Goal: Task Accomplishment & Management: Complete application form

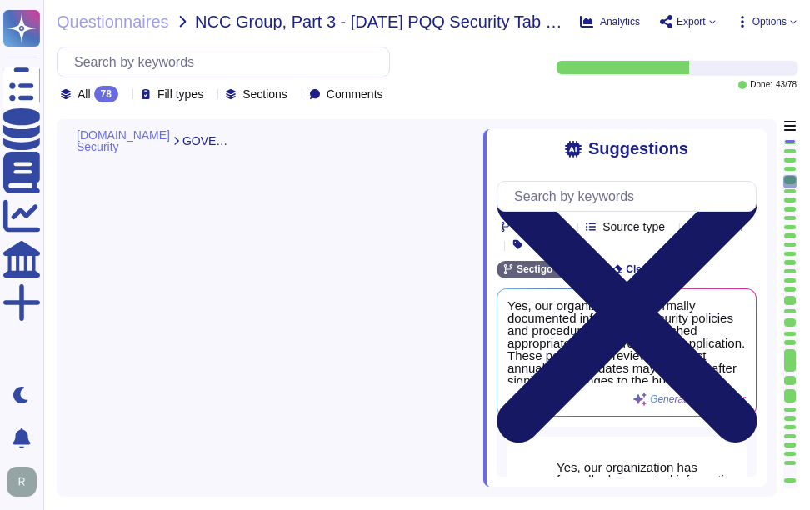
type textarea "Yes, training is provided to all staff on Information Security and Data Protect…"
type textarea "No, we do not engage sub-processors for this service."
type textarea "Yes, our organization has a documented privacy policy that is available for pub…"
type textarea "Yes, a security incident management and response process is in place, and the I…"
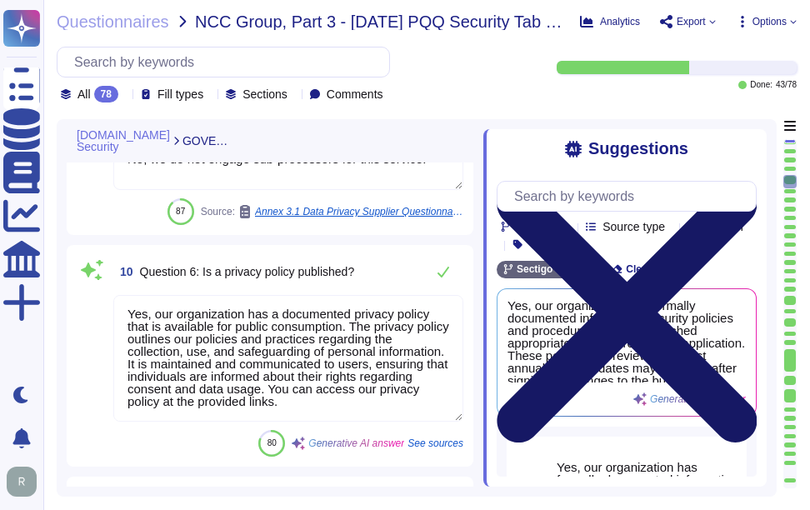
click at [744, 182] on icon at bounding box center [627, 312] width 260 height 260
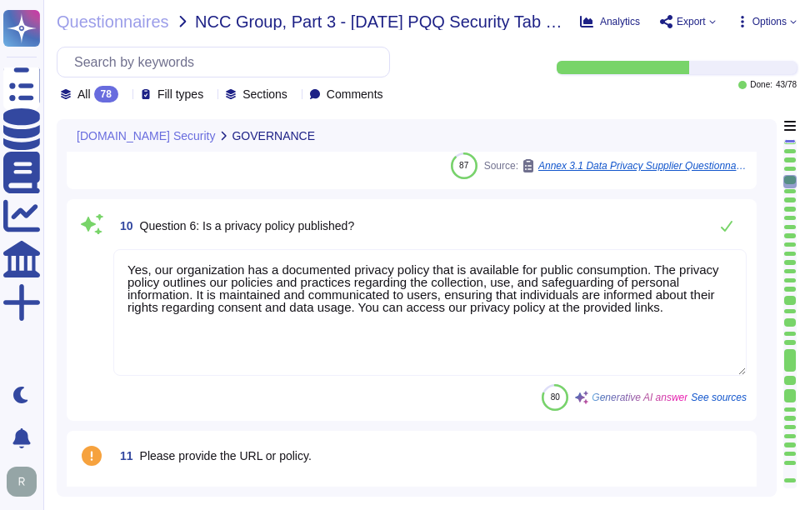
type textarea "No, we have not encountered a security incident for the last 12 months, and the…"
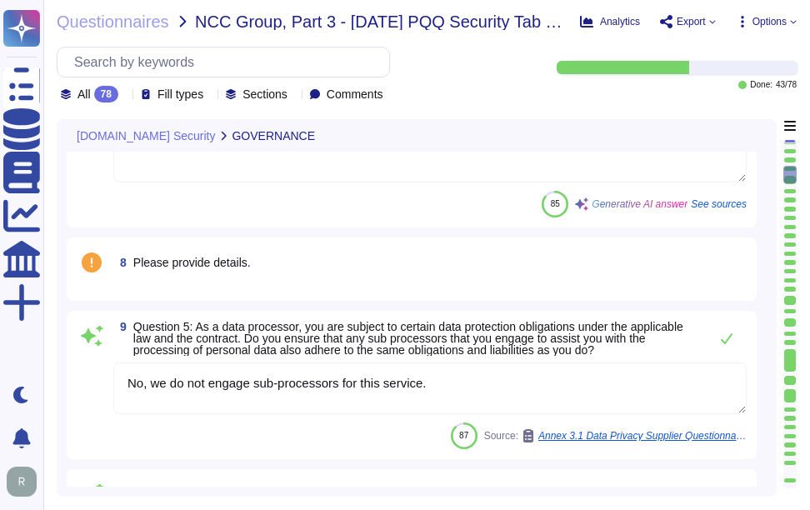
type textarea "Yes, all employees, including contractors, undergo background checks before hir…"
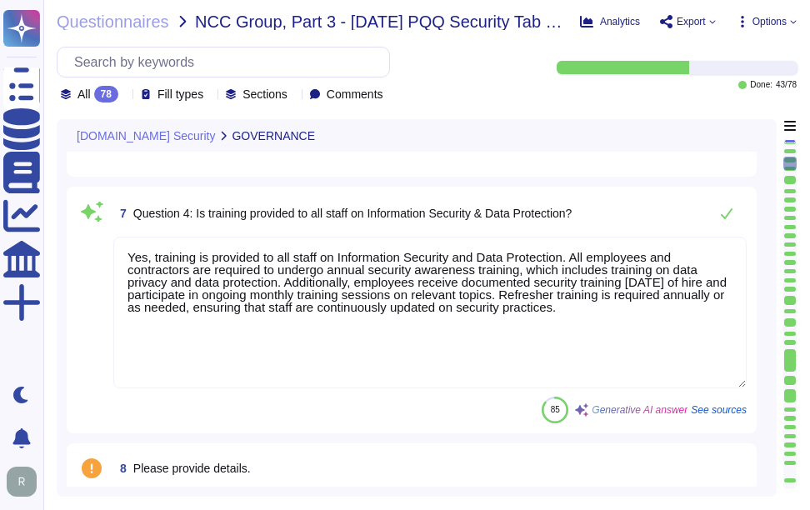
type textarea "Our organization currently maintains the following security and compliance cert…"
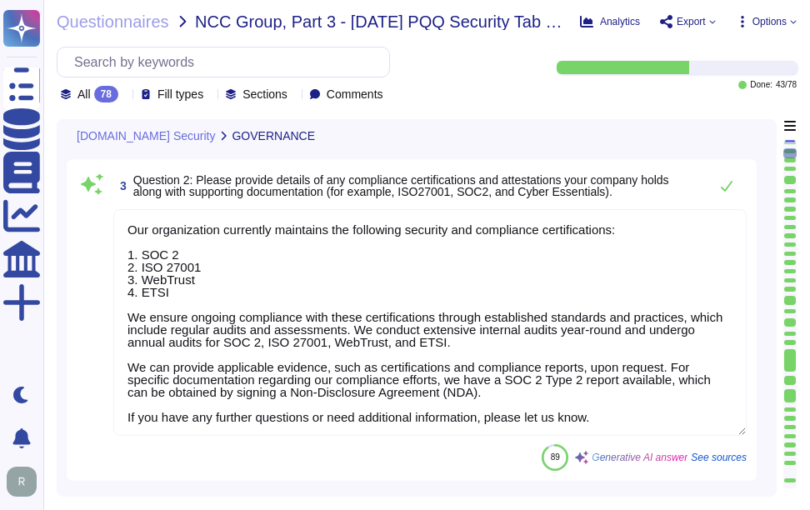
type textarea "Yes, our organization has formally documented information security policies and…"
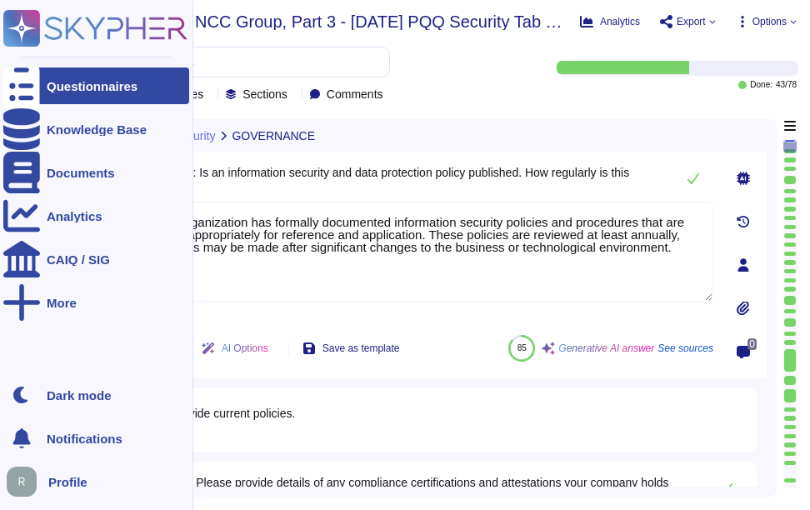
click at [62, 87] on div "Questionnaires" at bounding box center [92, 86] width 91 height 12
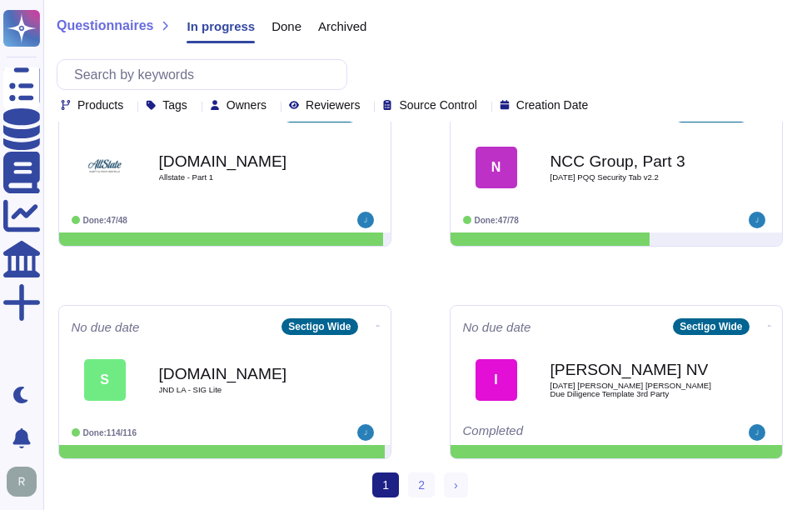
scroll to position [893, 0]
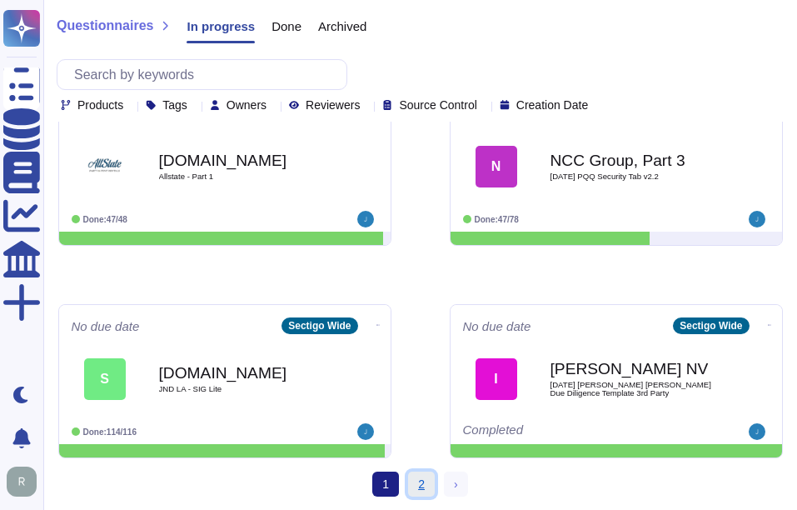
click at [422, 480] on link "2" at bounding box center [421, 484] width 27 height 25
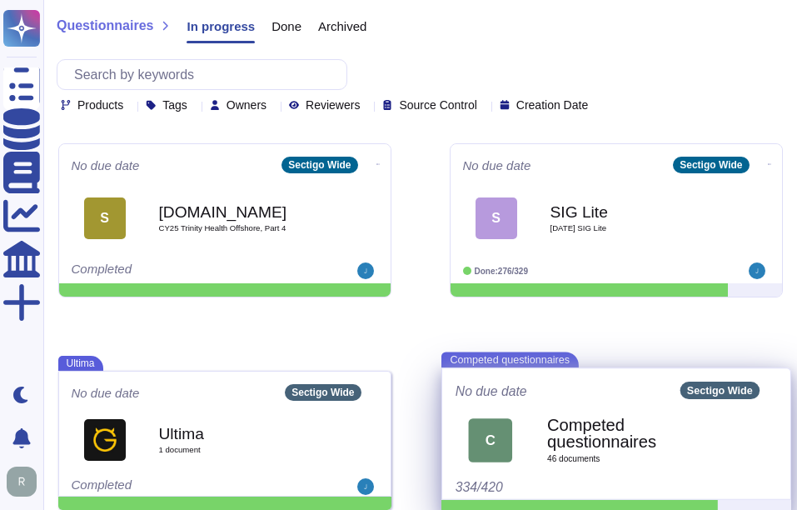
scroll to position [256, 0]
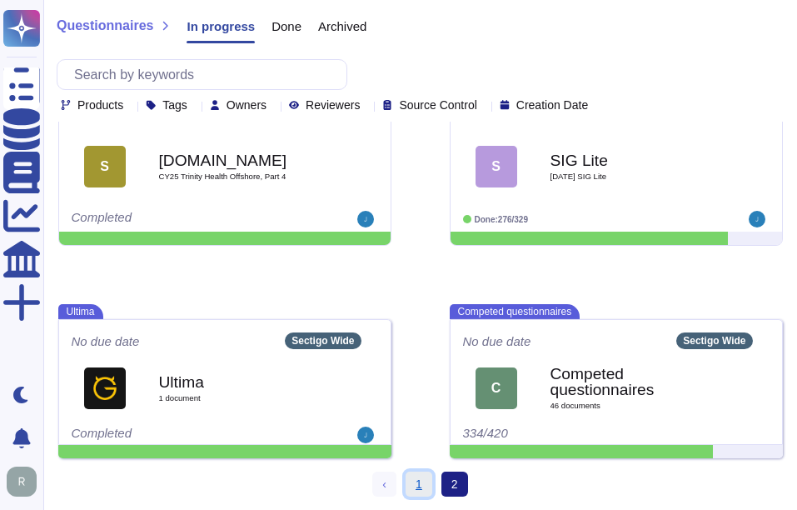
click at [419, 489] on link "1" at bounding box center [419, 484] width 27 height 25
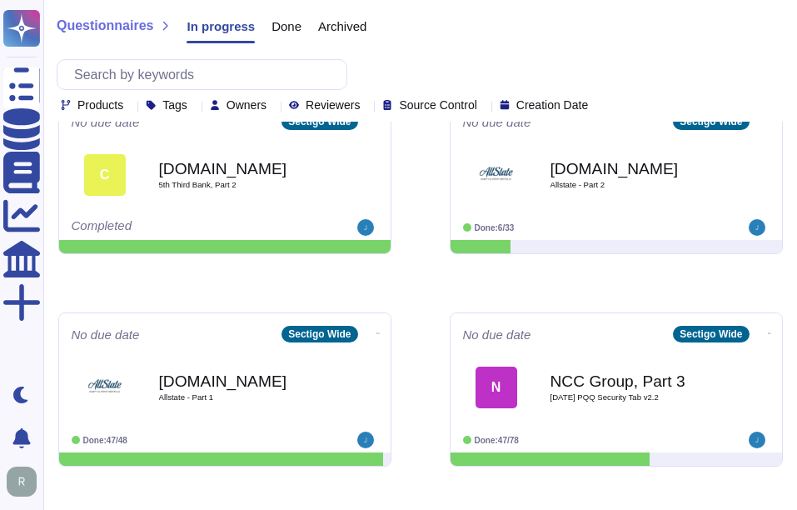
scroll to position [839, 0]
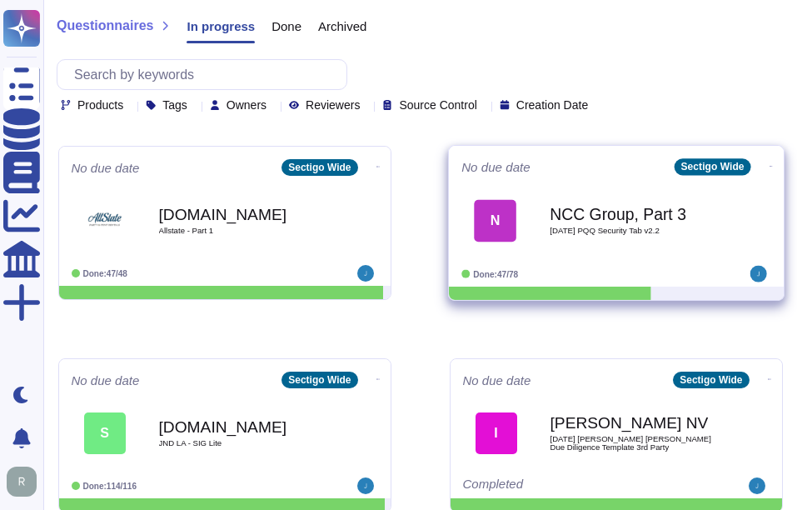
click at [638, 227] on span "[DATE] PQQ Security Tab v2.2" at bounding box center [634, 231] width 168 height 8
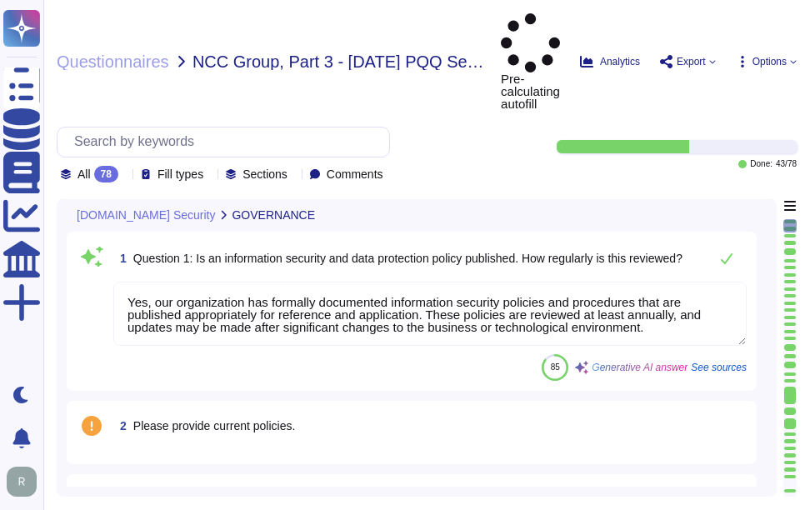
type textarea "Yes, our organization has formally documented information security policies and…"
type textarea "Our organization currently maintains the following security and compliance cert…"
type textarea "Yes, all employees, including contractors, undergo background checks before hir…"
click at [125, 175] on icon at bounding box center [125, 175] width 0 height 0
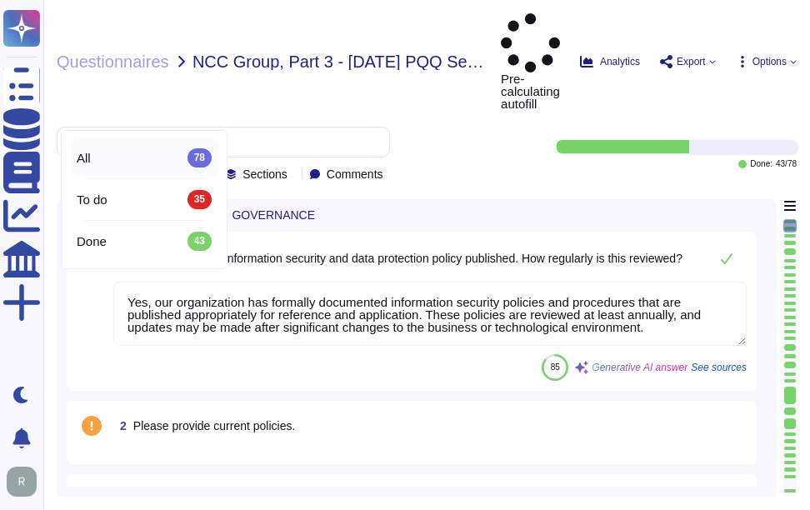
click at [129, 168] on div "All 78" at bounding box center [144, 157] width 148 height 37
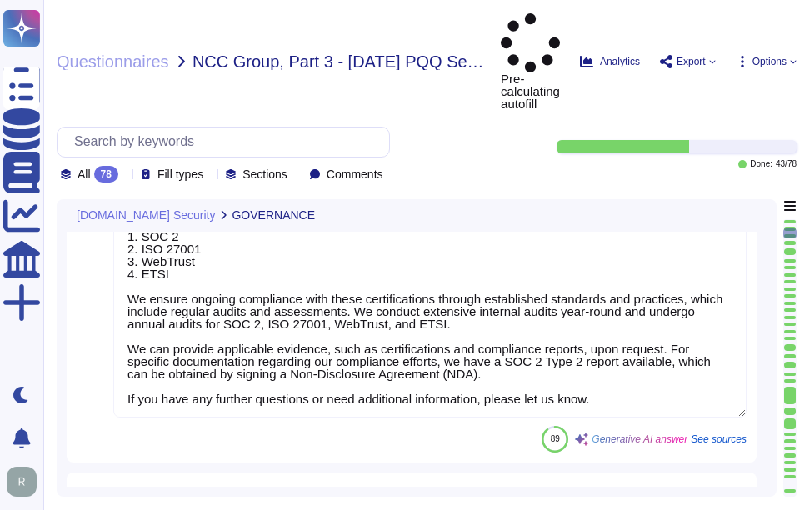
type textarea "Yes, training is provided to all staff on Information Security and Data Protect…"
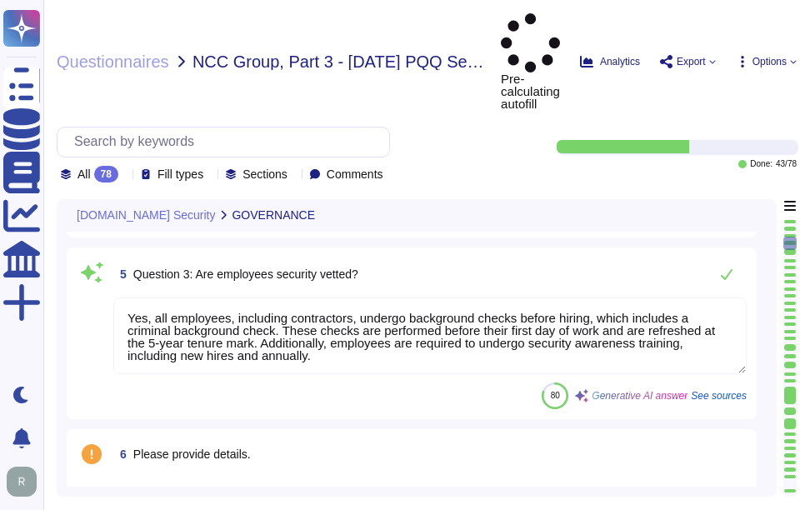
type textarea "No, we do not engage sub-processors for this service."
type textarea "Yes, our organization has a documented privacy policy that is available for pub…"
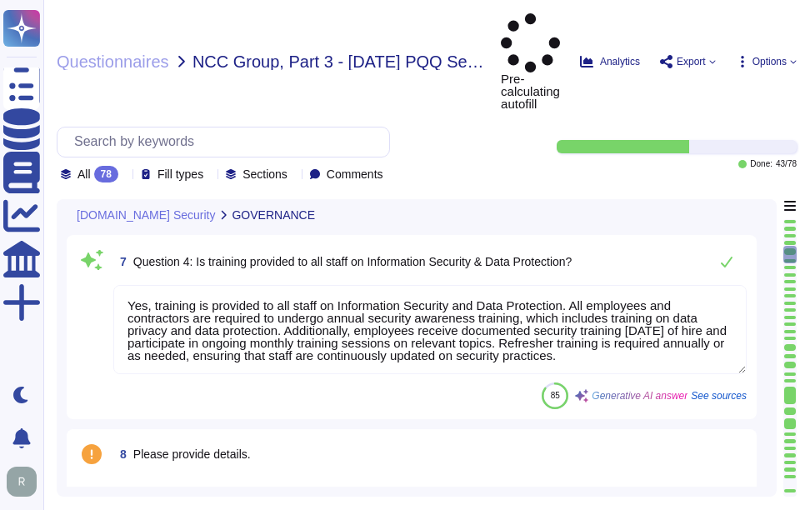
type textarea "Yes, a security incident management and response process is in place, and the I…"
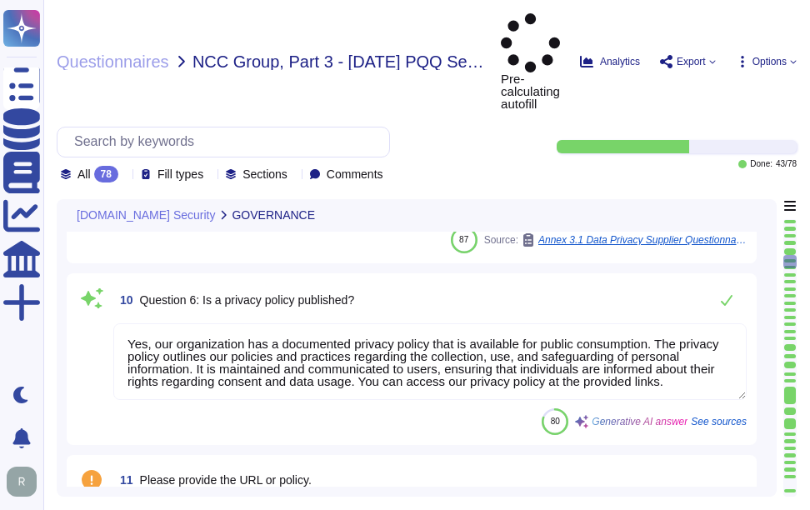
type textarea "No, we have not encountered a security incident for the last 12 months, and the…"
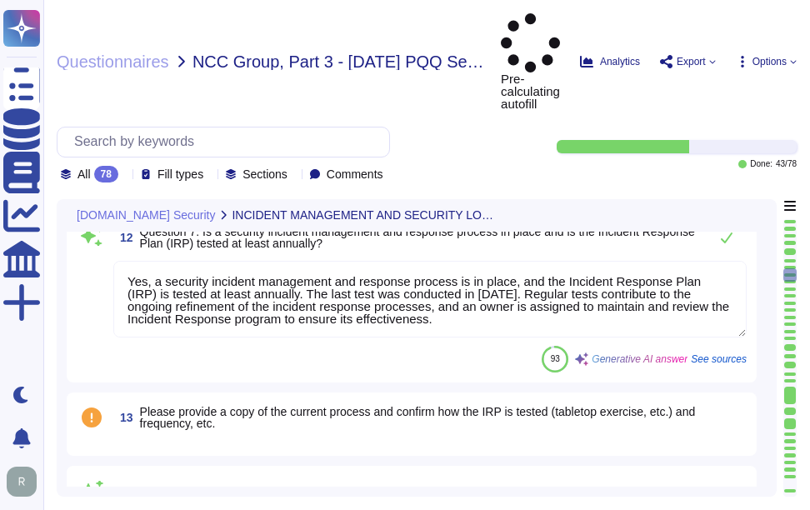
type textarea "Yes, there are clear procedures in place to notify customers in the event of br…"
type textarea "Yes, the service collects, monitors, and analyzes user, application, and system…"
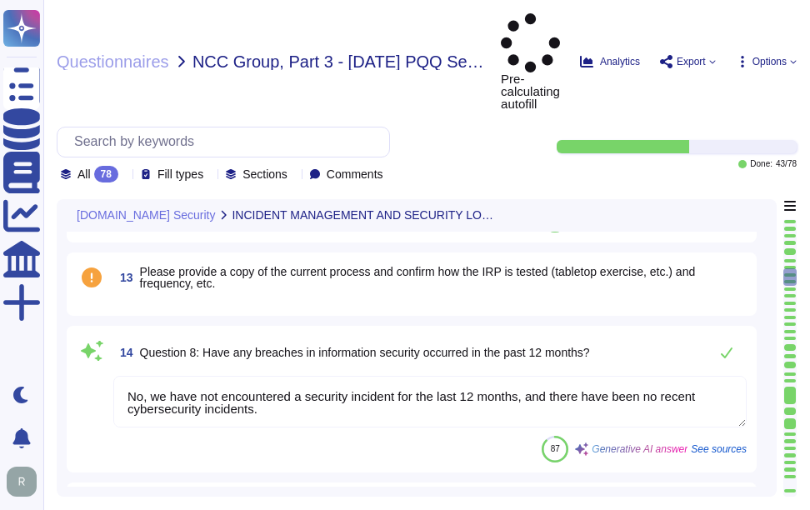
drag, startPoint x: 786, startPoint y: 219, endPoint x: 788, endPoint y: 474, distance: 255.0
click at [788, 474] on div at bounding box center [789, 357] width 13 height 277
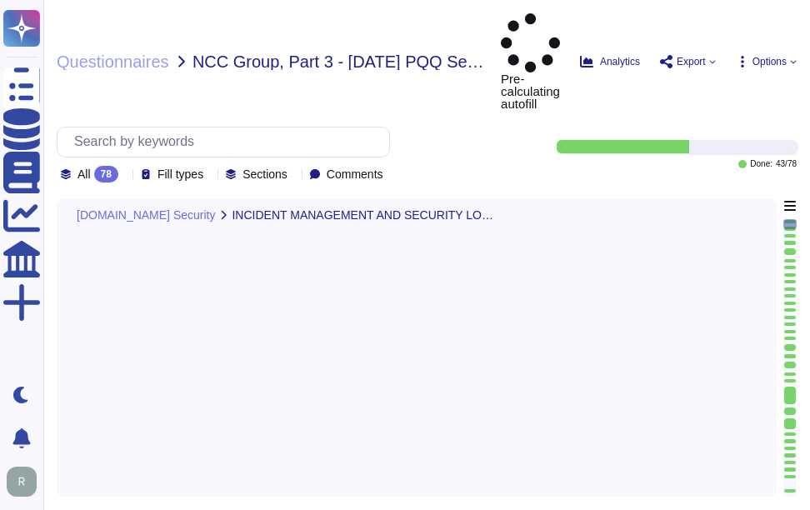
type textarea "No third parties have access to our service information. We do not perform risk…"
type textarea "Code changes at Sectigo are managed and released in production through a struct…"
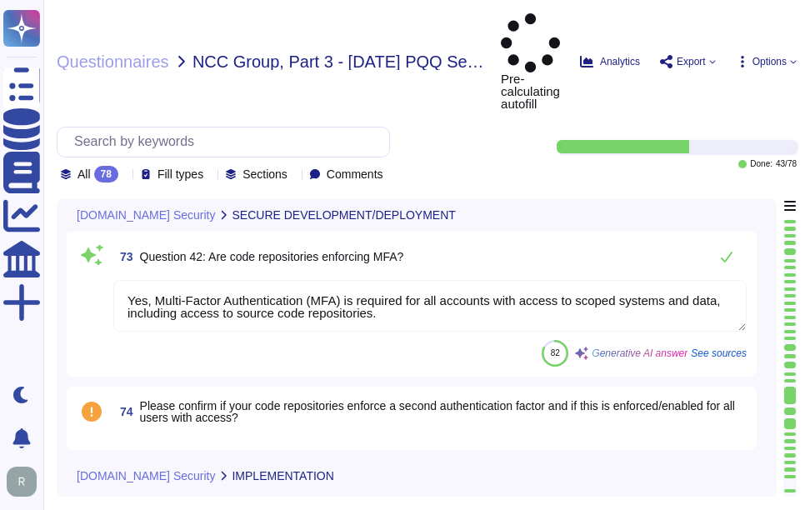
type textarea "Yes, Multi-Factor Authentication (MFA) is required for all accounts with access…"
type textarea "No, our application or system does not use Machine Learning or Large Language M…"
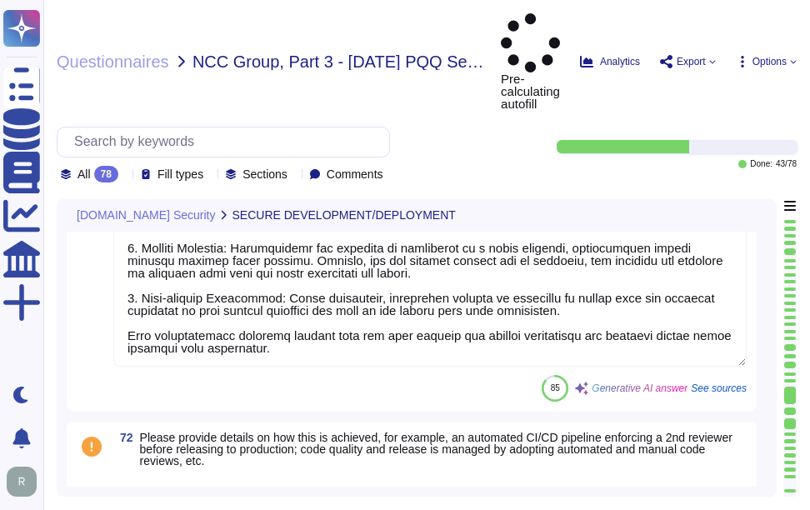
type textarea "Yes, we perform Dynamic Application Security Testing (DAST) and Static Applicat…"
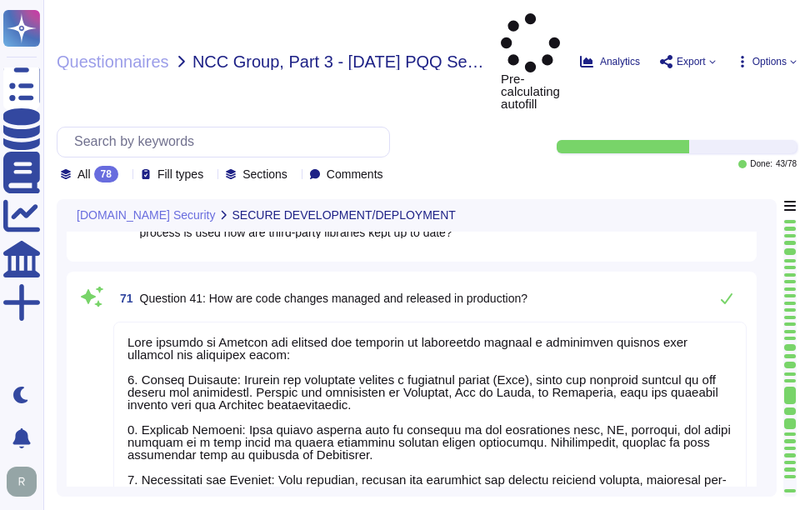
type textarea "Yes, Sectigo has established a formal Software Development Lifecycle (SDLC) pro…"
click at [788, 467] on div at bounding box center [790, 468] width 12 height 3
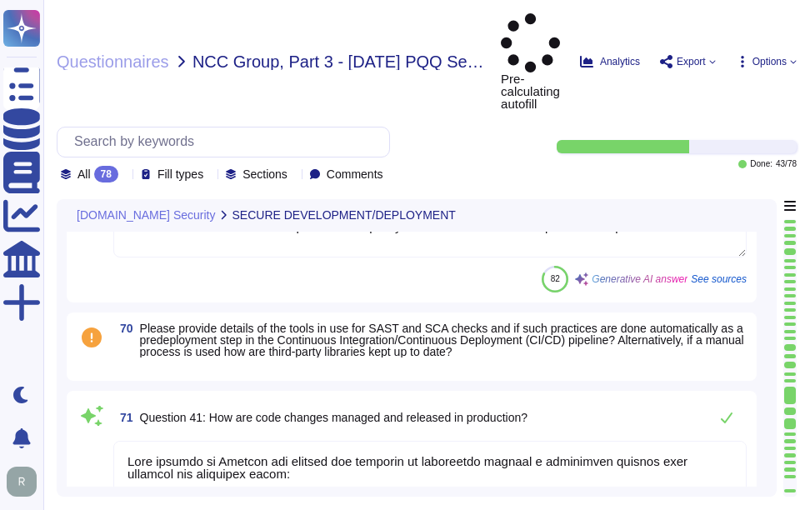
type textarea "Yes, Multi-Factor Authentication (MFA) is required for all accounts with access…"
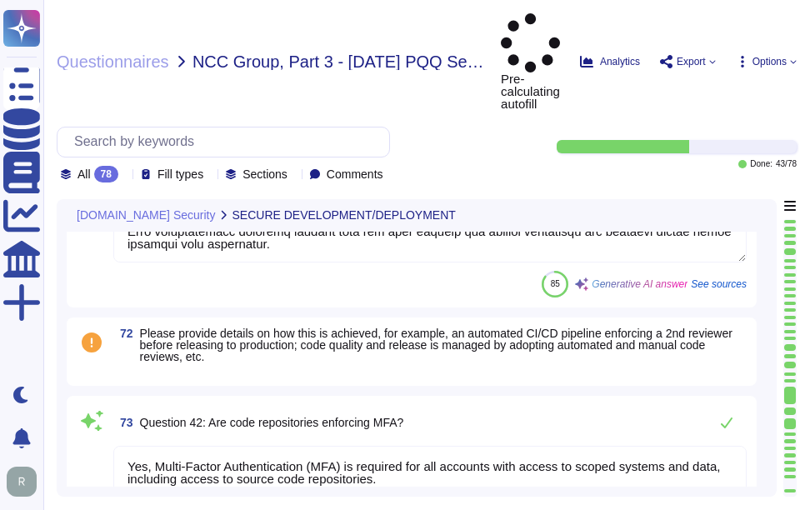
type textarea "No, our application or system does not use Machine Learning or Large Language M…"
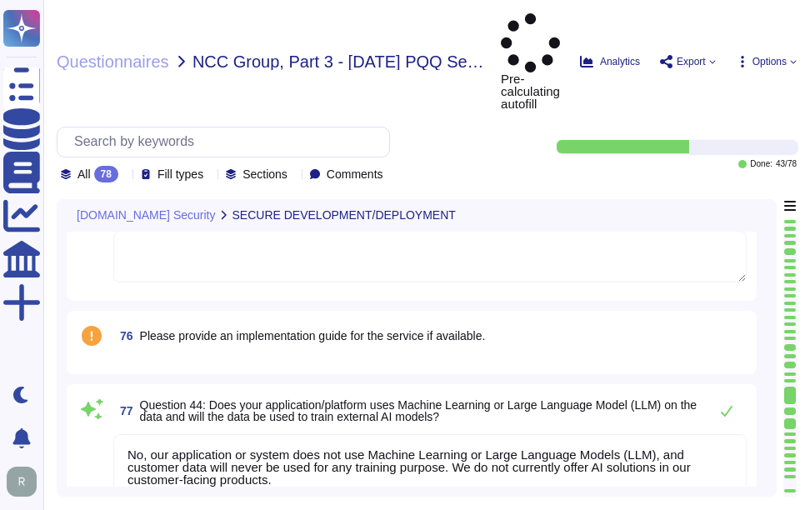
scroll to position [11123, 0]
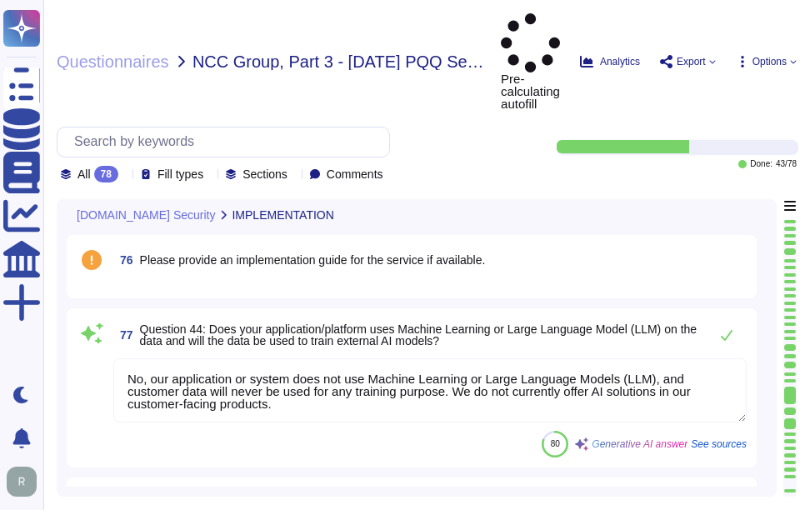
click at [789, 255] on div at bounding box center [790, 256] width 12 height 3
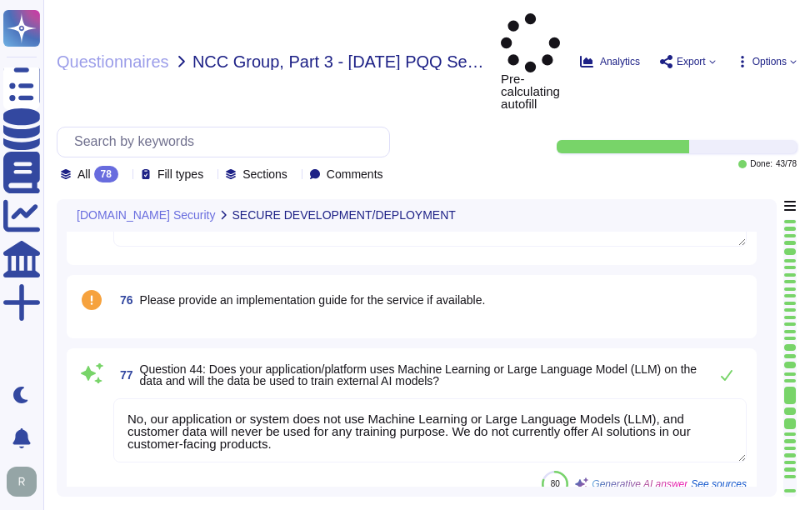
type textarea "Code changes at Sectigo are managed and released in production through a struct…"
type textarea "Yes, Multi-Factor Authentication (MFA) is required for all accounts with access…"
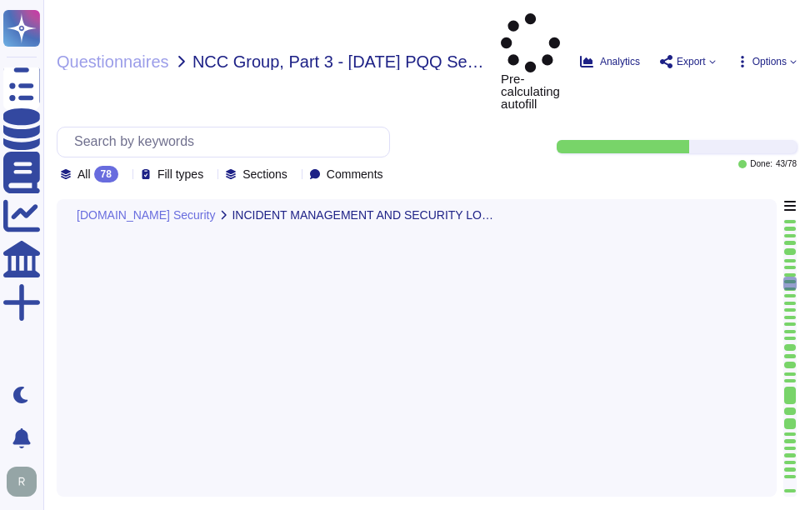
type textarea "Yes, a security incident management and response process is in place, and the I…"
type textarea "No, we have not encountered a security incident for the last 12 months, and the…"
type textarea "Yes, there are clear procedures in place to notify customers in the event of br…"
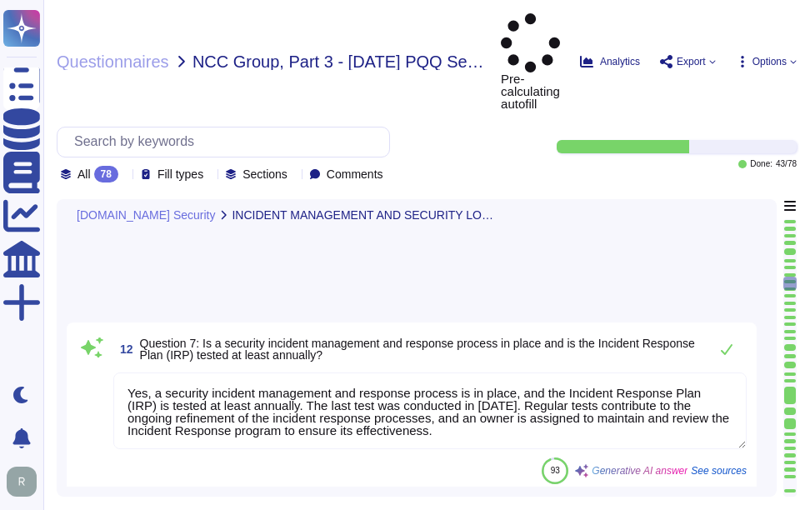
scroll to position [1238, 0]
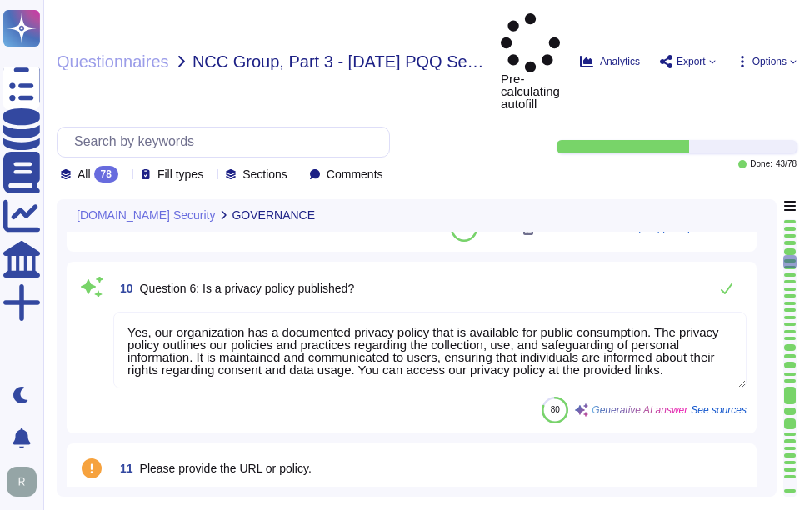
type textarea "Yes, training is provided to all staff on Information Security and Data Protect…"
type textarea "No, we do not engage sub-processors for this service."
type textarea "Yes, our organization has a documented privacy policy that is available for pub…"
click at [794, 223] on div at bounding box center [790, 224] width 12 height 3
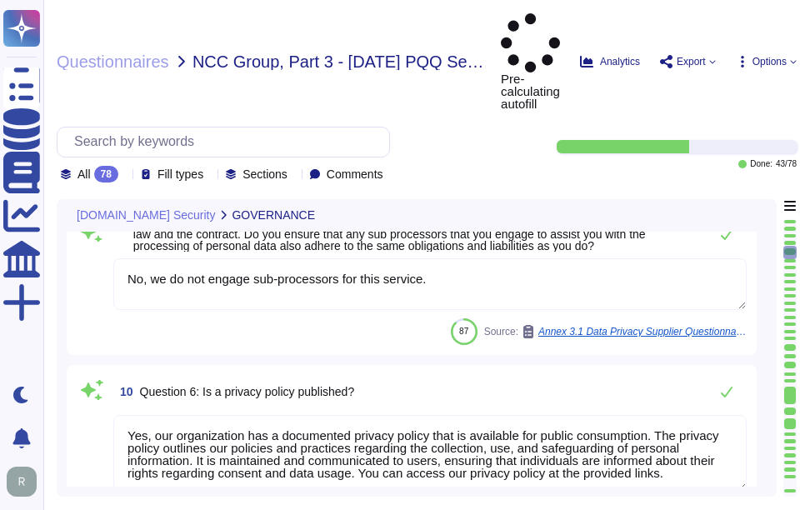
type textarea "Yes, all employees, including contractors, undergo background checks before hir…"
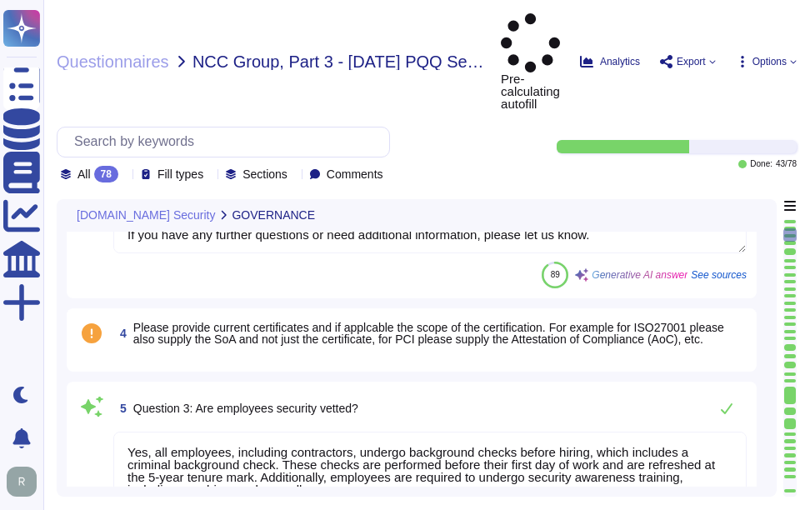
type textarea "Yes, our organization has formally documented information security policies and…"
type textarea "Our organization currently maintains the following security and compliance cert…"
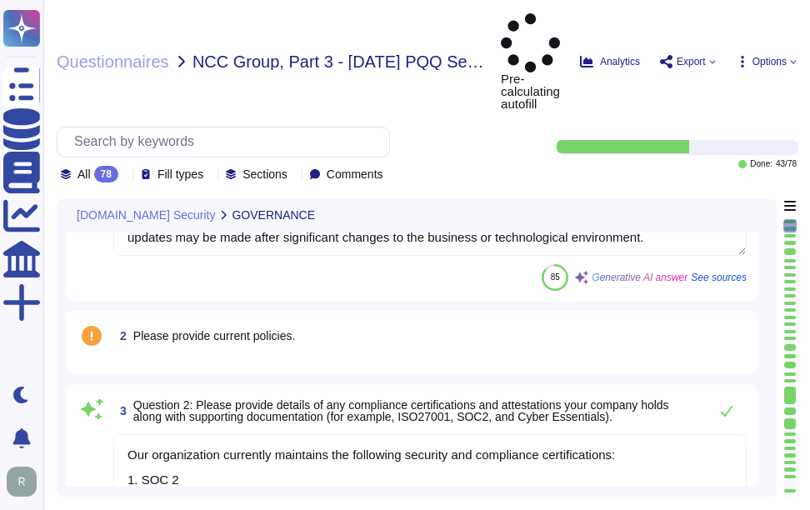
scroll to position [0, 0]
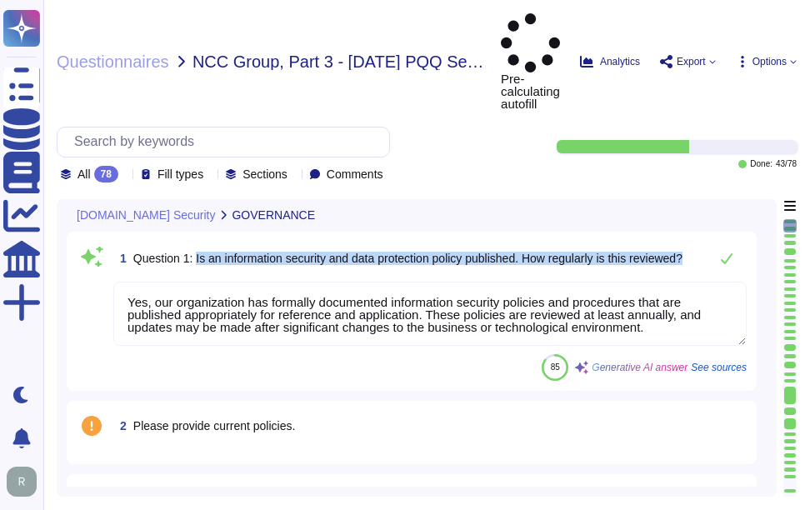
drag, startPoint x: 197, startPoint y: 196, endPoint x: 700, endPoint y: 197, distance: 503.3
click at [700, 242] on div "1 Question 1: Is an information security and data protection policy published. …" at bounding box center [429, 258] width 633 height 33
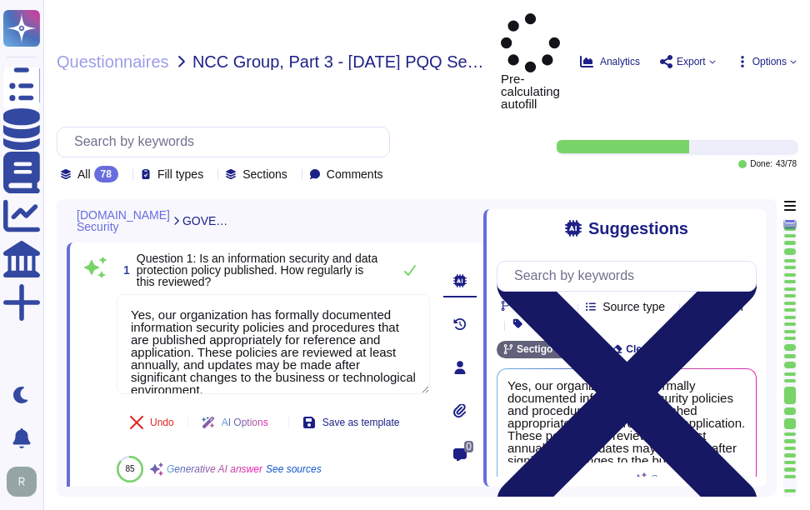
click at [741, 262] on icon at bounding box center [627, 392] width 260 height 260
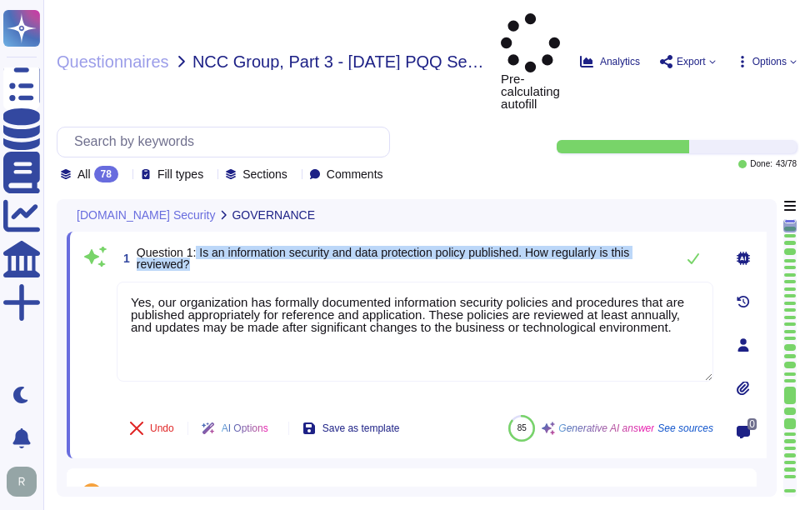
drag, startPoint x: 197, startPoint y: 190, endPoint x: 225, endPoint y: 212, distance: 36.2
click at [225, 243] on span "1 Question 1: Is an information security and data protection policy published. …" at bounding box center [392, 258] width 550 height 30
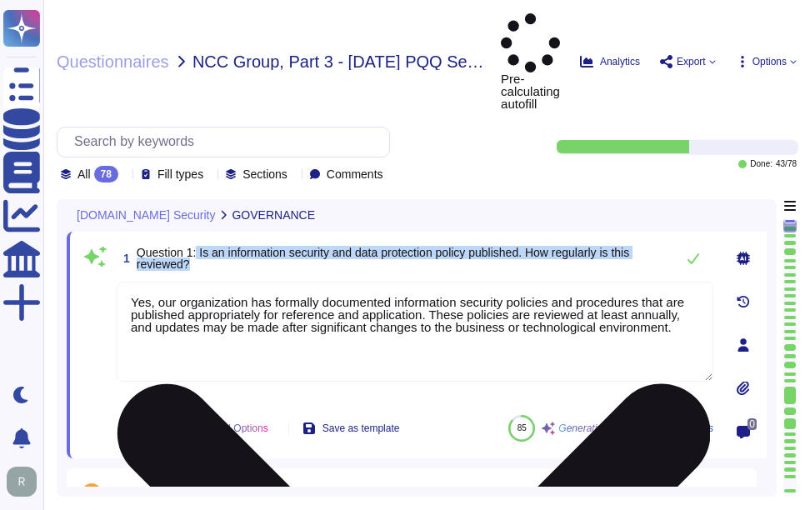
type textarea "Yes, all employees, including contractors, undergo background checks before hir…"
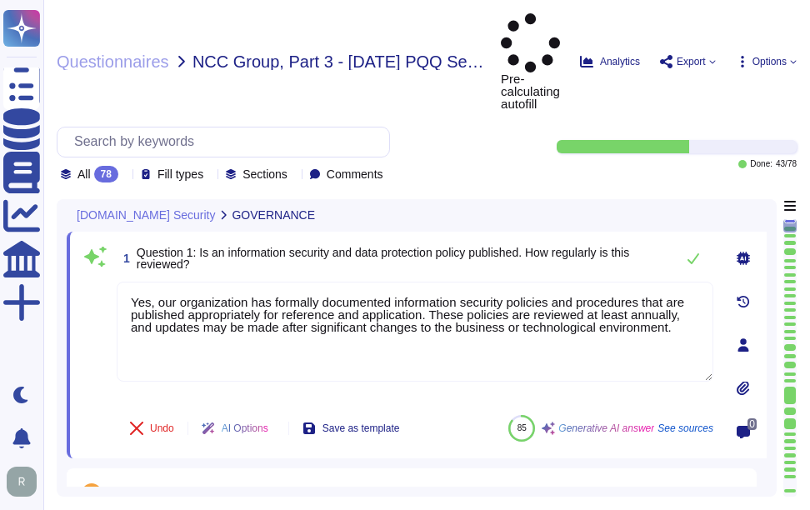
drag, startPoint x: 684, startPoint y: 270, endPoint x: 94, endPoint y: 215, distance: 592.5
click at [94, 242] on div "1 Question 1: Is an information security and data protection policy published. …" at bounding box center [396, 345] width 633 height 207
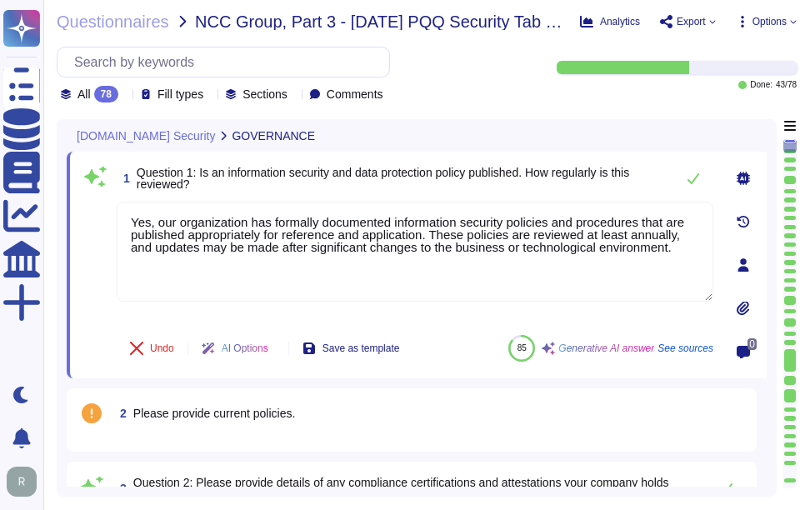
click at [537, 195] on div "1 Question 1: Is an information security and data protection policy published. …" at bounding box center [396, 265] width 633 height 207
click at [692, 180] on icon at bounding box center [693, 178] width 13 height 13
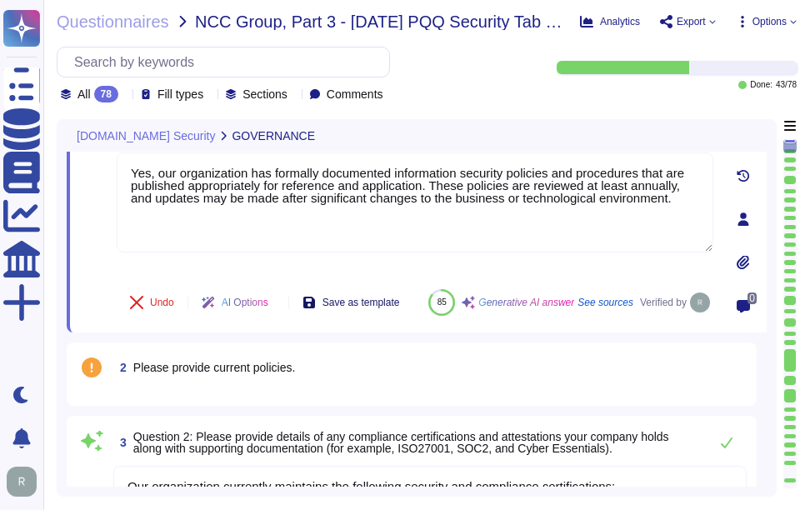
type textarea "Yes, all employees, including contractors, undergo background checks before hir…"
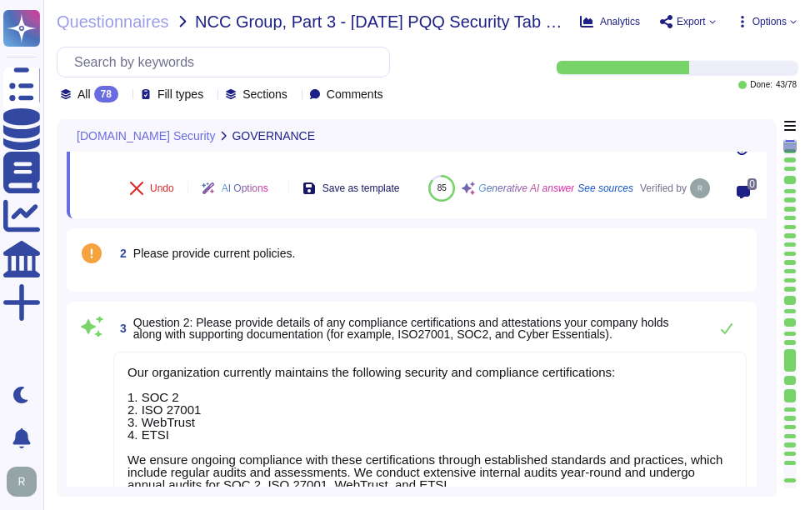
scroll to position [250, 0]
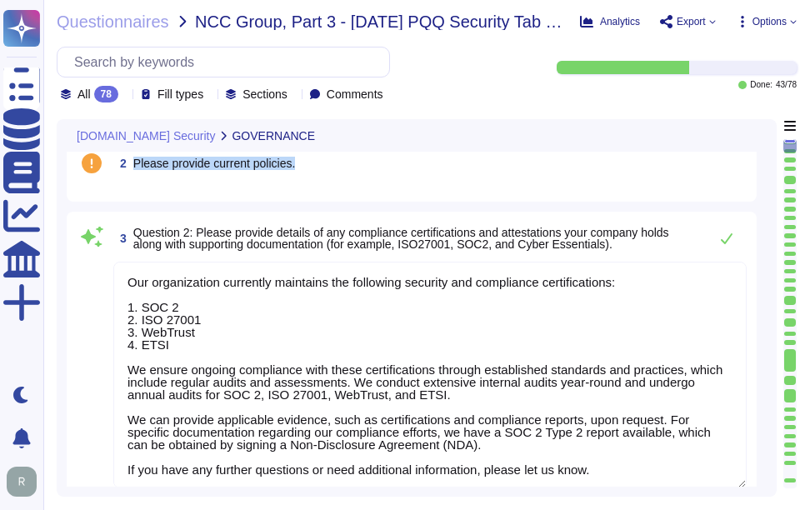
drag, startPoint x: 134, startPoint y: 175, endPoint x: 344, endPoint y: 186, distance: 210.3
click at [344, 178] on div "2 Please provide current policies." at bounding box center [429, 163] width 633 height 30
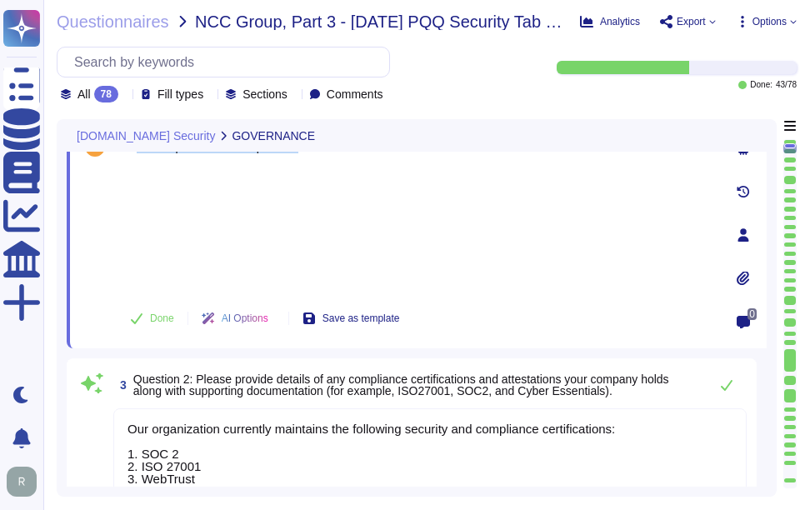
scroll to position [167, 0]
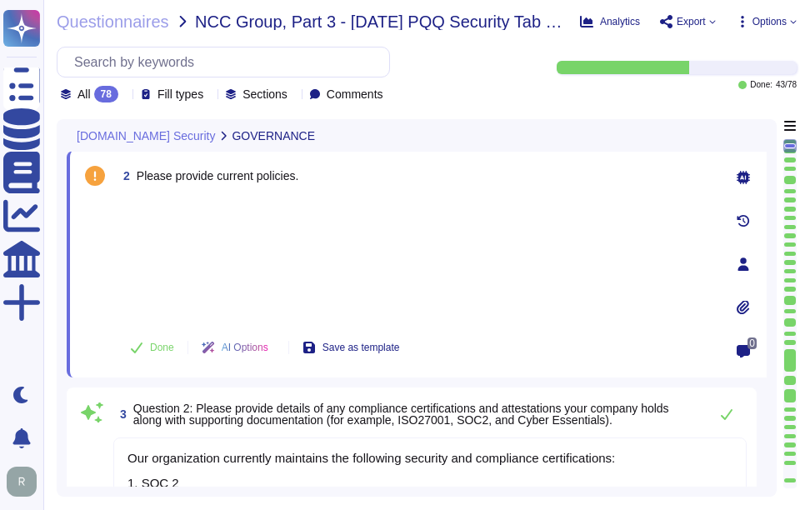
click at [157, 216] on div at bounding box center [415, 258] width 597 height 123
click at [157, 264] on div at bounding box center [415, 258] width 597 height 123
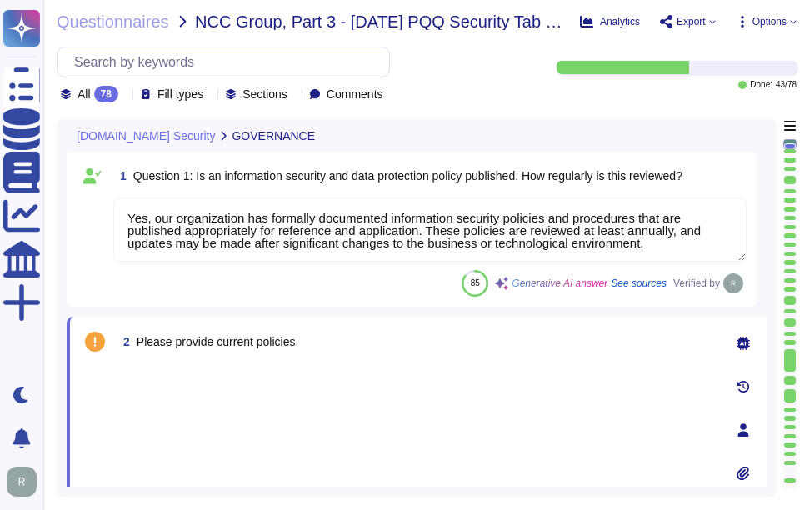
scroll to position [0, 0]
click at [179, 370] on div at bounding box center [415, 425] width 597 height 123
click at [184, 416] on div at bounding box center [415, 425] width 597 height 123
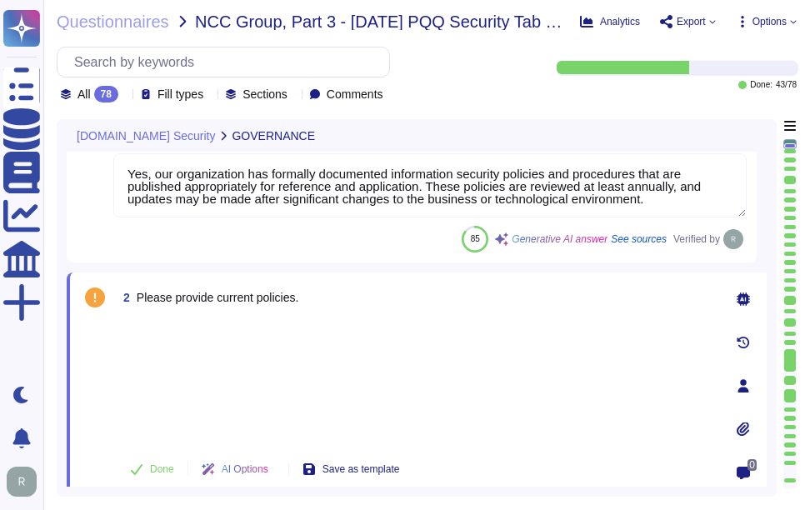
scroll to position [83, 0]
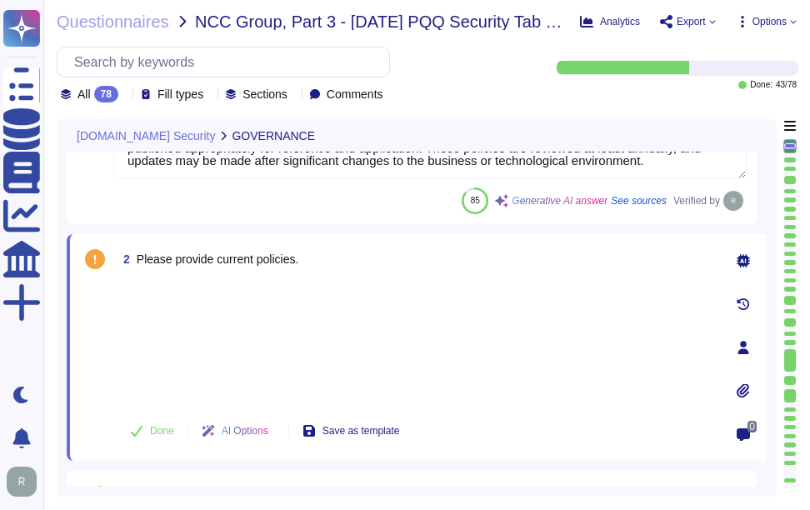
click at [736, 388] on div at bounding box center [743, 390] width 33 height 33
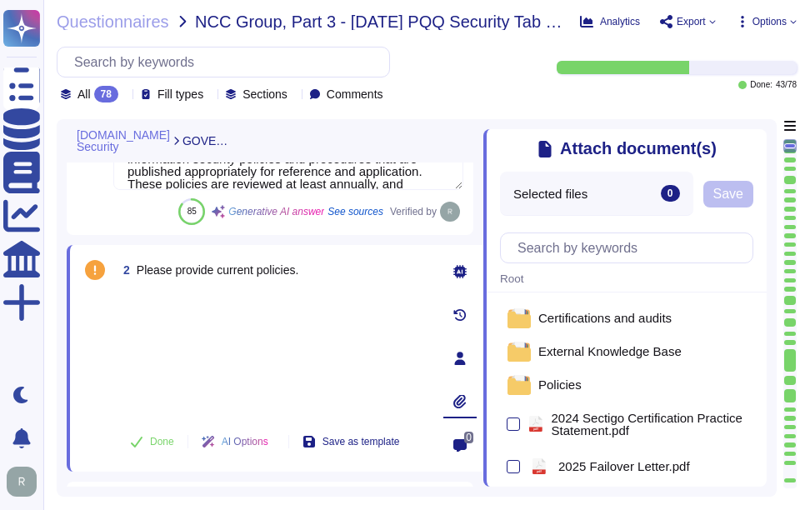
scroll to position [0, 0]
click at [567, 388] on span "Policies" at bounding box center [559, 385] width 43 height 12
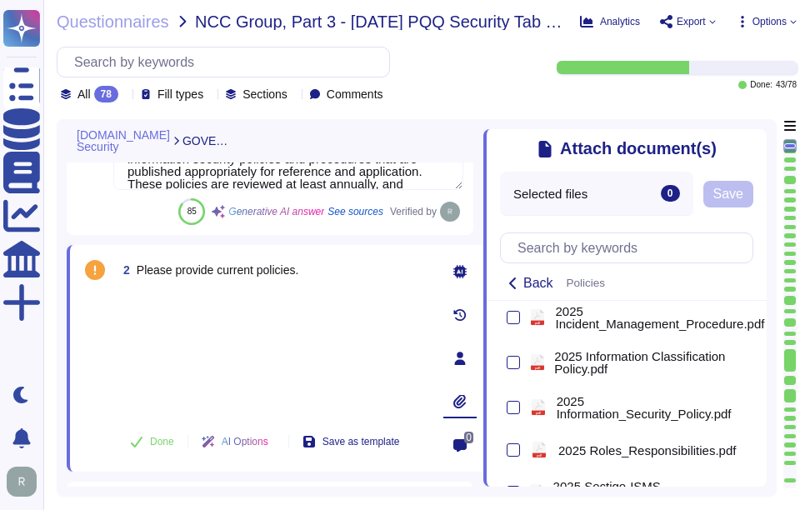
scroll to position [583, 0]
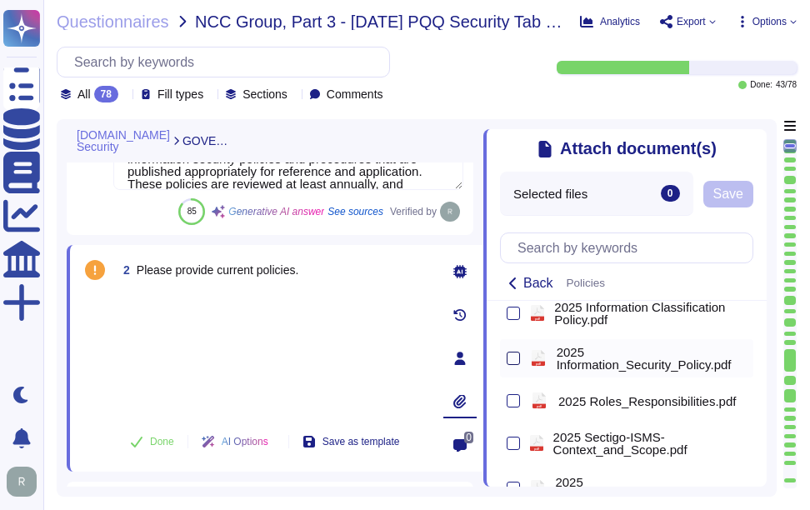
click at [515, 365] on div at bounding box center [513, 358] width 13 height 13
click at [0, 0] on input "checkbox" at bounding box center [0, 0] width 0 height 0
click at [762, 192] on span "Save" at bounding box center [763, 193] width 30 height 13
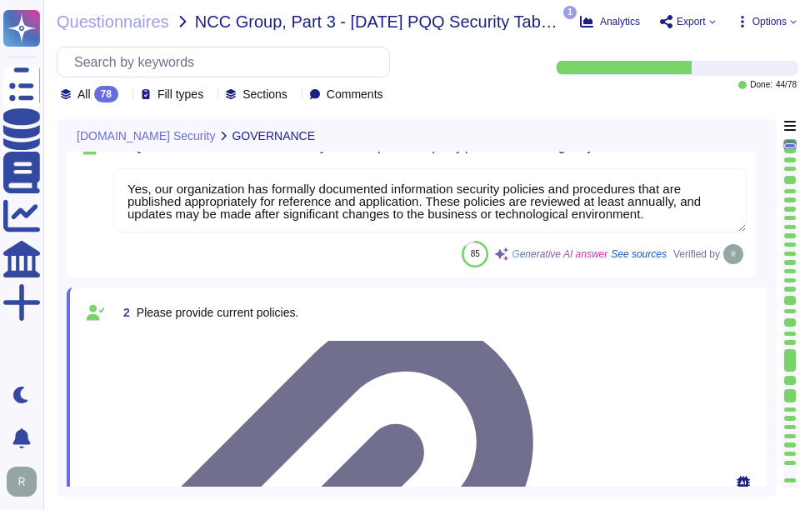
scroll to position [0, 0]
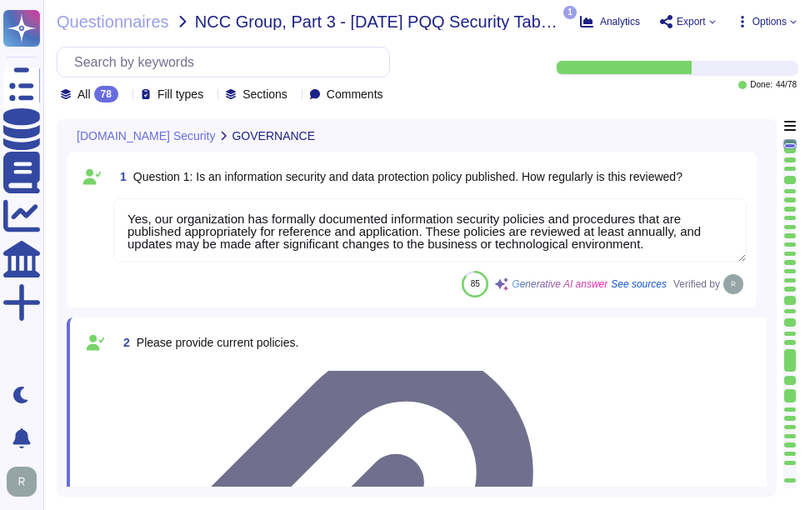
click at [239, 364] on div at bounding box center [415, 364] width 597 height 0
click at [176, 364] on div at bounding box center [415, 364] width 597 height 0
click at [177, 364] on div at bounding box center [415, 364] width 597 height 0
click at [159, 364] on div at bounding box center [415, 364] width 597 height 0
click at [195, 364] on div at bounding box center [415, 364] width 597 height 0
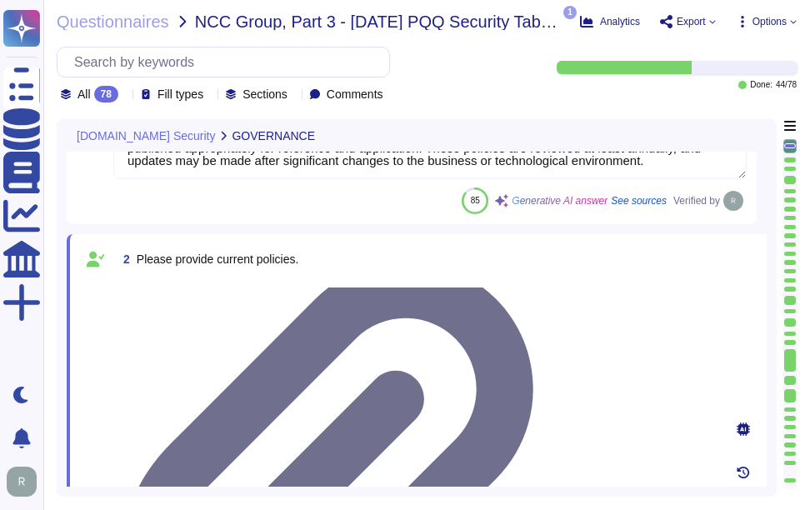
type textarea "Yes, all employees, including contractors, undergo background checks before hir…"
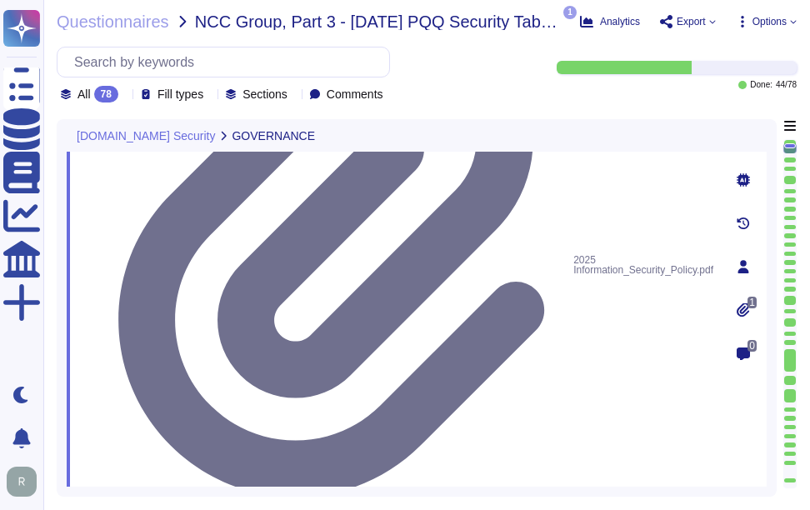
scroll to position [333, 0]
drag, startPoint x: 197, startPoint y: 239, endPoint x: 621, endPoint y: 257, distance: 423.7
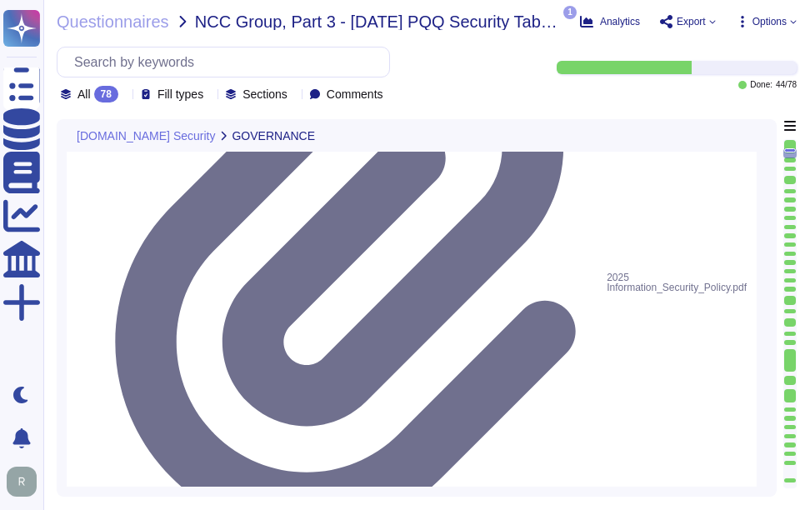
type textarea "Yes, training is provided to all staff on Information Security and Data Protect…"
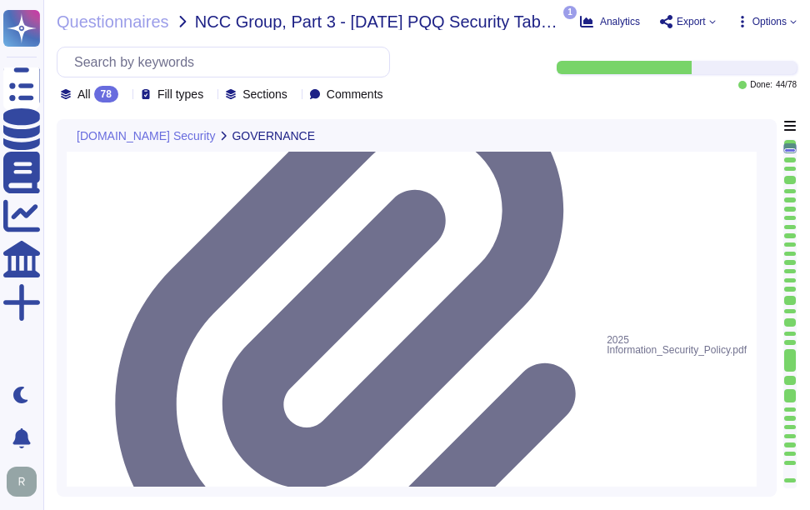
scroll to position [167, 0]
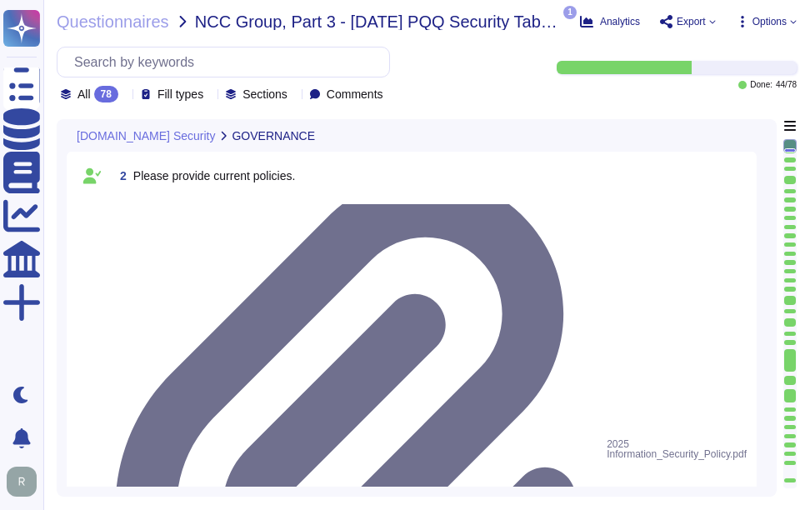
drag, startPoint x: 202, startPoint y: 286, endPoint x: 667, endPoint y: 299, distance: 465.2
drag, startPoint x: 202, startPoint y: 283, endPoint x: 677, endPoint y: 312, distance: 476.7
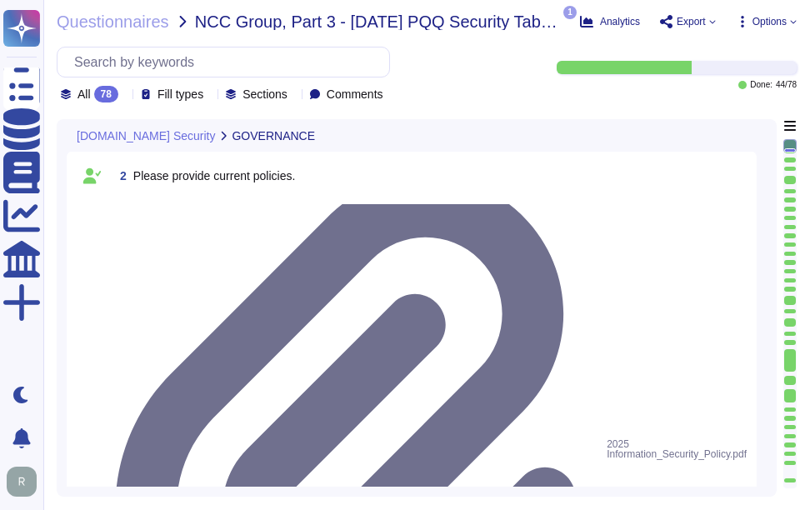
scroll to position [2, 0]
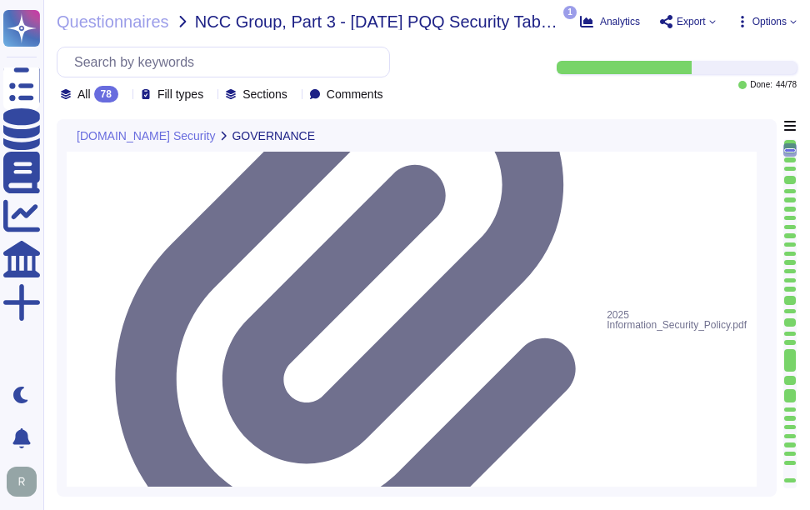
scroll to position [297, 0]
type textarea "Yes, training is provided to all staff on Information Security and Data Protect…"
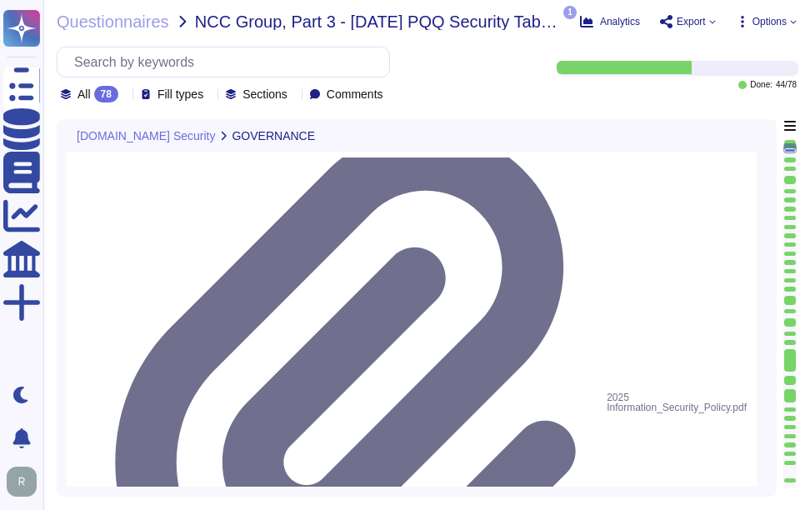
scroll to position [2, 0]
click at [125, 96] on icon at bounding box center [125, 96] width 0 height 0
click at [129, 176] on icon at bounding box center [311, 282] width 373 height 213
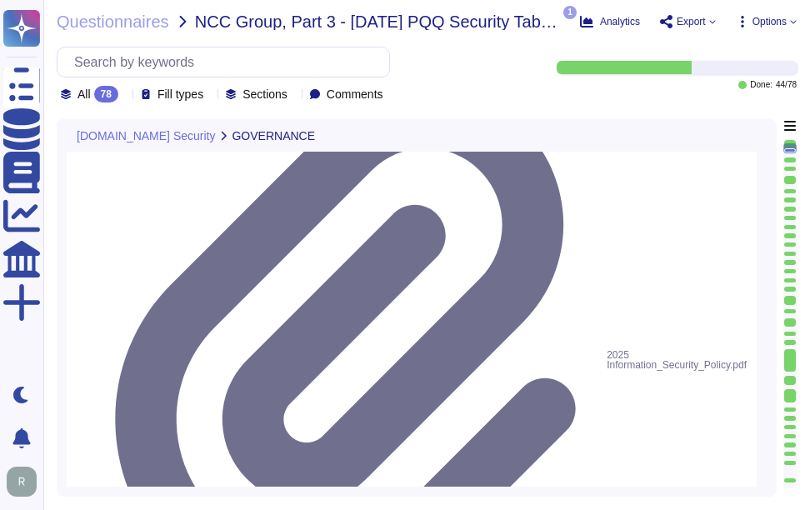
scroll to position [297, 0]
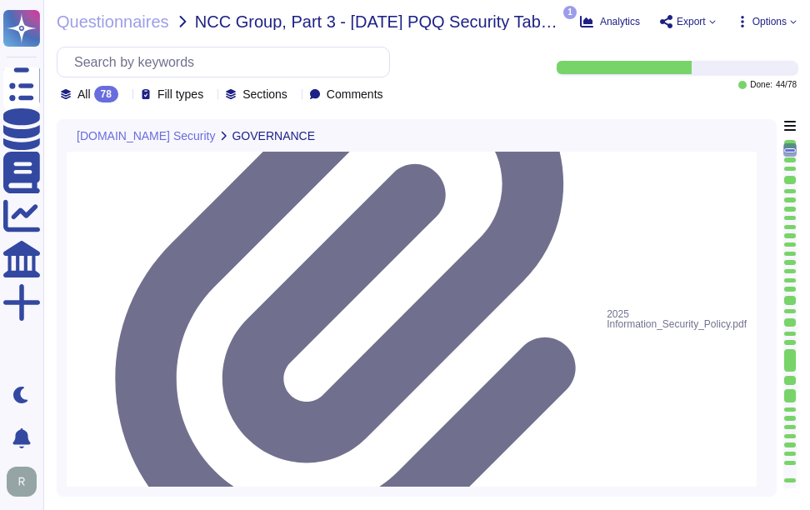
type textarea "Yes, training is provided to all staff on Information Security and Data Protect…"
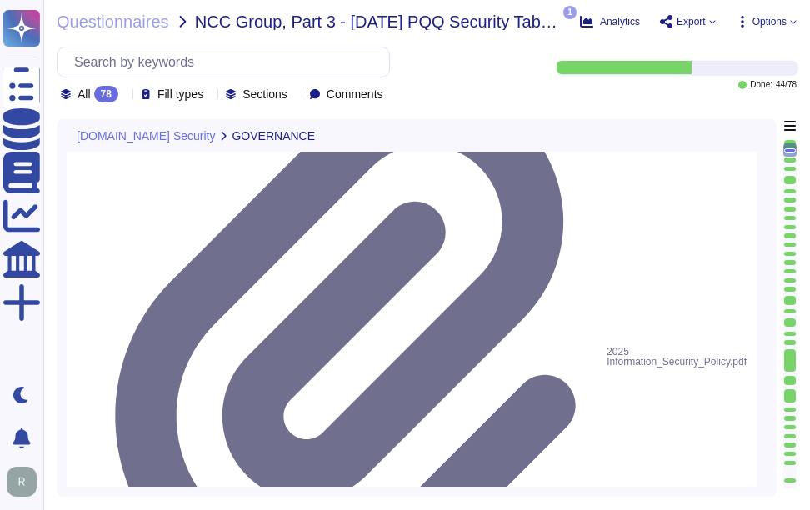
type textarea "Yes, training is provided to all staff on Information Security and Data Protect…"
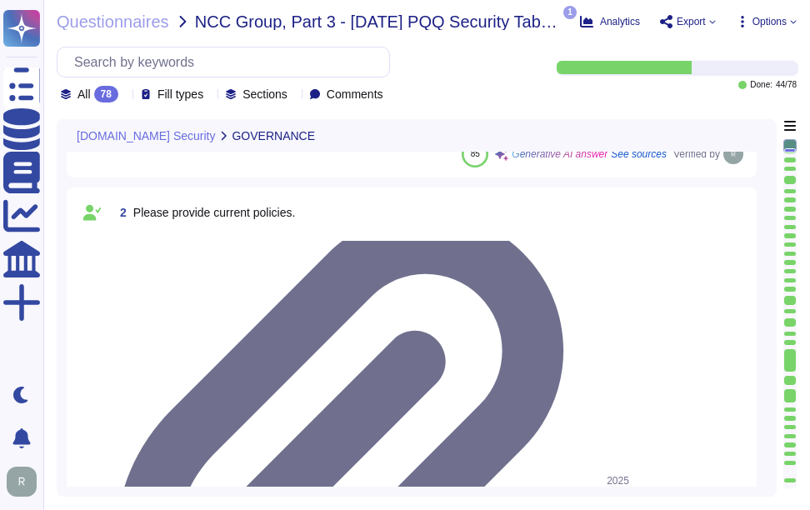
scroll to position [2, 0]
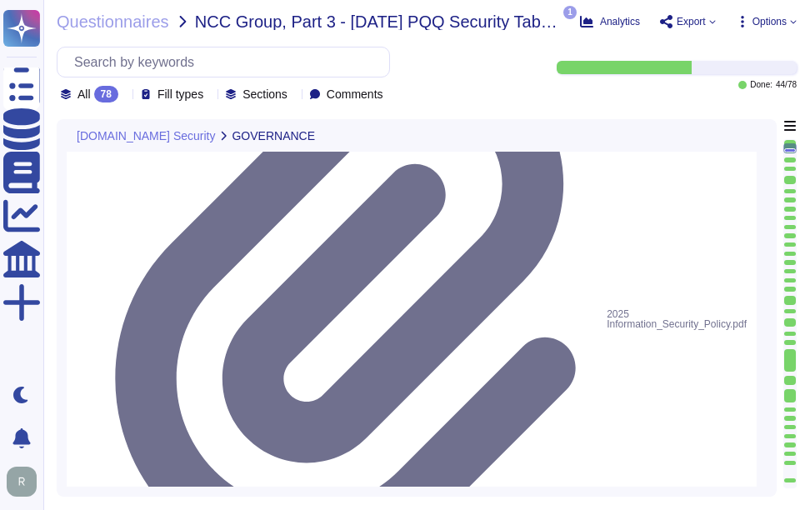
type textarea "Yes, training is provided to all staff on Information Security and Data Protect…"
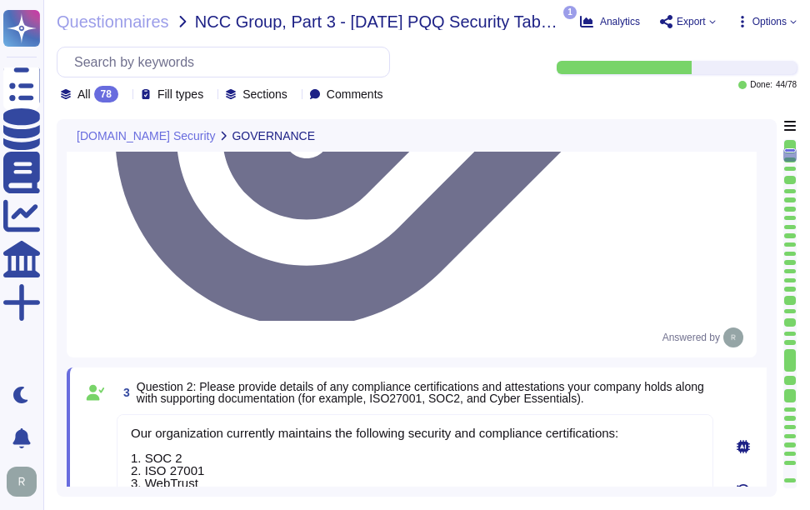
scroll to position [547, 0]
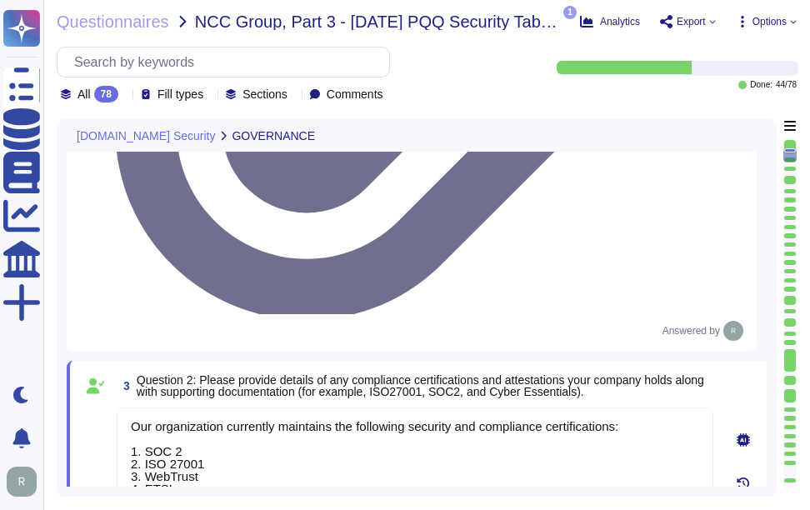
type textarea "No, we do not engage sub-processors for this service."
drag, startPoint x: 134, startPoint y: 284, endPoint x: 726, endPoint y: 302, distance: 591.9
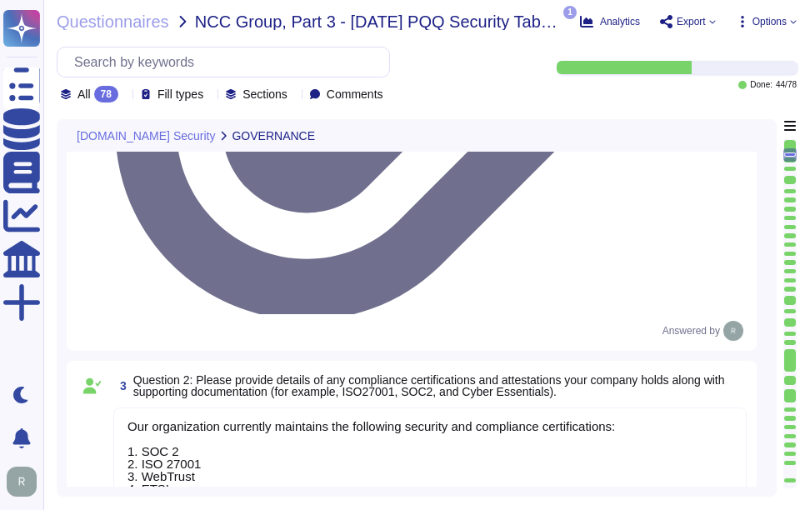
drag, startPoint x: 125, startPoint y: 233, endPoint x: 241, endPoint y: 252, distance: 117.4
copy span "4 Please provide current certificates and if applcable the scope of the certifi…"
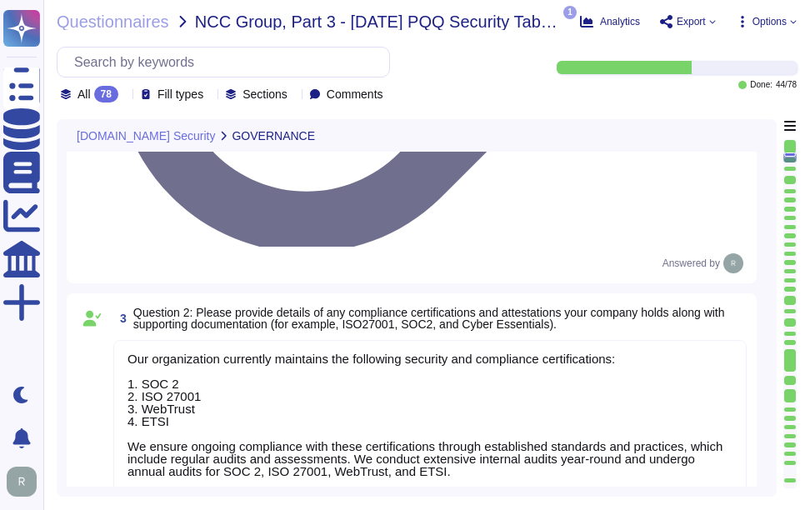
type textarea "No, we do not engage sub-processors for this service."
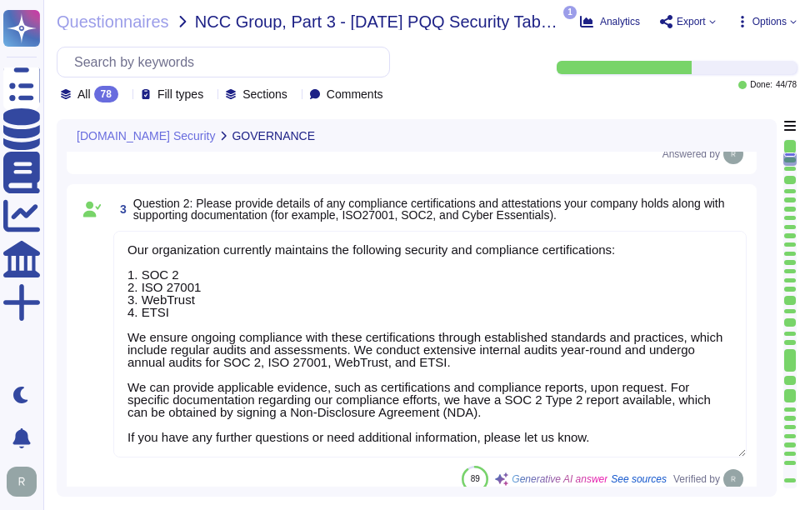
drag, startPoint x: 197, startPoint y: 300, endPoint x: 526, endPoint y: 302, distance: 329.2
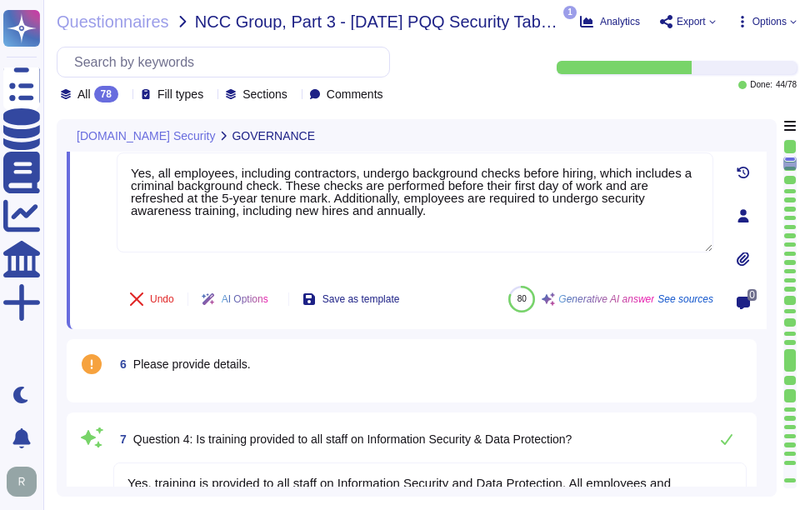
type textarea "Yes, our organization has a documented privacy policy that is available for pub…"
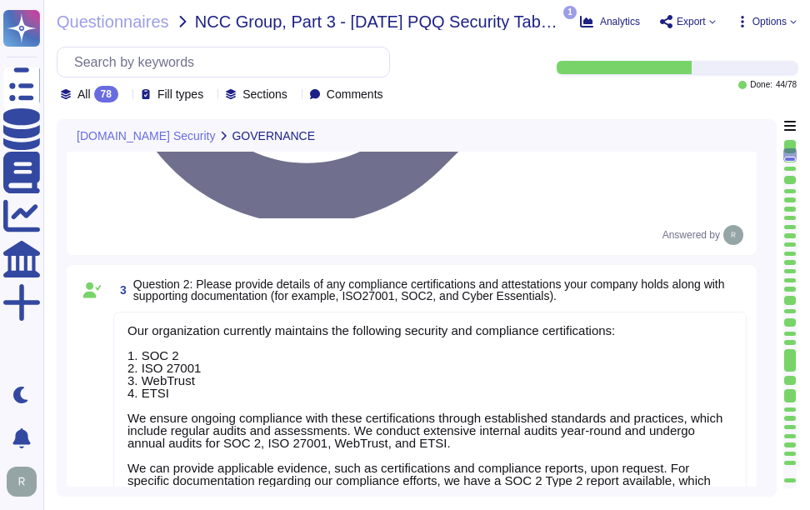
scroll to position [547, 0]
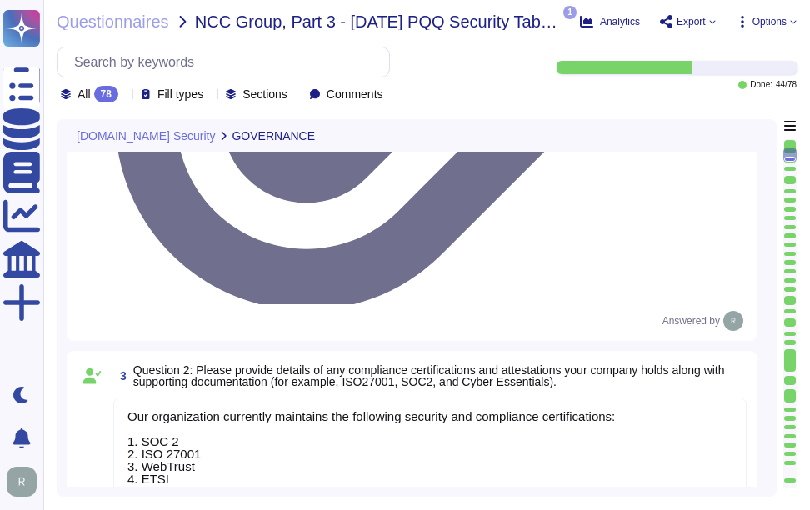
drag, startPoint x: 202, startPoint y: 305, endPoint x: 383, endPoint y: 306, distance: 180.8
paste textarea "their first day of work, which includes a criminal background check. These chec…"
type textarea "Yes, all employees, including contractors, undergo background checks before the…"
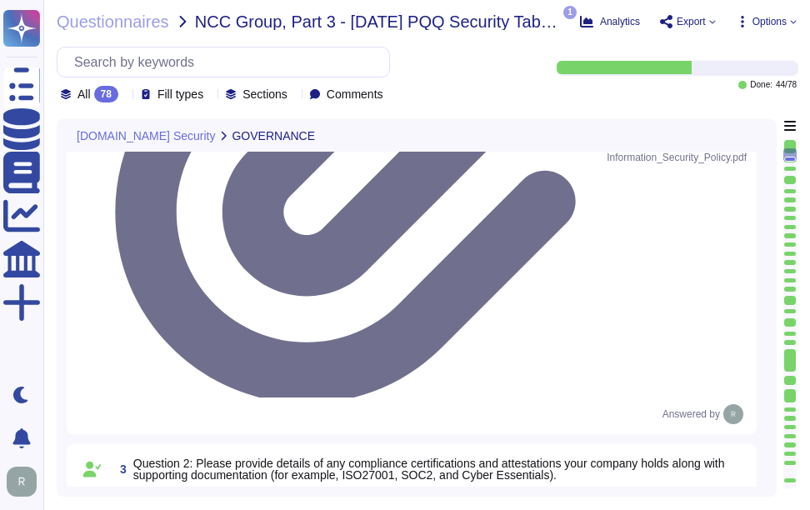
type textarea "Yes, our organization has formally documented information security policies and…"
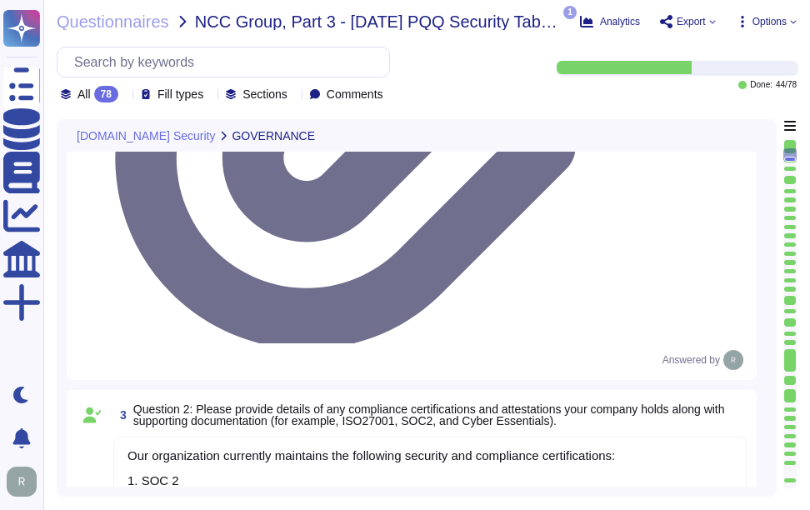
type textarea "No, we do not engage sub-processors for this service."
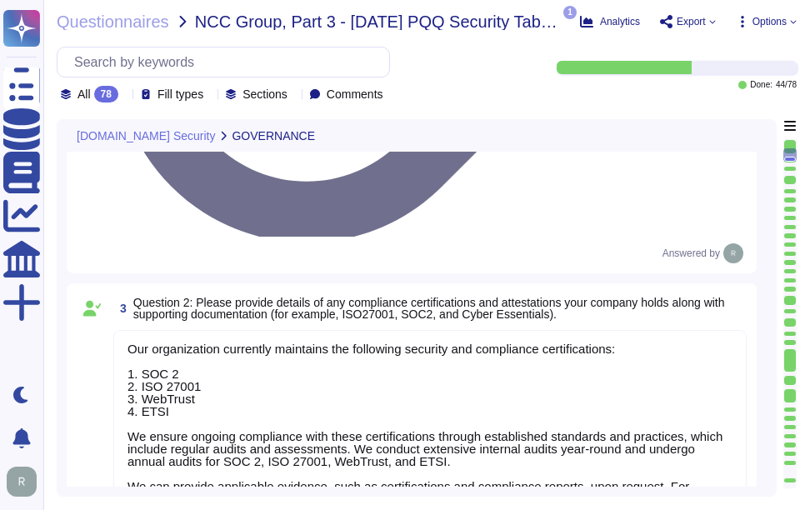
scroll to position [630, 0]
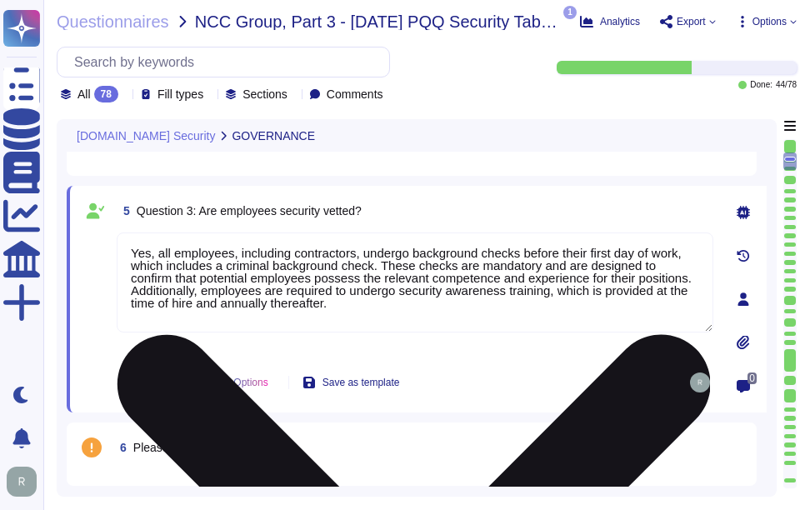
type textarea "Yes, our organization has a documented privacy policy that is available for pub…"
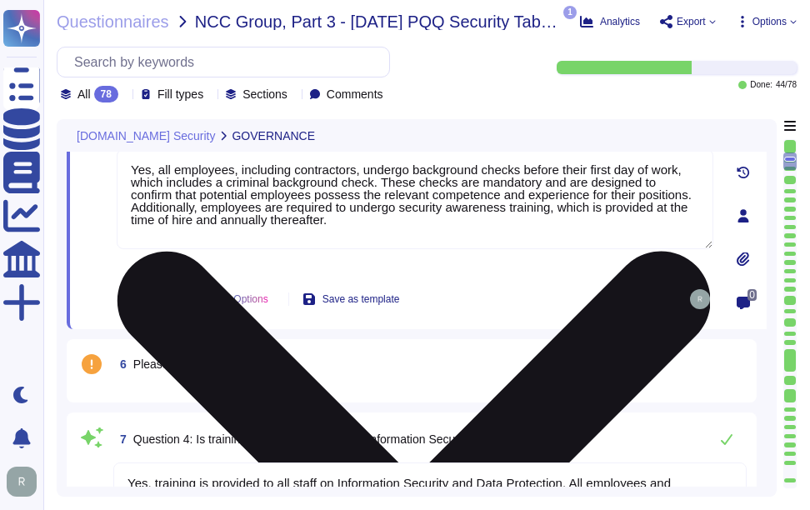
scroll to position [797, 0]
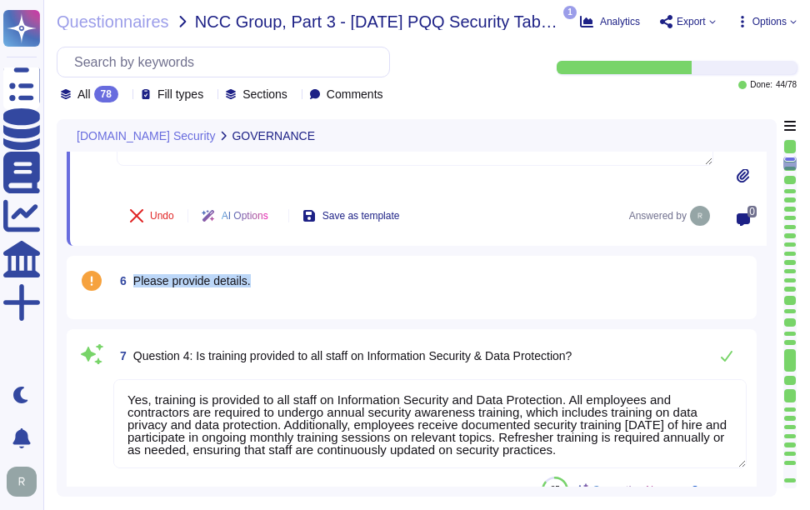
drag, startPoint x: 133, startPoint y: 278, endPoint x: 259, endPoint y: 279, distance: 125.8
click at [259, 279] on div "6 Please provide details." at bounding box center [429, 281] width 633 height 30
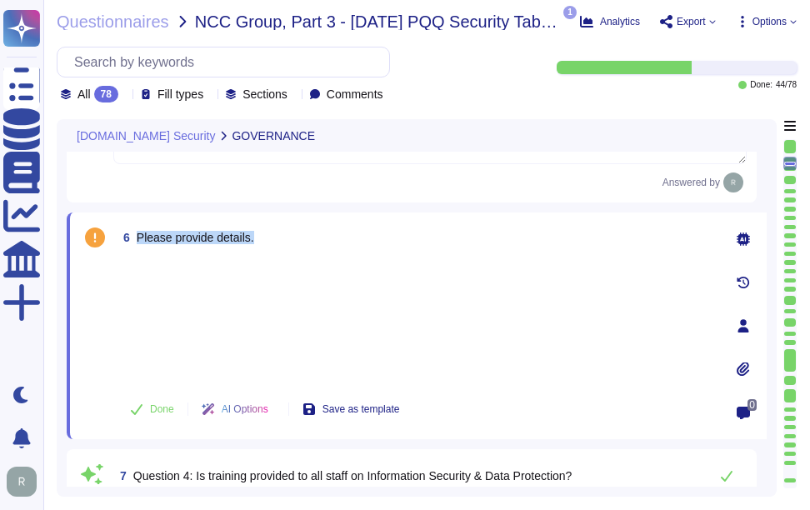
type textarea "Yes, our organization has a documented privacy policy that is available for pub…"
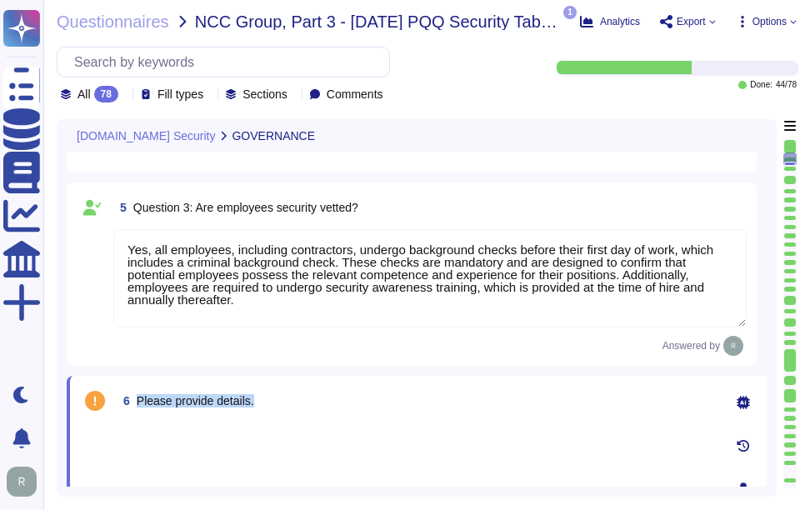
scroll to position [630, 0]
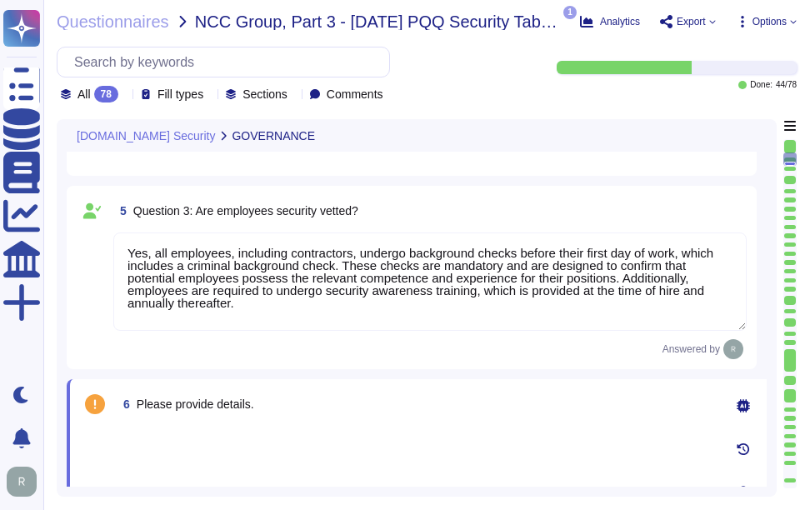
drag, startPoint x: 408, startPoint y: 250, endPoint x: 512, endPoint y: 251, distance: 103.3
click at [512, 251] on textarea "Yes, all employees, including contractors, undergo background checks before the…" at bounding box center [429, 281] width 633 height 98
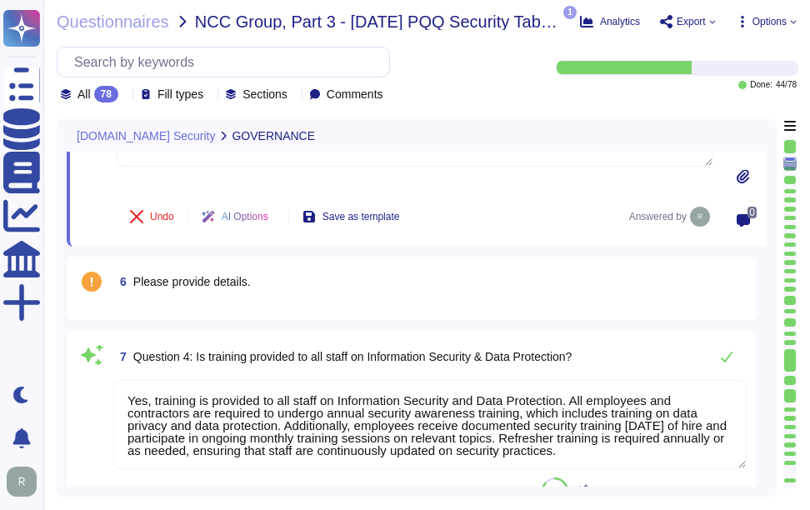
scroll to position [797, 0]
click at [166, 295] on span "6 Please provide details." at bounding box center [181, 281] width 137 height 30
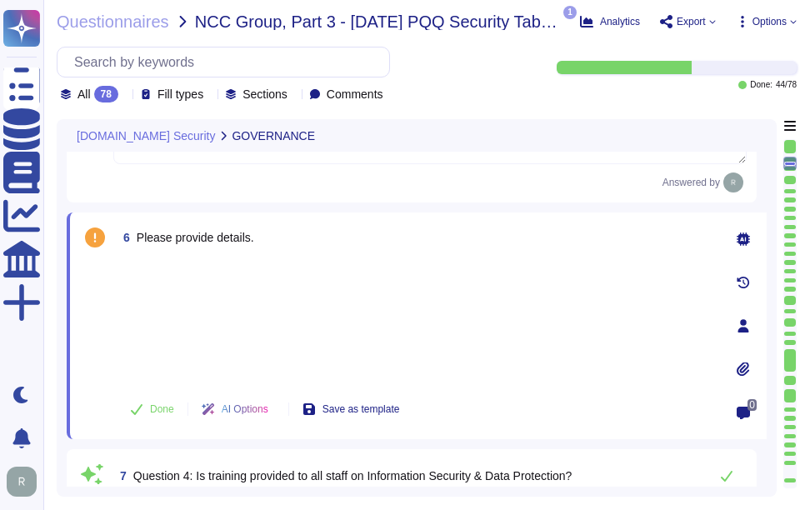
click at [166, 295] on div at bounding box center [415, 320] width 597 height 123
click at [182, 247] on span "6 Please provide details." at bounding box center [185, 237] width 137 height 30
click at [151, 327] on div at bounding box center [415, 320] width 597 height 123
click at [149, 260] on div at bounding box center [415, 320] width 597 height 123
click at [572, 277] on div at bounding box center [415, 320] width 597 height 123
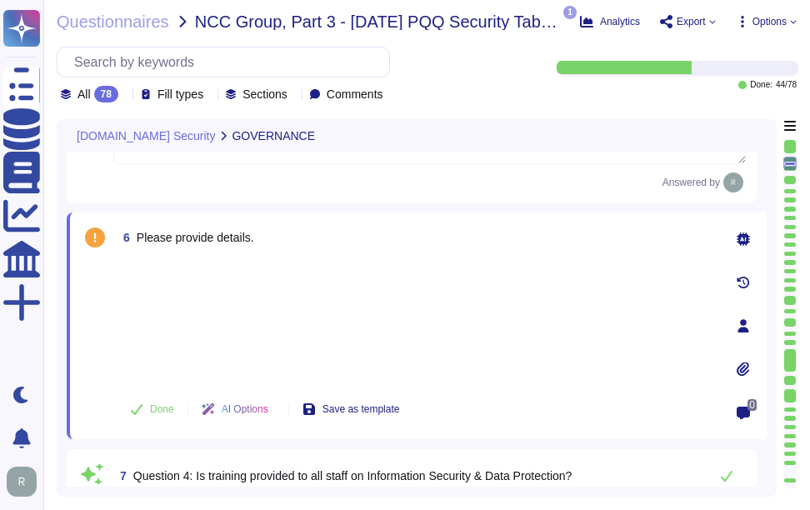
click at [165, 263] on div at bounding box center [415, 320] width 597 height 123
click at [162, 330] on div at bounding box center [415, 320] width 597 height 123
click at [147, 247] on span "6 Please provide details." at bounding box center [185, 237] width 137 height 30
click at [193, 369] on div at bounding box center [415, 320] width 597 height 123
click at [172, 315] on div at bounding box center [415, 320] width 597 height 123
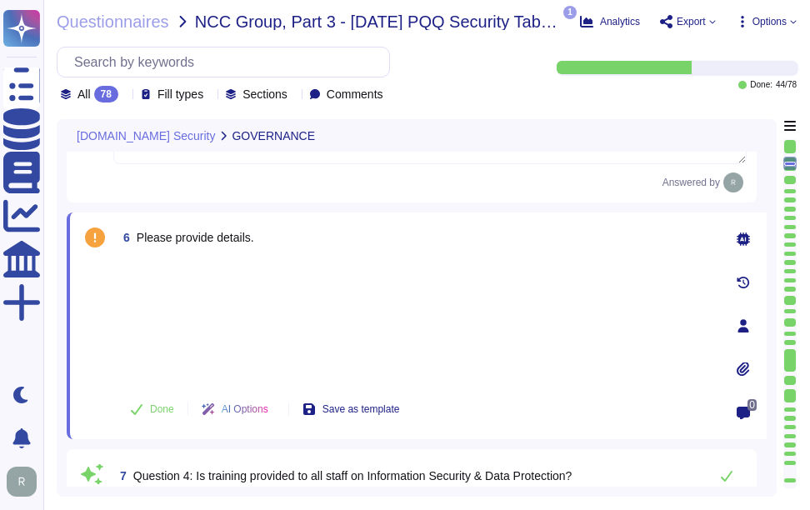
click at [165, 255] on div "6 Please provide details. Done AI Options Save as template" at bounding box center [396, 325] width 633 height 207
click at [185, 325] on div at bounding box center [415, 320] width 597 height 123
click at [160, 404] on span "Done" at bounding box center [162, 409] width 24 height 10
click at [168, 267] on div at bounding box center [415, 320] width 597 height 123
click at [183, 335] on div at bounding box center [415, 320] width 597 height 123
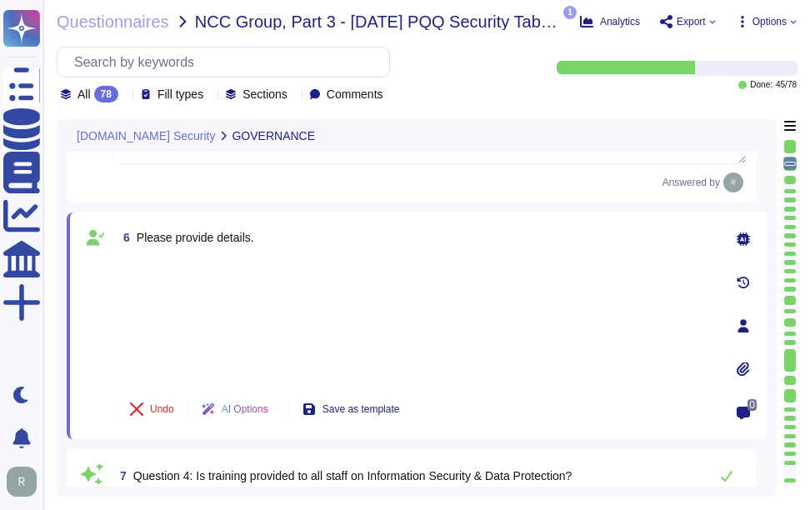
click at [175, 252] on div "6 Please provide details. Undo AI Options Save as template" at bounding box center [396, 325] width 633 height 207
click at [530, 298] on div at bounding box center [415, 320] width 597 height 123
click at [181, 269] on div at bounding box center [415, 320] width 597 height 123
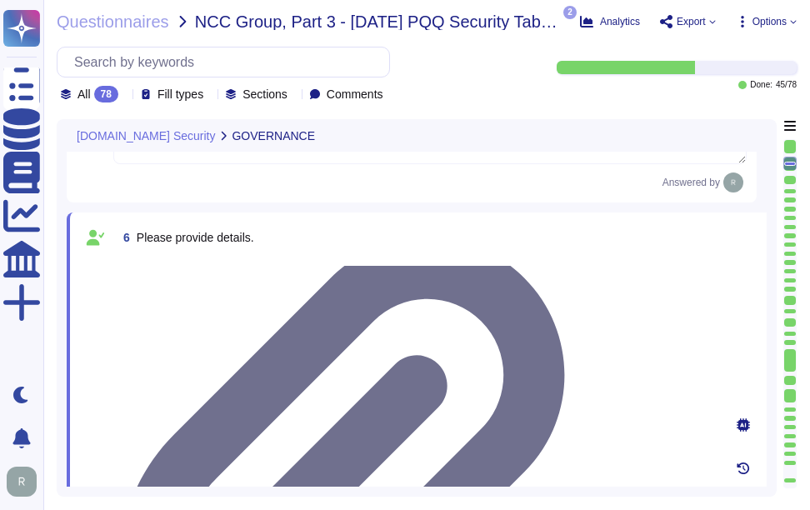
click at [179, 359] on div "6 Please provide details. 2024 HR_Security_Policy.pdf Undo AI Options Save as t…" at bounding box center [396, 510] width 633 height 577
click at [182, 259] on div at bounding box center [415, 259] width 597 height 0
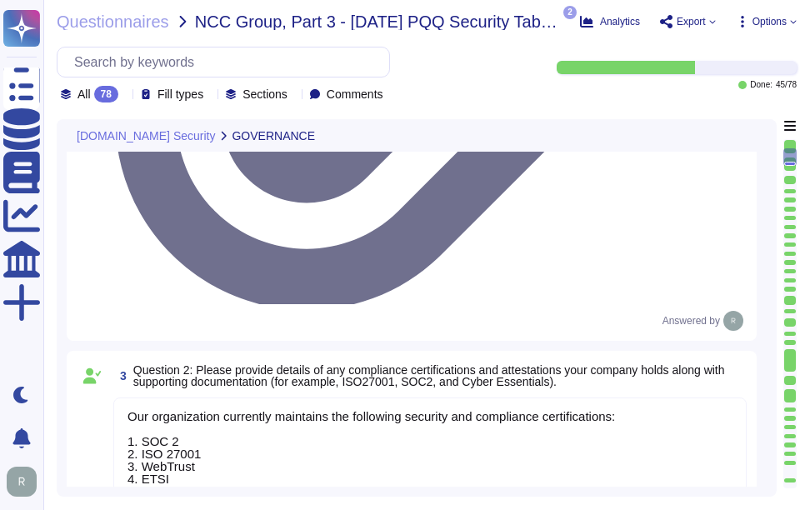
type textarea "No, we do not engage sub-processors for this service."
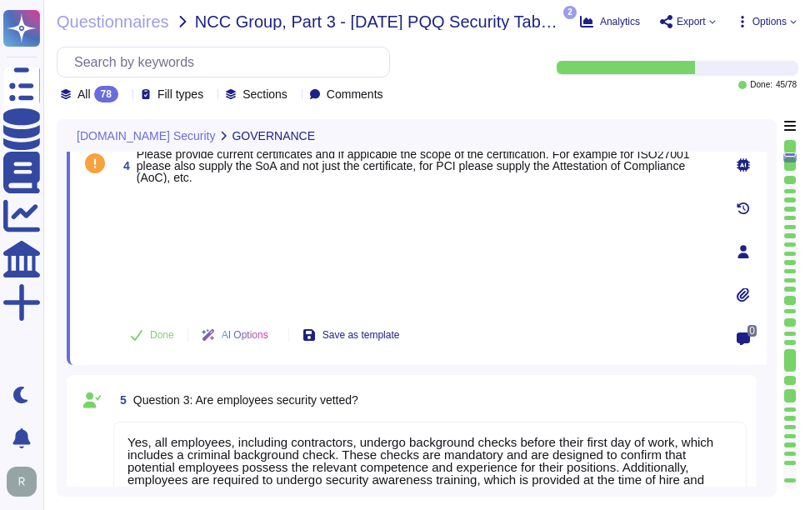
type textarea "No, we do not engage sub-processors for this service."
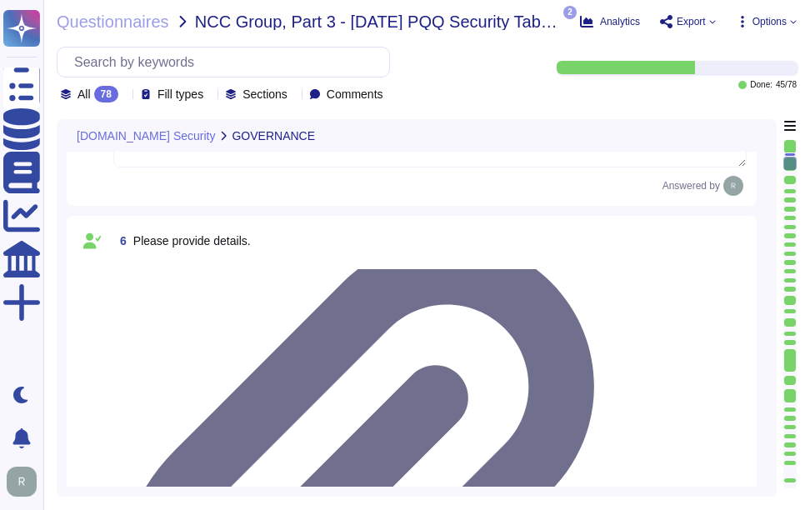
type textarea "Yes, our organization has a documented privacy policy that is available for pub…"
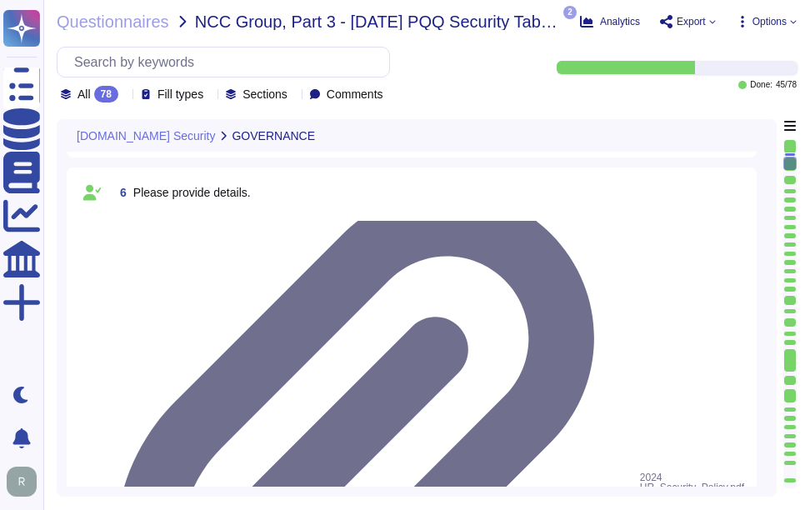
scroll to position [1047, 0]
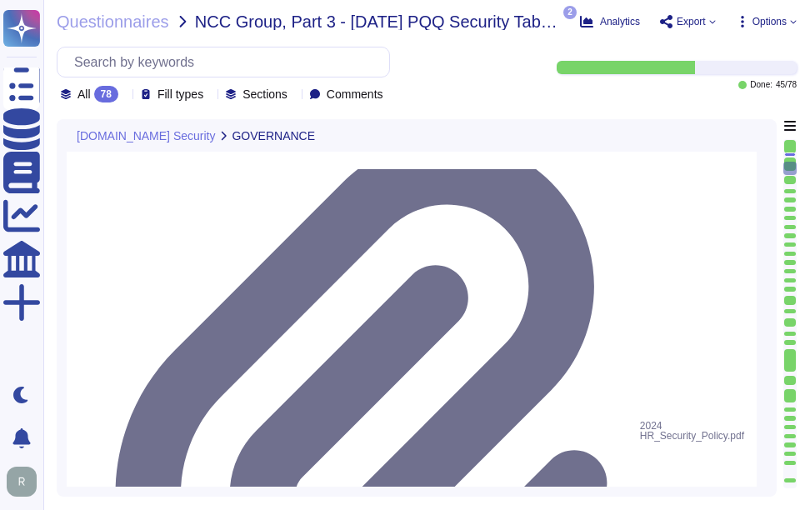
drag, startPoint x: 198, startPoint y: 258, endPoint x: 612, endPoint y: 254, distance: 414.2
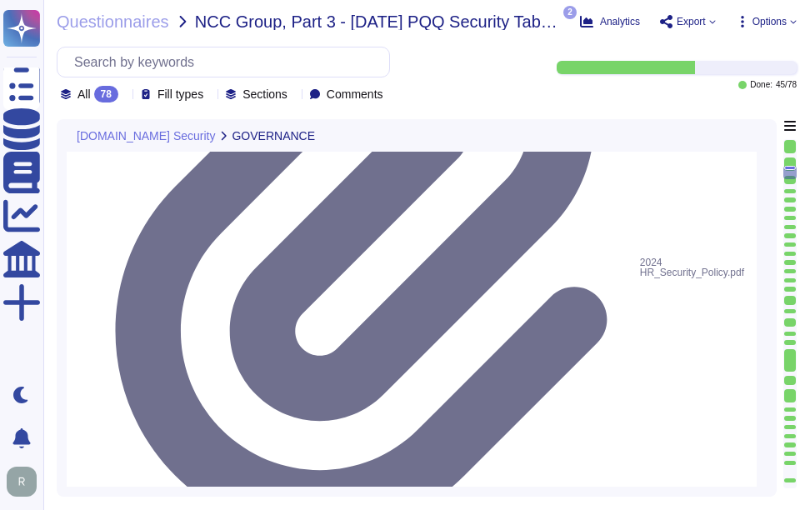
type textarea "Yes, a security incident management and response process is in place, and the I…"
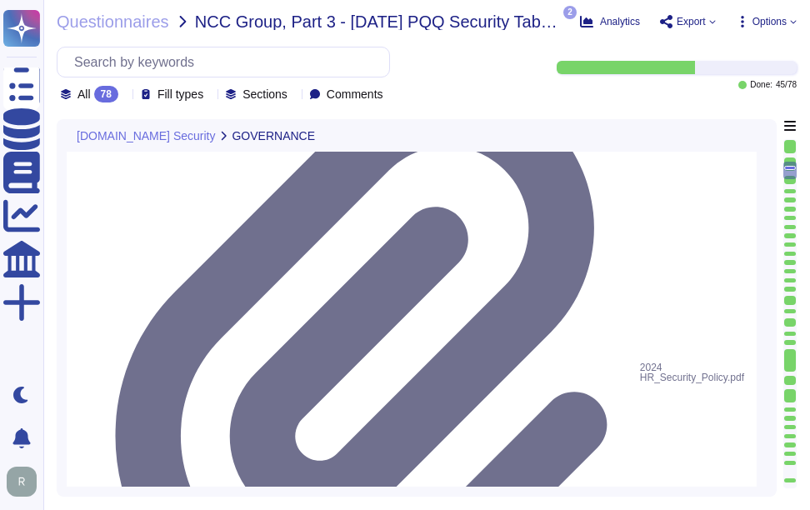
scroll to position [880, 0]
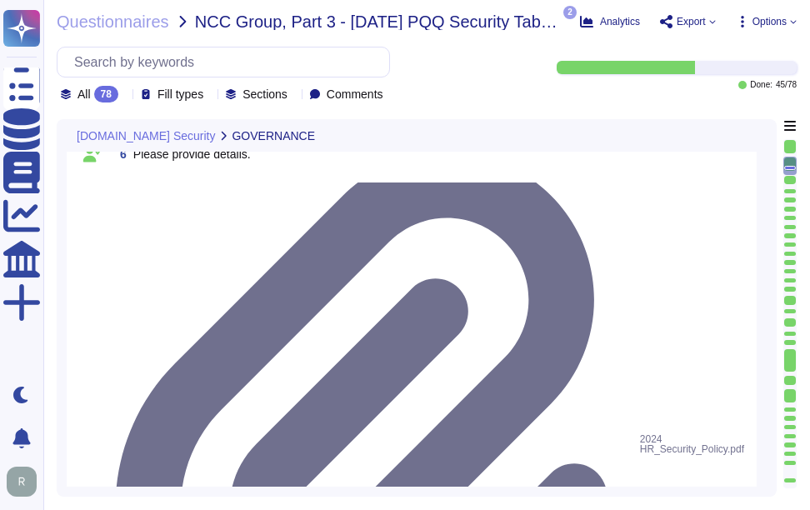
type textarea "Our organization currently maintains the following security and compliance cert…"
drag, startPoint x: 200, startPoint y: 272, endPoint x: 617, endPoint y: 268, distance: 416.7
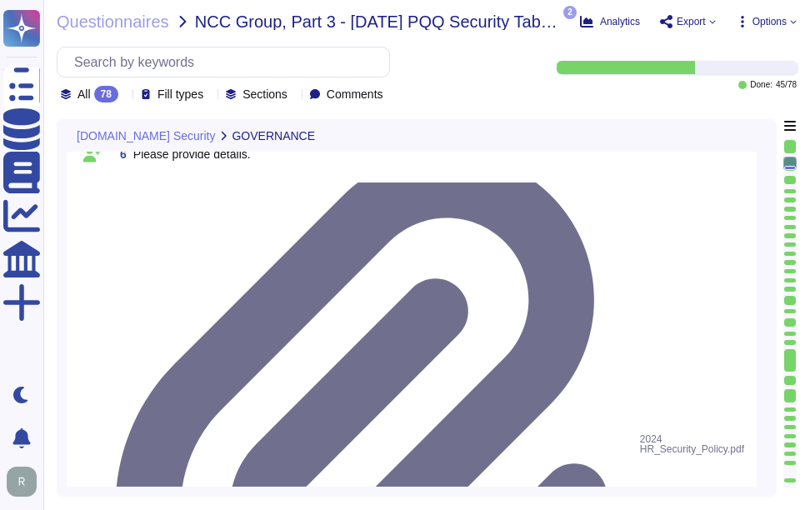
scroll to position [3, 0]
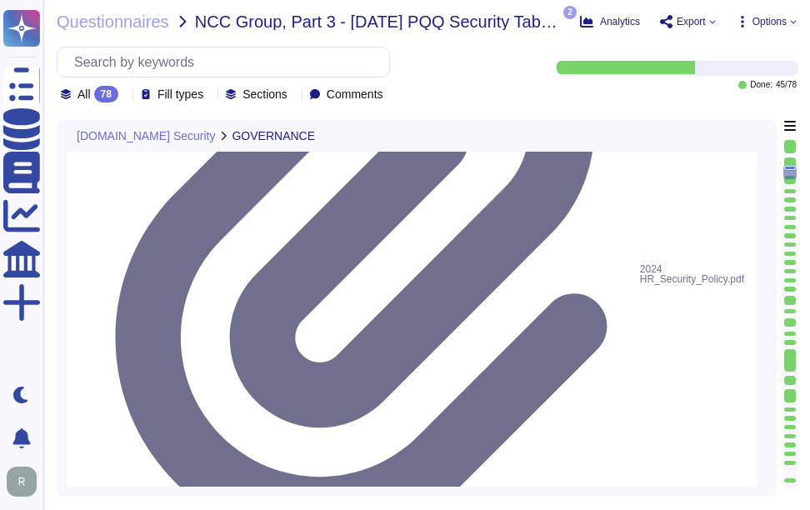
type textarea "Yes, a security incident management and response process is in place, and the I…"
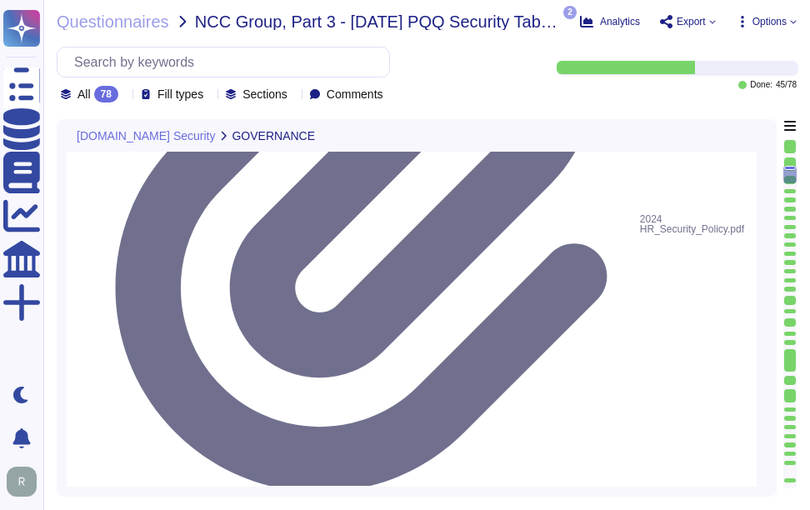
scroll to position [1130, 0]
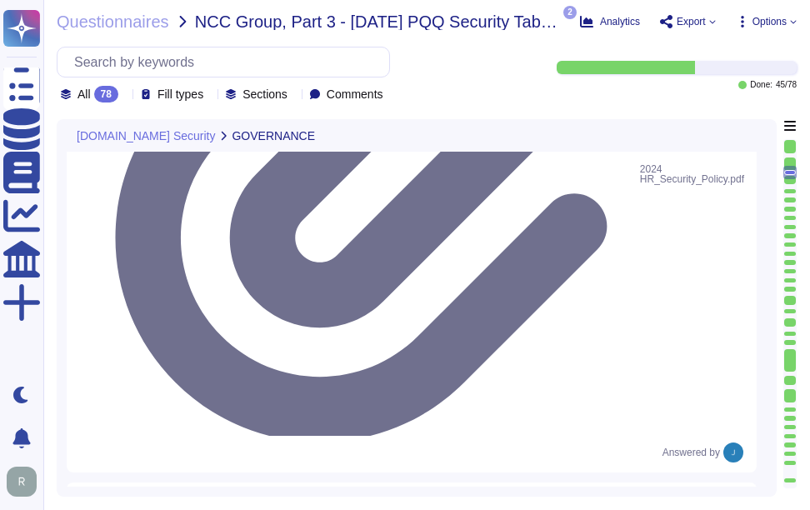
scroll to position [2, 0]
type textarea "Yes, a security incident management and response process is in place, and the I…"
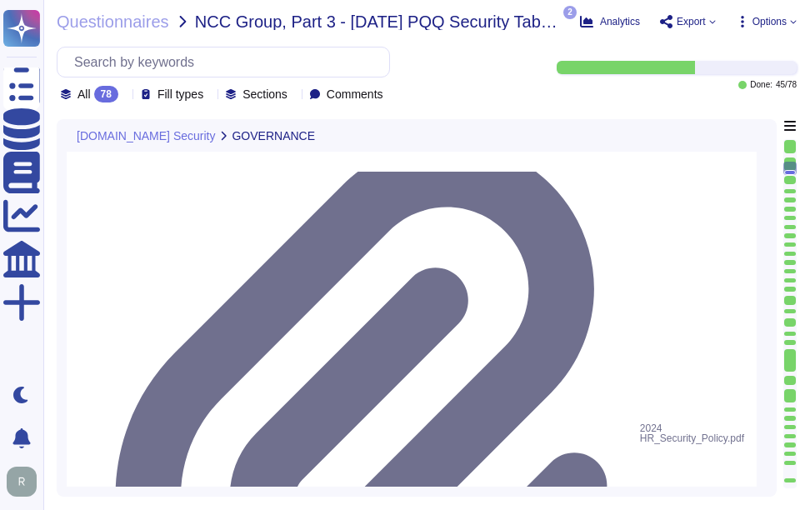
type textarea "Our organization currently maintains the following security and compliance cert…"
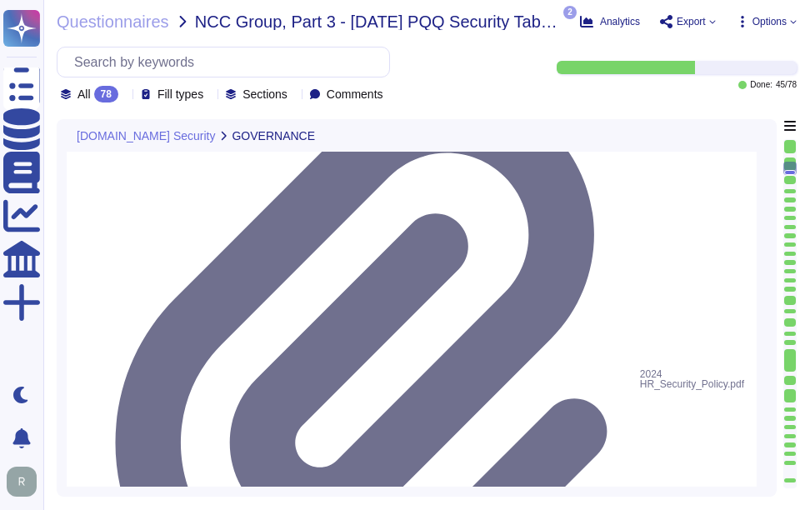
scroll to position [963, 0]
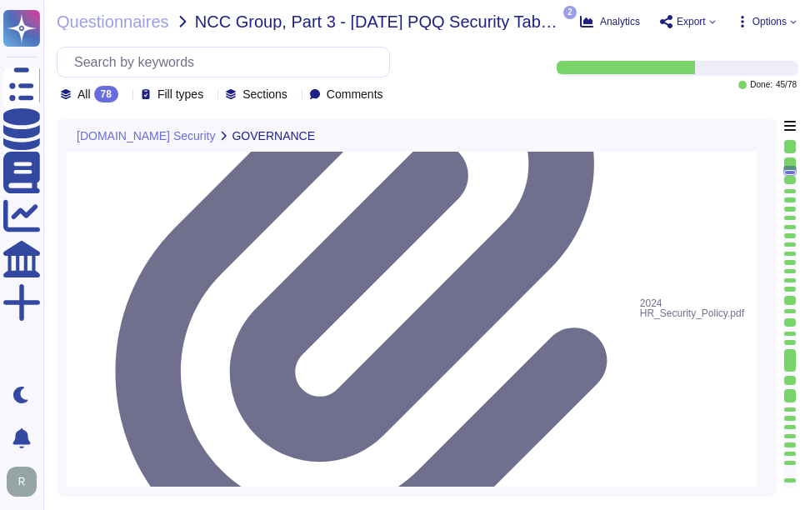
scroll to position [1130, 0]
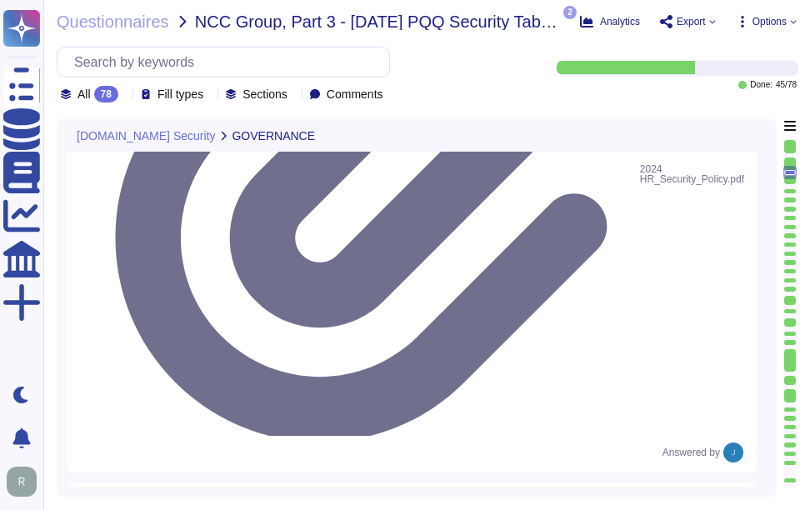
type textarea "Yes, a security incident management and response process is in place, and the I…"
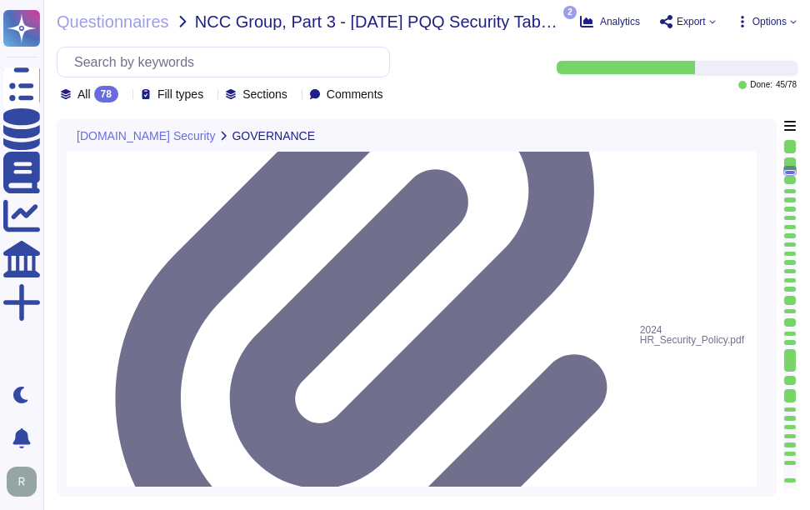
scroll to position [963, 0]
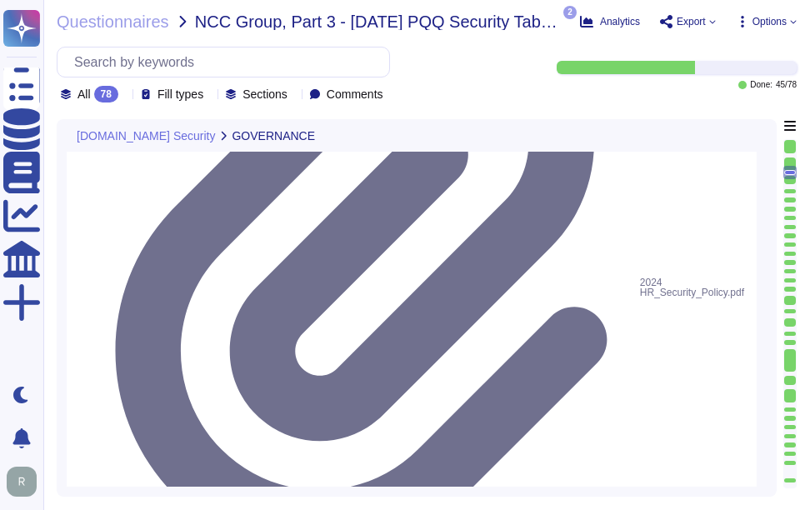
type textarea "Yes, a security incident management and response process is in place, and the I…"
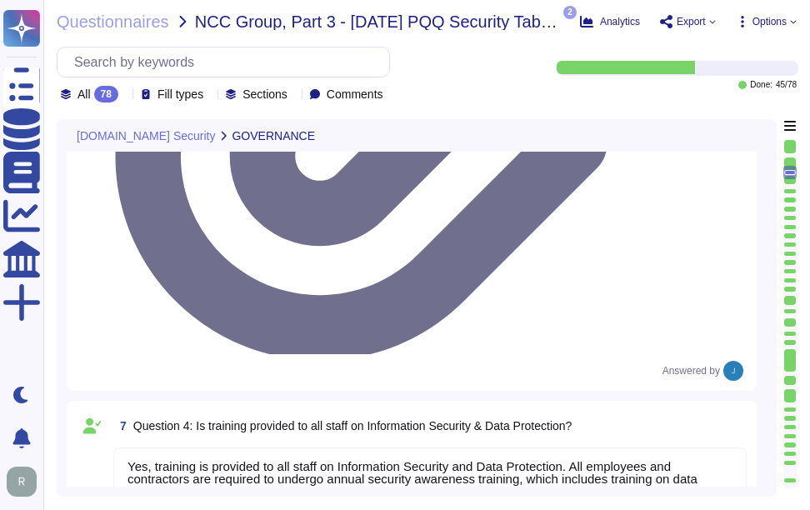
scroll to position [1213, 0]
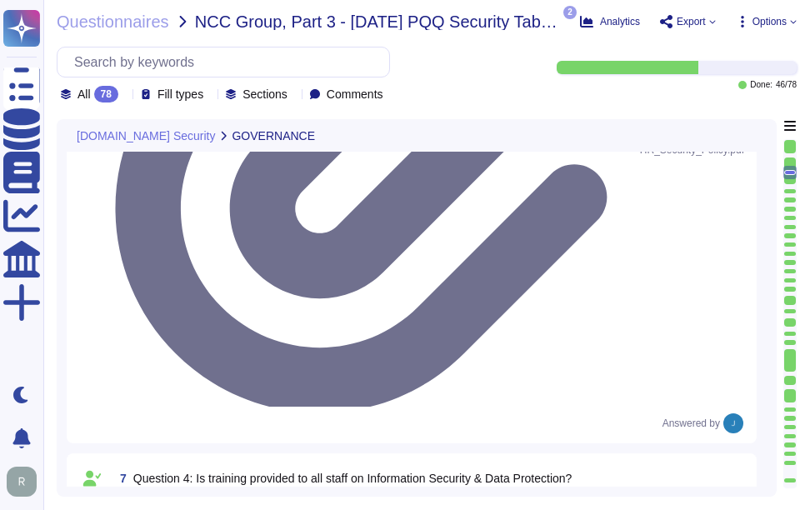
scroll to position [1130, 0]
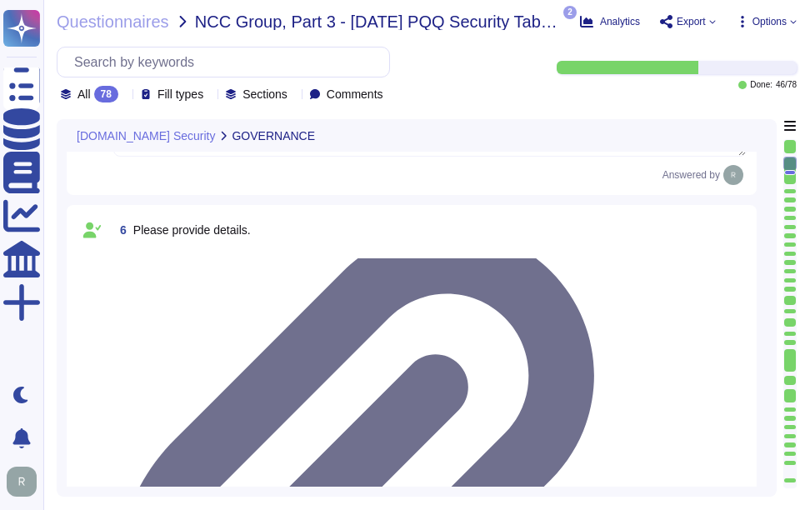
type textarea "Our organization currently maintains the following security and compliance cert…"
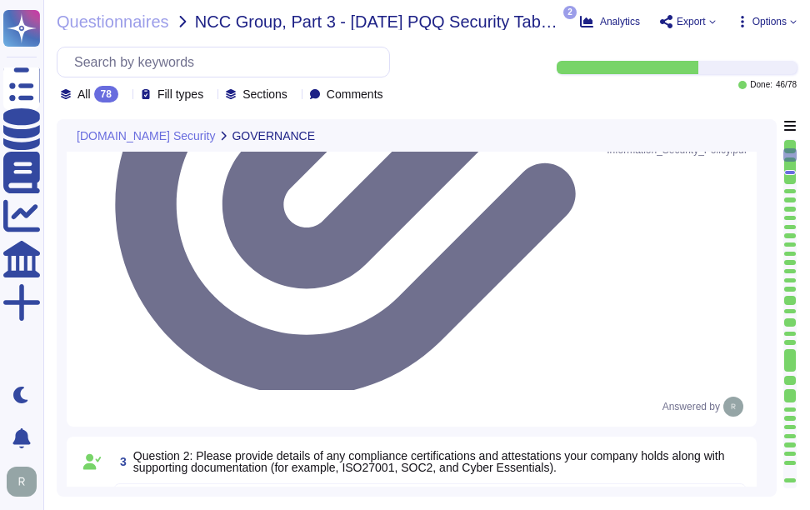
type textarea "Yes, our organization has formally documented information security policies and…"
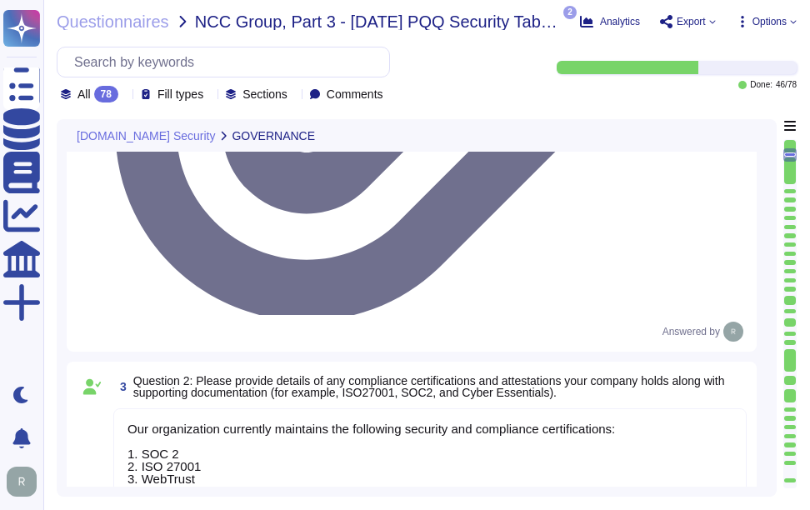
scroll to position [547, 0]
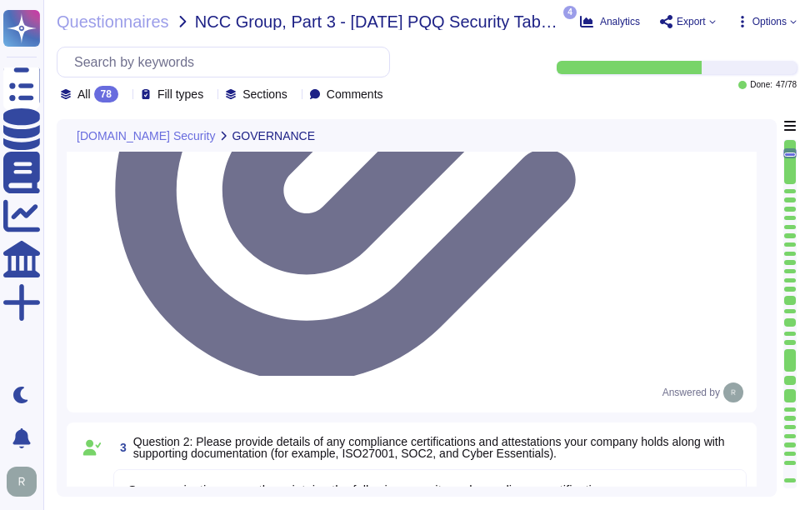
type textarea "Yes, our organization has formally documented information security policies and…"
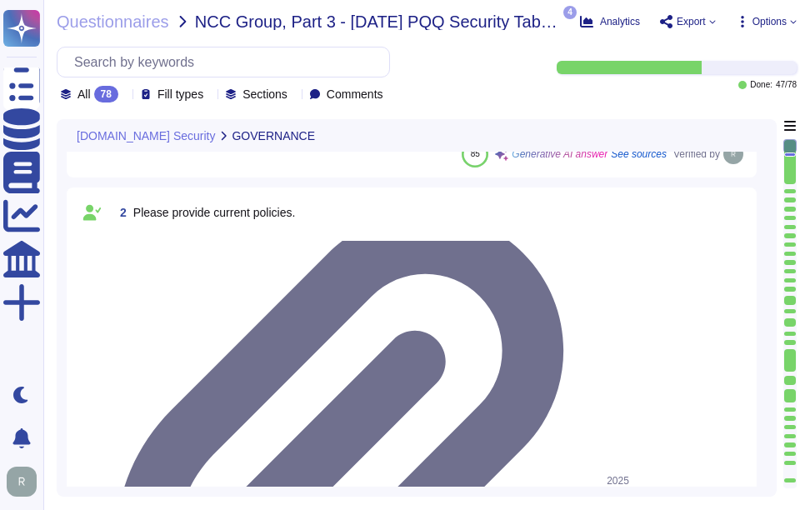
type textarea "Yes, all employees, including contractors, undergo background checks before the…"
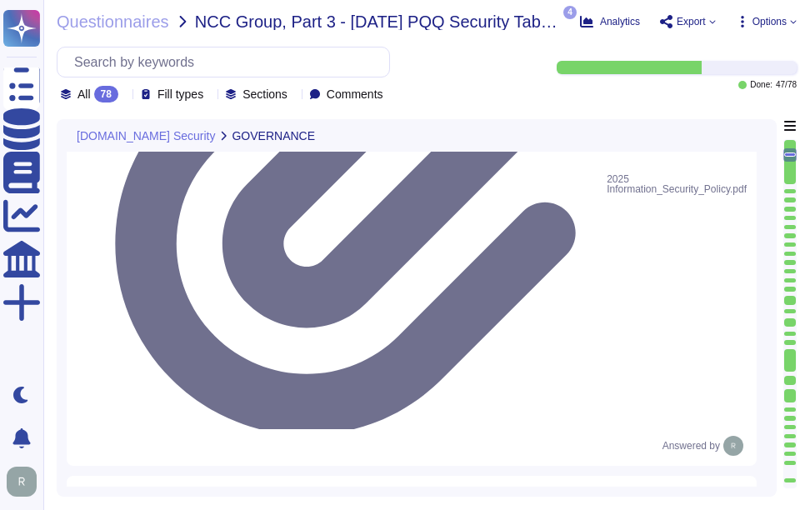
type textarea "Yes, training is provided to all staff on Information Security and Data Protect…"
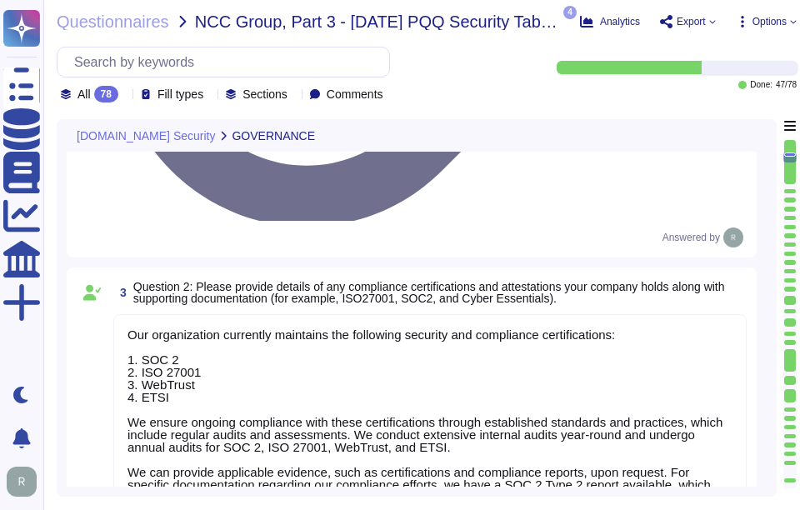
scroll to position [2, 0]
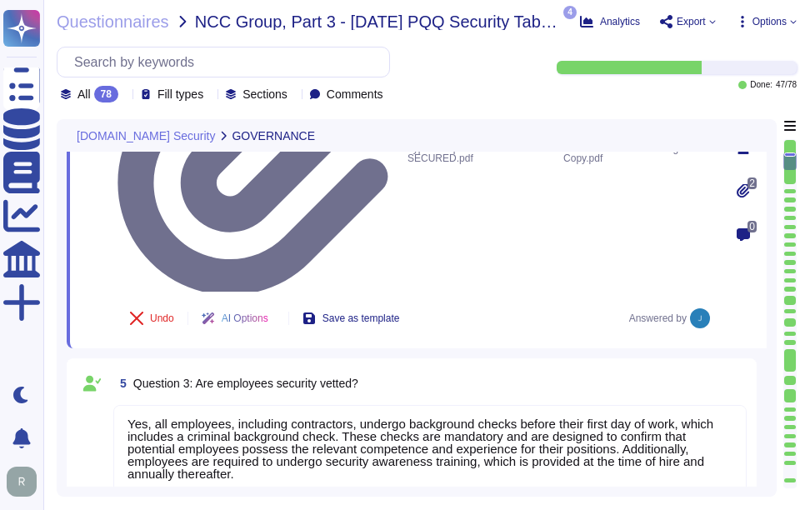
type textarea "No, we do not engage sub-processors for this service."
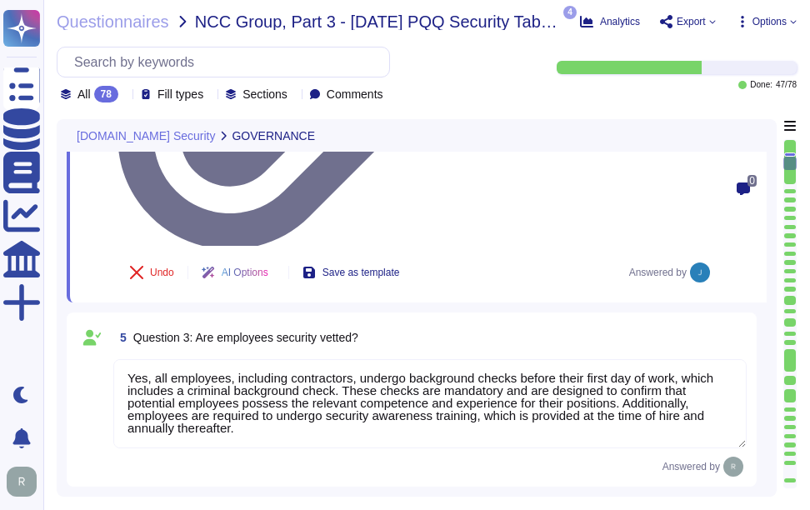
scroll to position [963, 0]
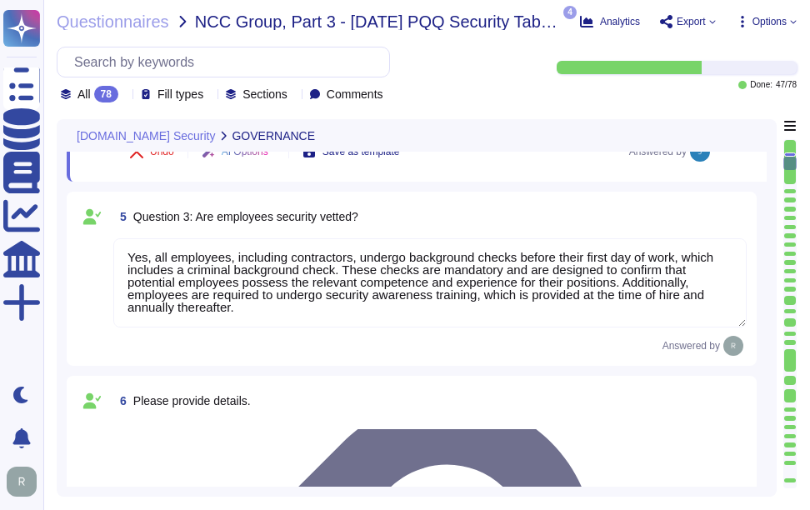
type textarea "Yes, our organization has a documented privacy policy that is available for pub…"
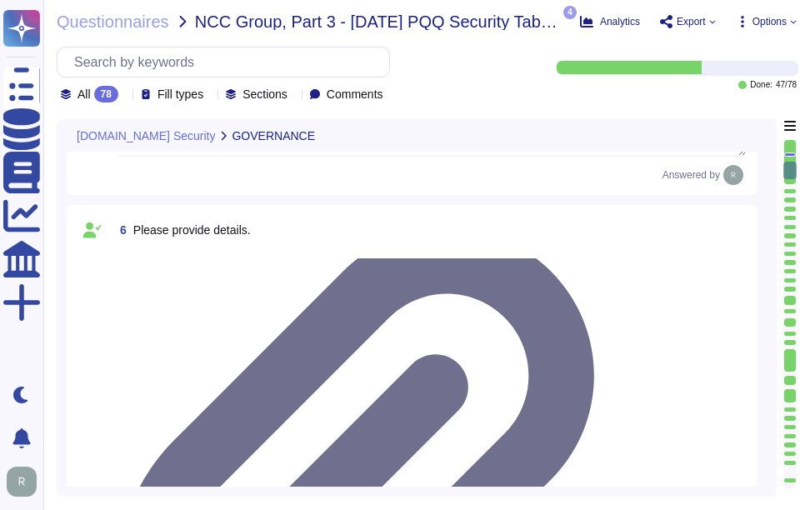
type textarea "Yes, a security incident management and response process is in place, and the I…"
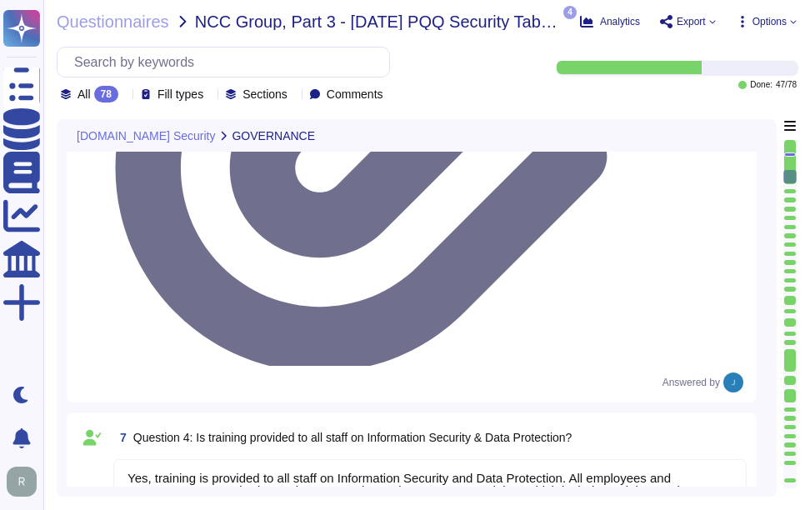
scroll to position [1380, 0]
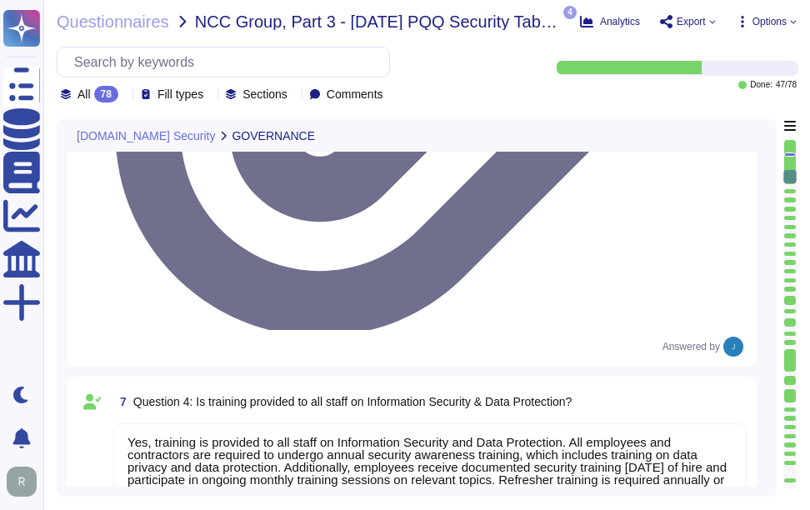
type textarea "No, we have not encountered a security incident for the last 12 months, and the…"
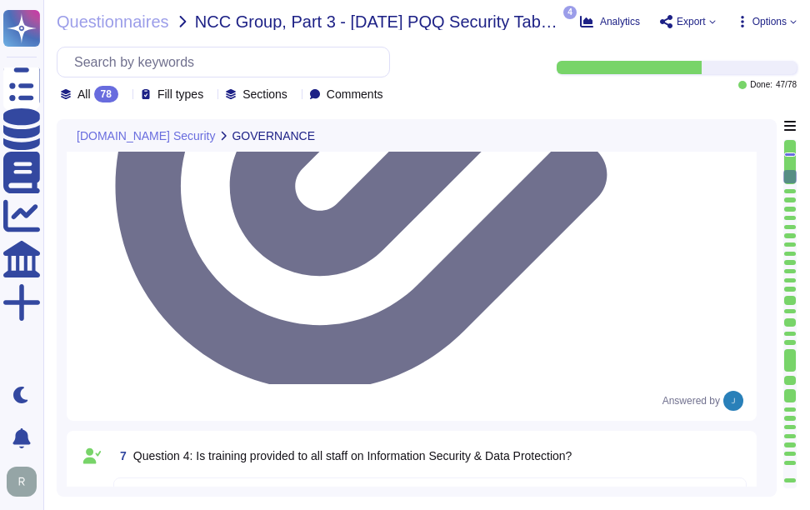
type textarea "Yes, all employees, including contractors, undergo background checks before the…"
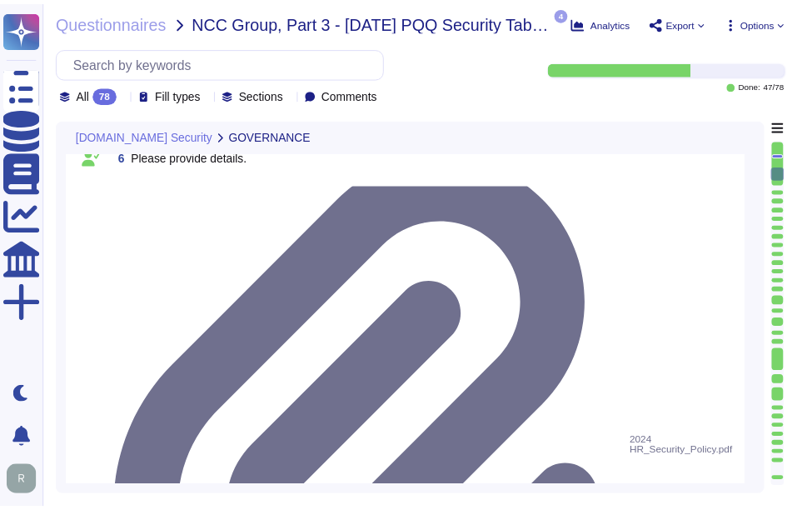
scroll to position [1297, 0]
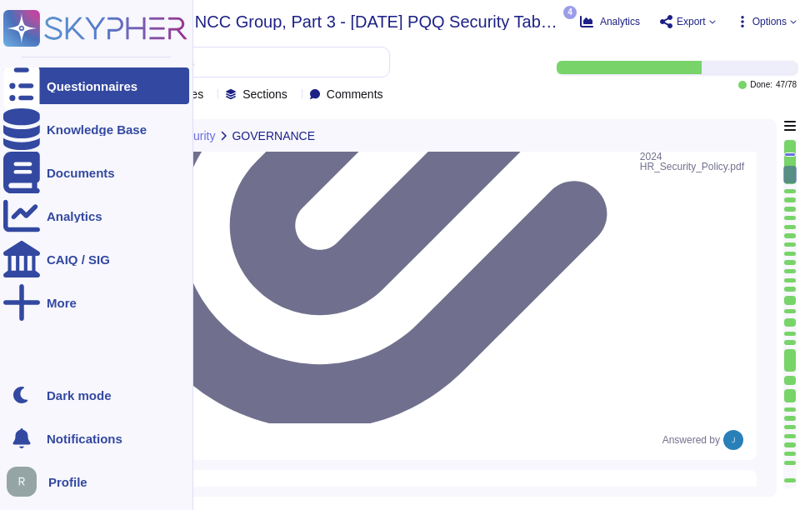
click at [111, 89] on div "Questionnaires" at bounding box center [92, 86] width 91 height 12
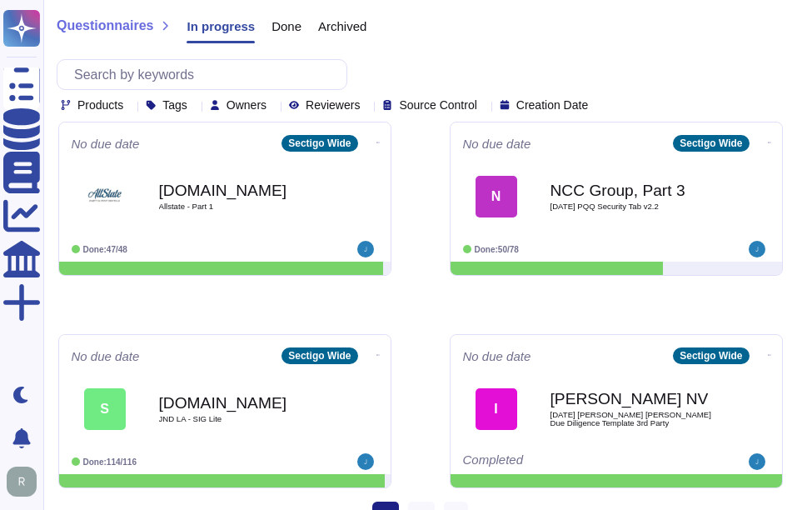
scroll to position [893, 0]
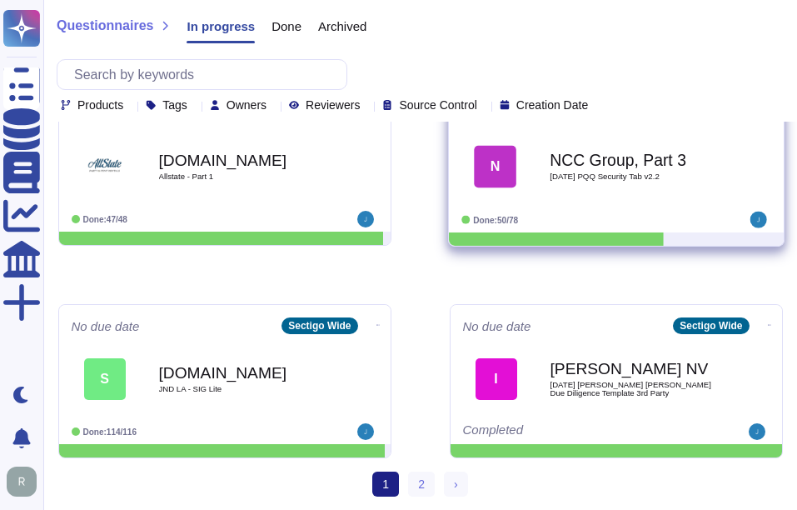
click at [641, 172] on span "[DATE] PQQ Security Tab v2.2" at bounding box center [634, 176] width 168 height 8
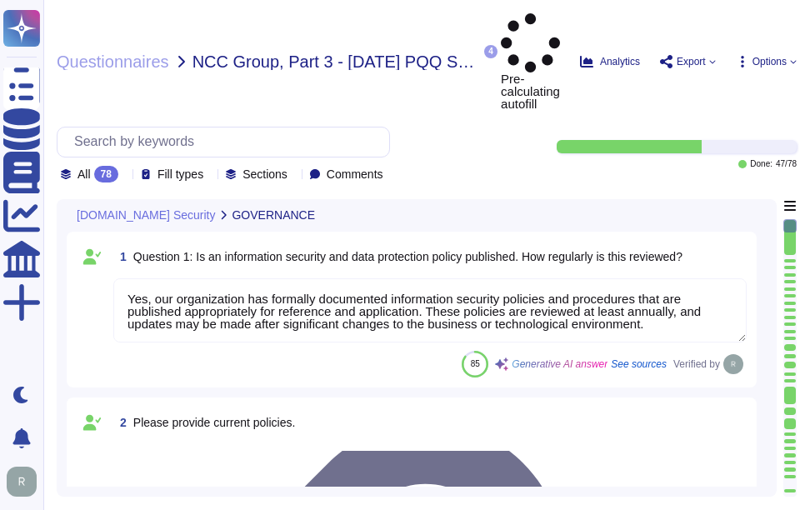
type textarea "Yes, our organization has formally documented information security policies and…"
type textarea "Our organization currently maintains the following security and compliance cert…"
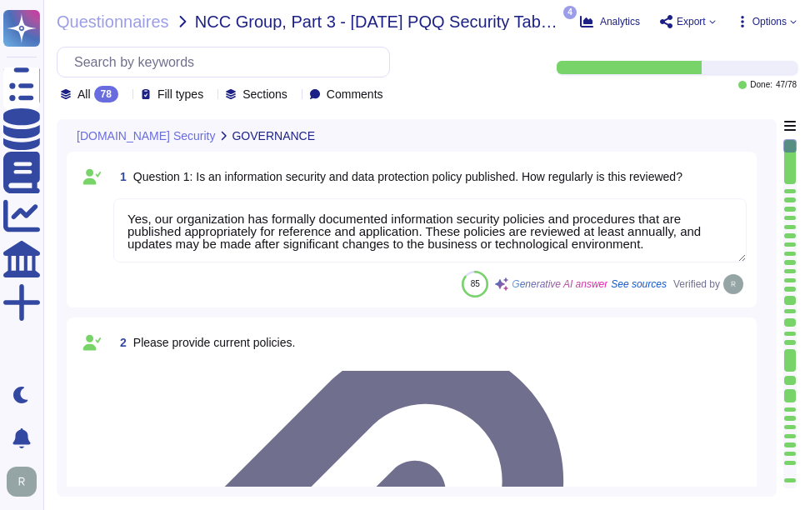
click at [125, 96] on icon at bounding box center [125, 96] width 0 height 0
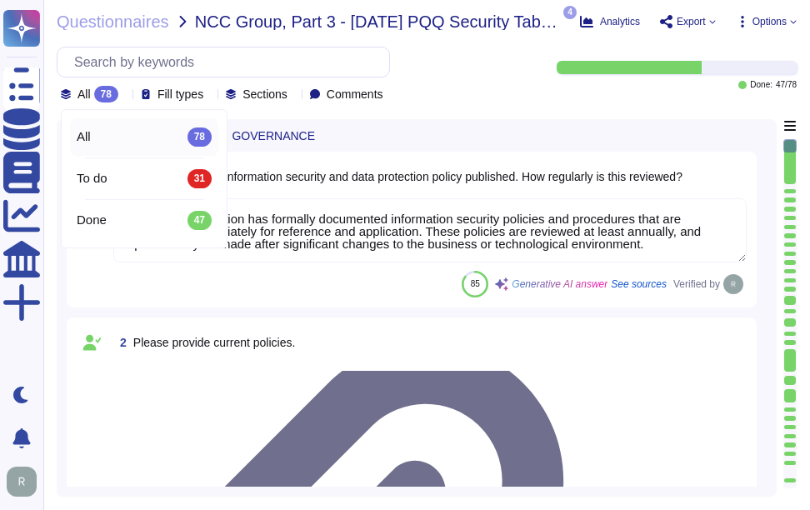
click at [134, 142] on div "All 78" at bounding box center [144, 136] width 135 height 18
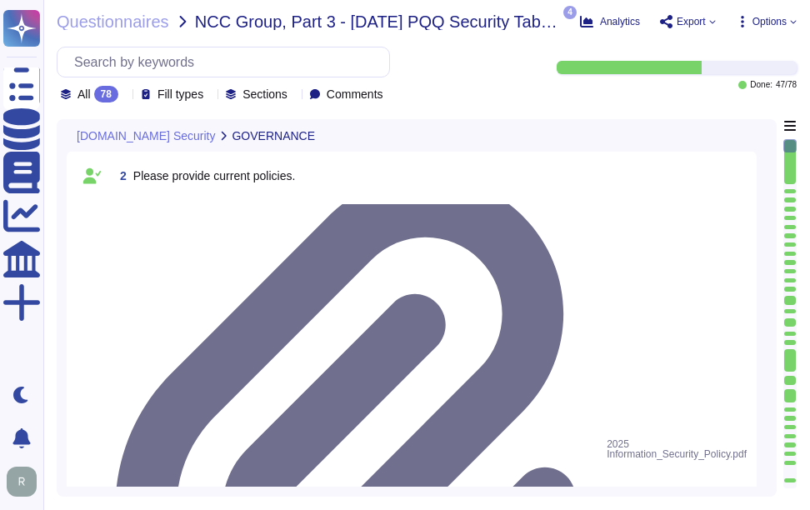
type textarea "Yes, all employees, including contractors, undergo background checks before the…"
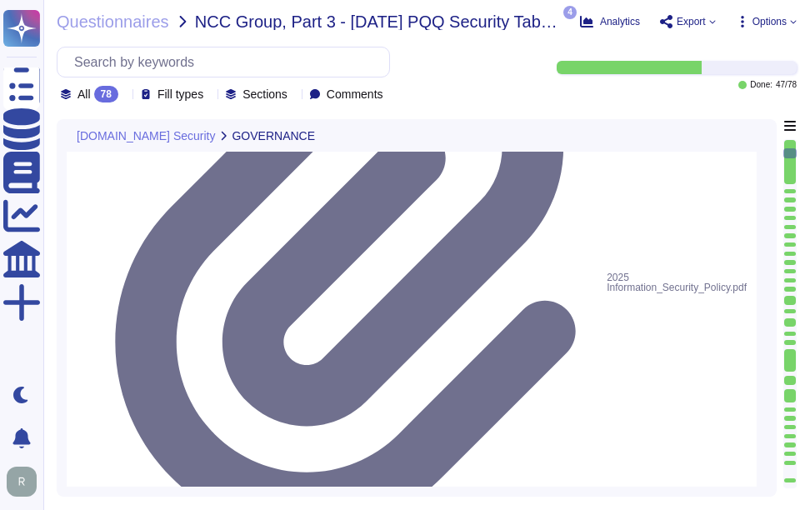
type textarea "Yes, training is provided to all staff on Information Security and Data Protect…"
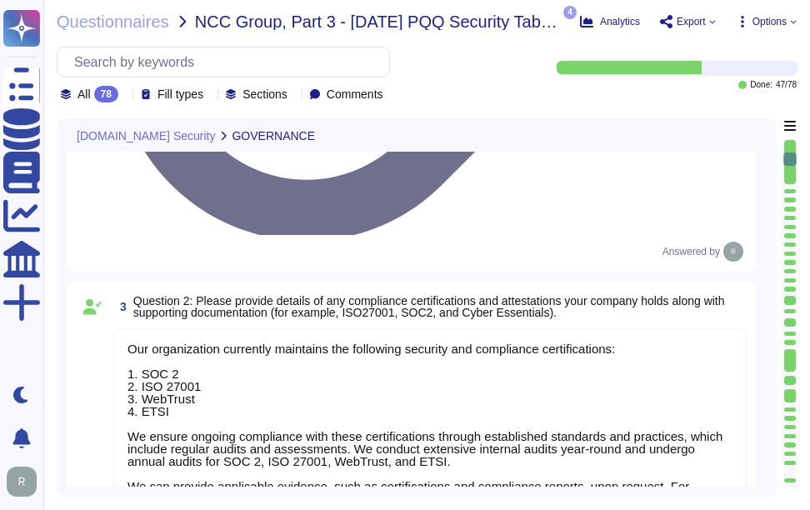
type textarea "No, we do not engage sub-processors for this service."
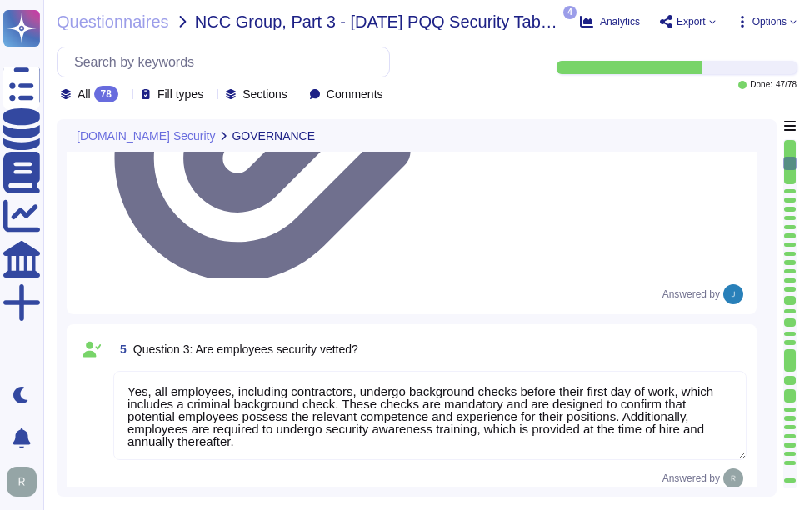
type textarea "Yes, our organization has a documented privacy policy that is available for pub…"
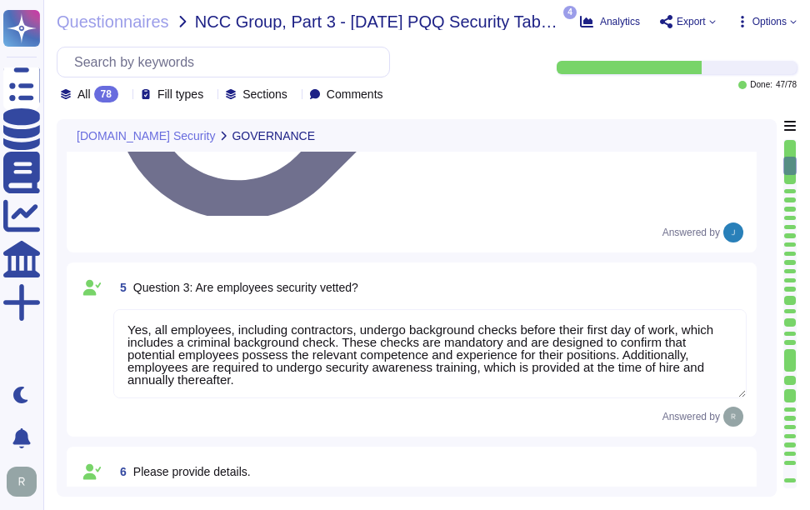
scroll to position [1000, 0]
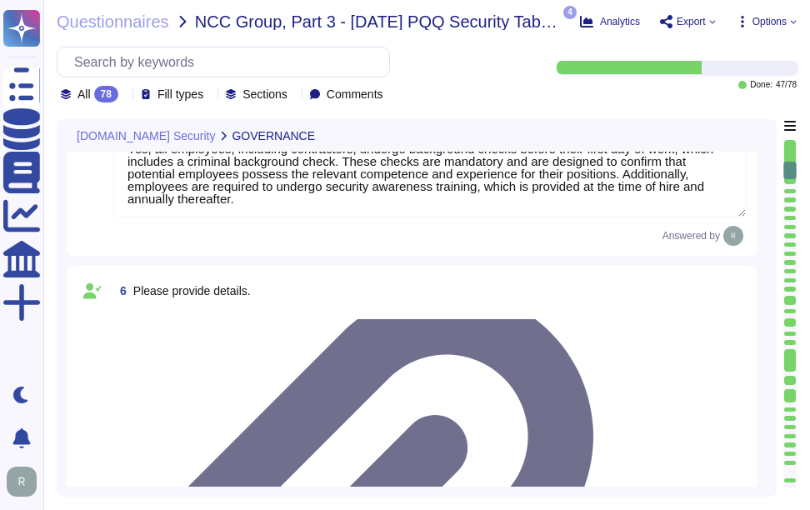
type textarea "Yes, a security incident management and response process is in place, and the I…"
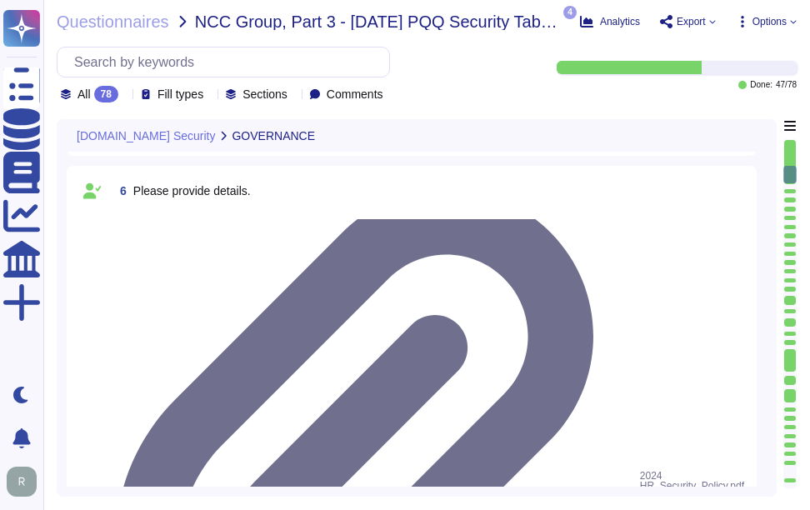
scroll to position [1167, 0]
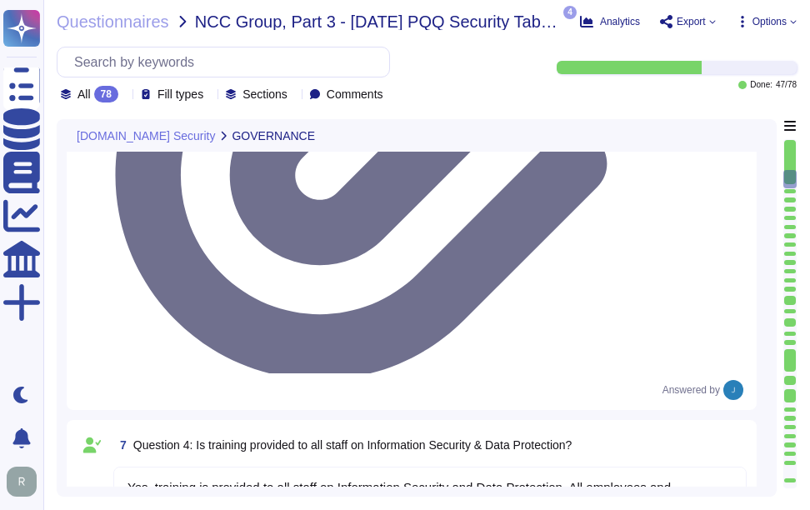
type textarea "No, we have not encountered a security incident for the last 12 months, and the…"
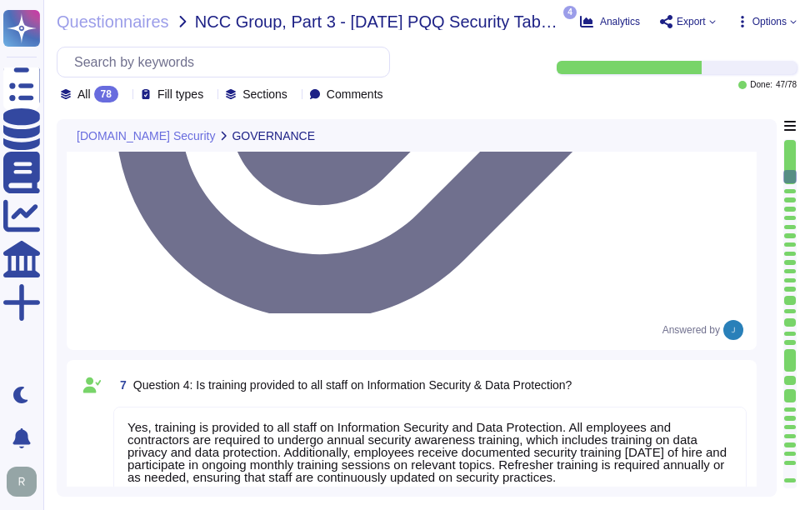
scroll to position [1250, 0]
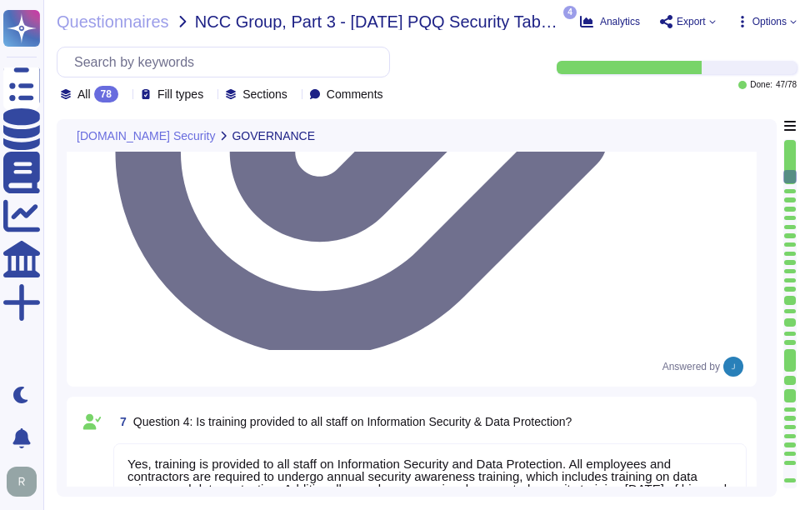
drag, startPoint x: 198, startPoint y: 213, endPoint x: 632, endPoint y: 238, distance: 434.0
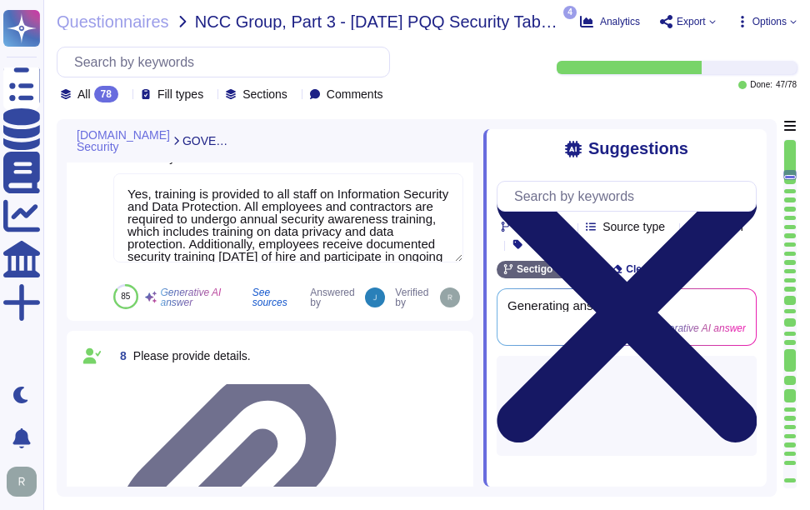
click at [744, 182] on icon at bounding box center [627, 312] width 260 height 260
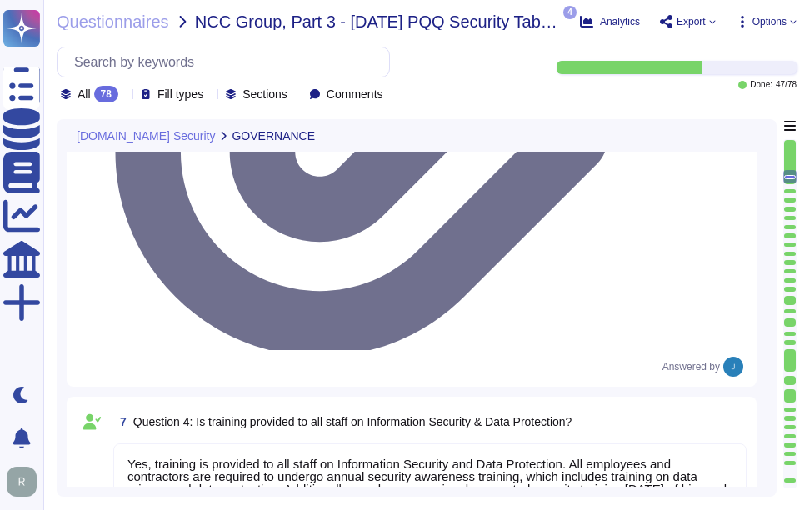
drag, startPoint x: 200, startPoint y: 212, endPoint x: 359, endPoint y: 246, distance: 162.8
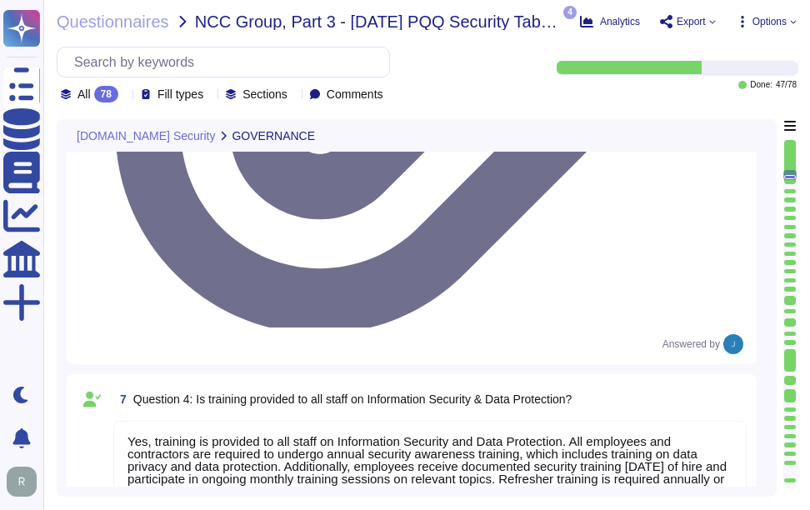
scroll to position [1167, 0]
type textarea "Yes, all employees, including contractors, undergo background checks before the…"
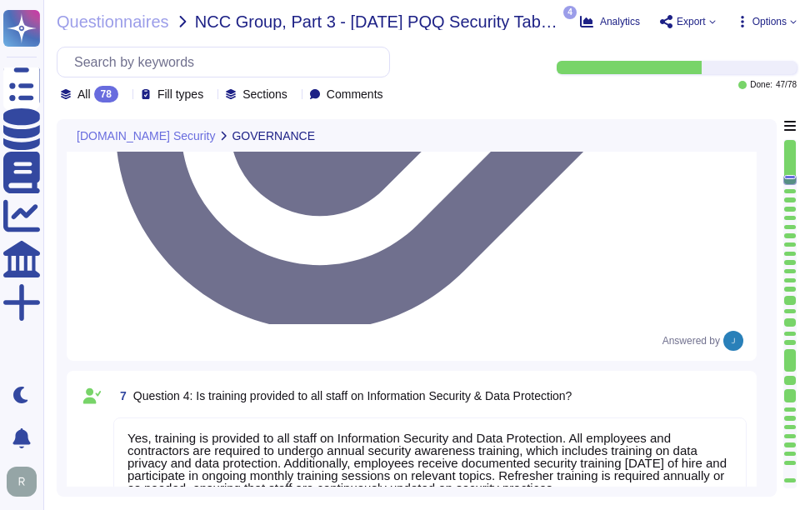
scroll to position [1250, 0]
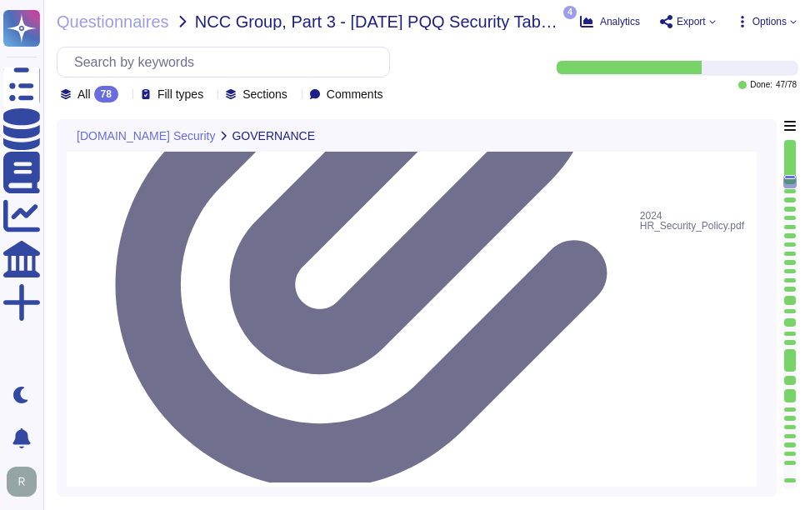
type textarea "No, we have not encountered a security incident for the last 12 months, and the…"
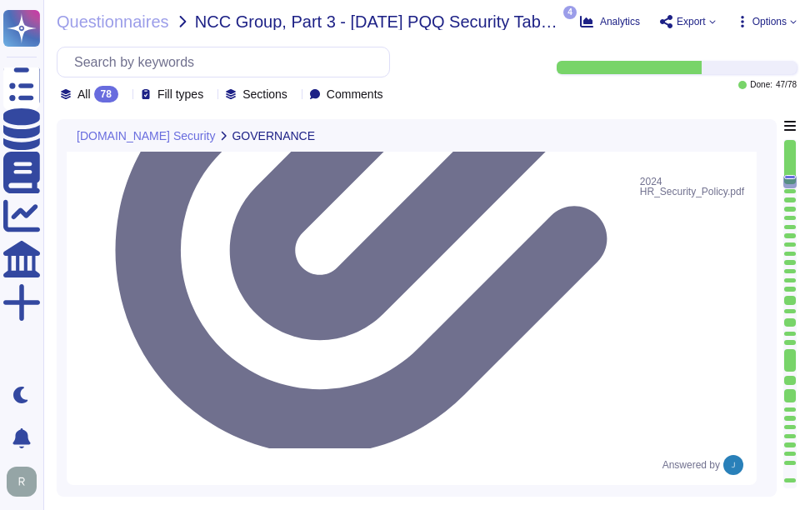
scroll to position [1500, 0]
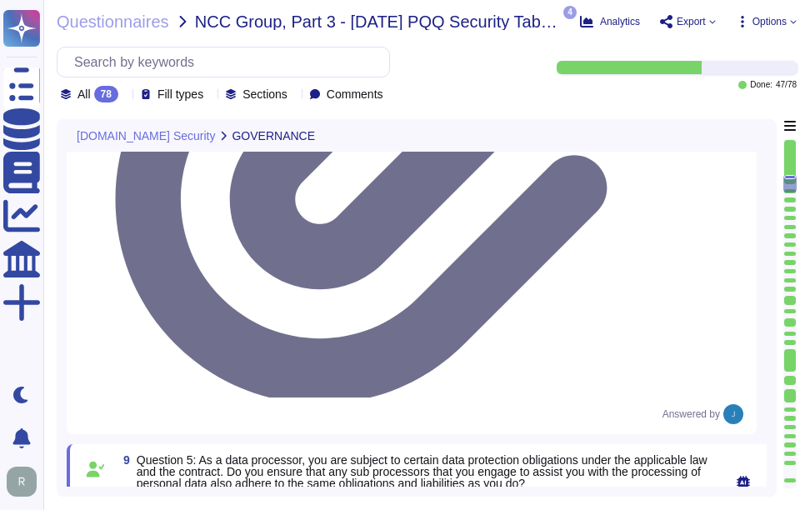
drag, startPoint x: 202, startPoint y: 223, endPoint x: 390, endPoint y: 223, distance: 187.5
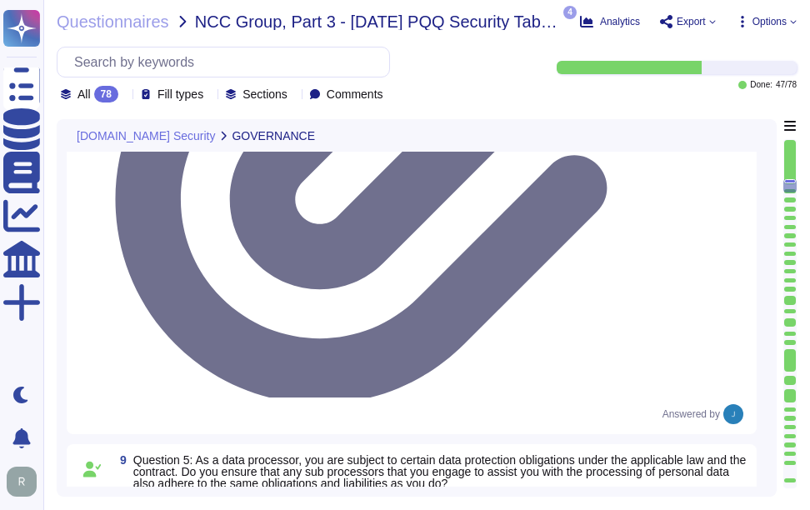
scroll to position [1417, 0]
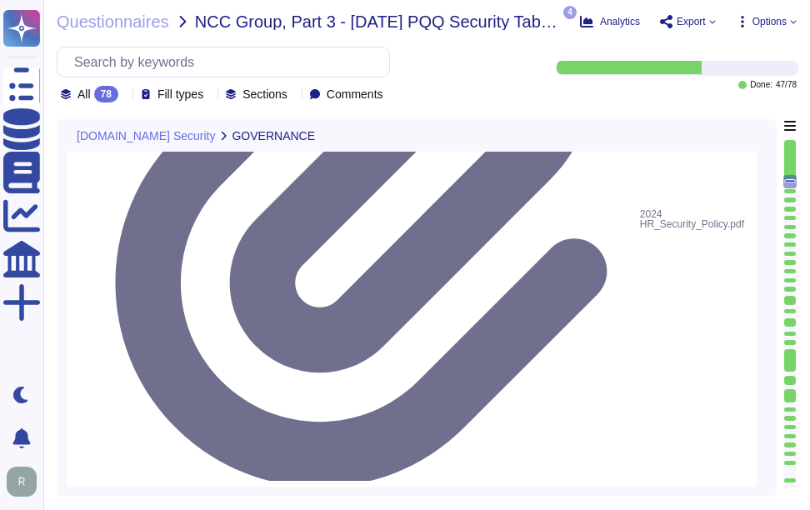
drag, startPoint x: 206, startPoint y: 202, endPoint x: 411, endPoint y: 202, distance: 205.0
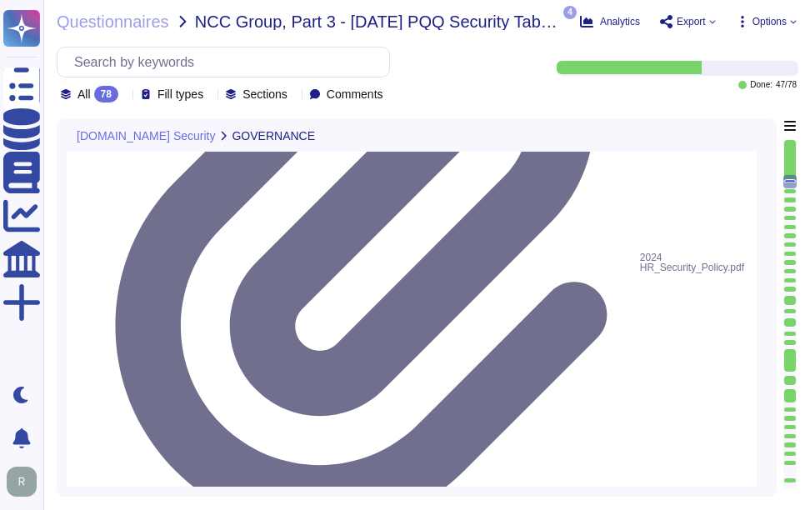
scroll to position [1333, 0]
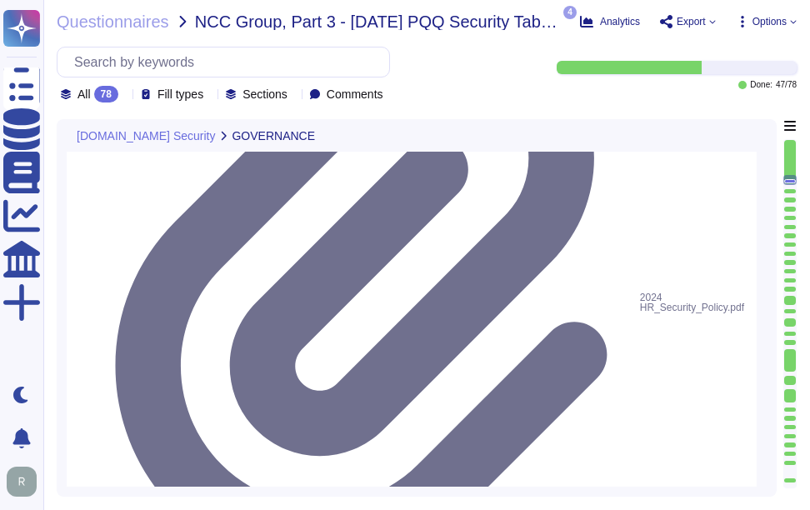
drag, startPoint x: 219, startPoint y: 385, endPoint x: 128, endPoint y: 328, distance: 107.1
paste textarea
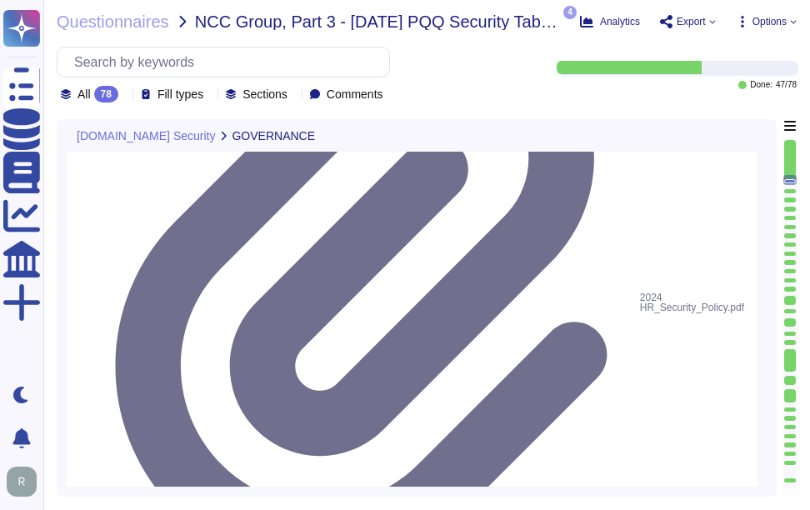
paste textarea "[URL][DOMAIN_NAME]"
type textarea "Yes, our organization has a documented privacy policy that is available for pub…"
type textarea "No, we do not engage sub-processors for this service.a"
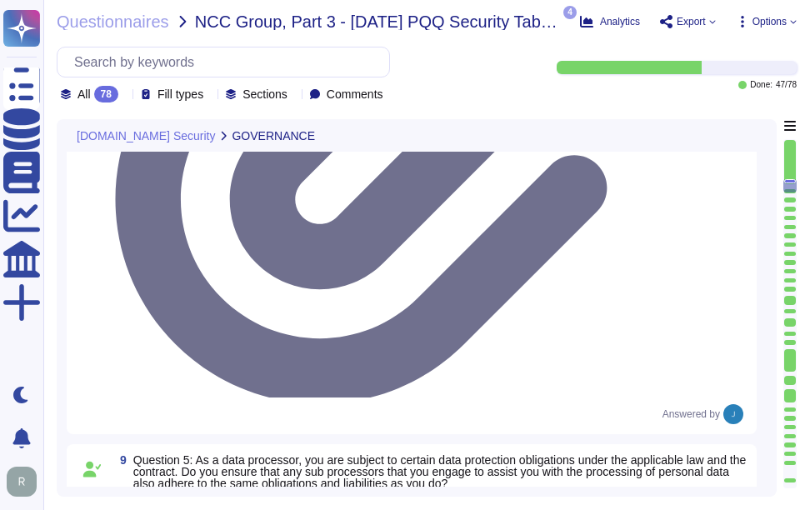
scroll to position [1583, 0]
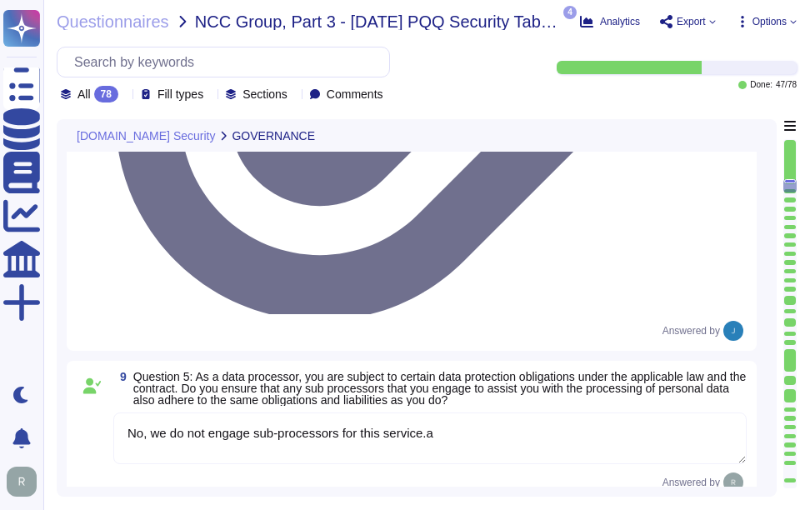
type textarea "Yes, there are clear procedures in place to notify customers in the event of br…"
drag, startPoint x: 142, startPoint y: 265, endPoint x: 346, endPoint y: 267, distance: 204.2
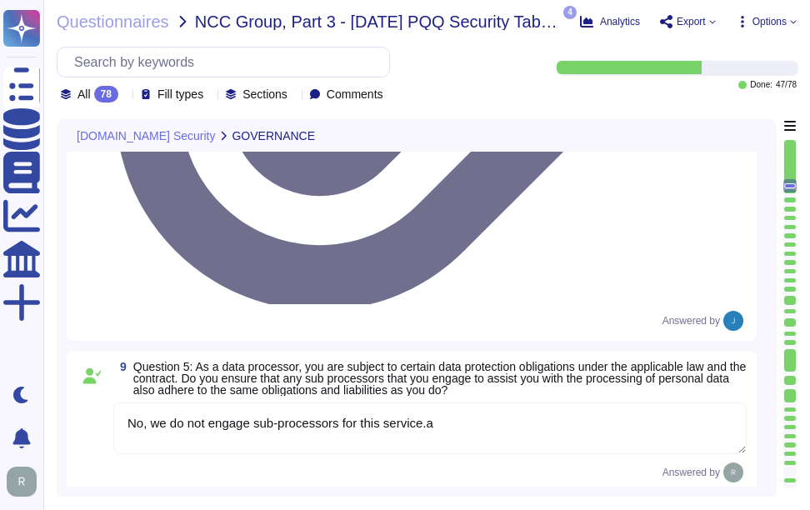
drag, startPoint x: 346, startPoint y: 267, endPoint x: 239, endPoint y: 282, distance: 107.8
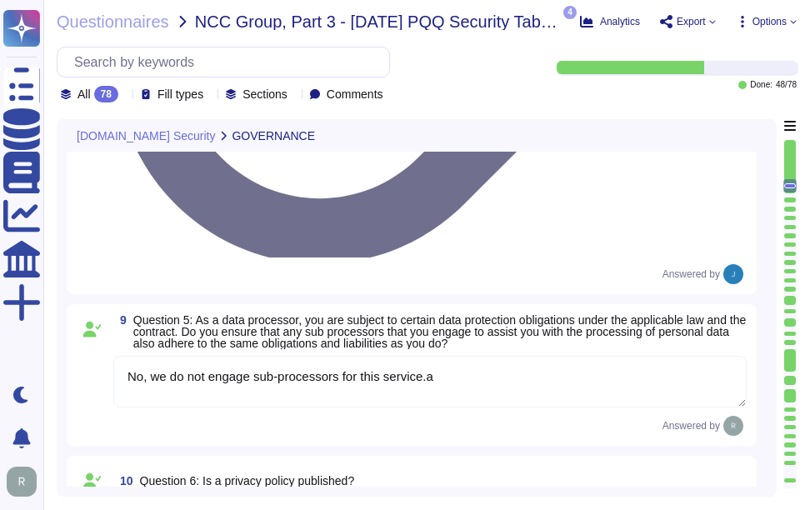
type textarea "Yes, there are clear procedures in place to notify customers in the event of br…"
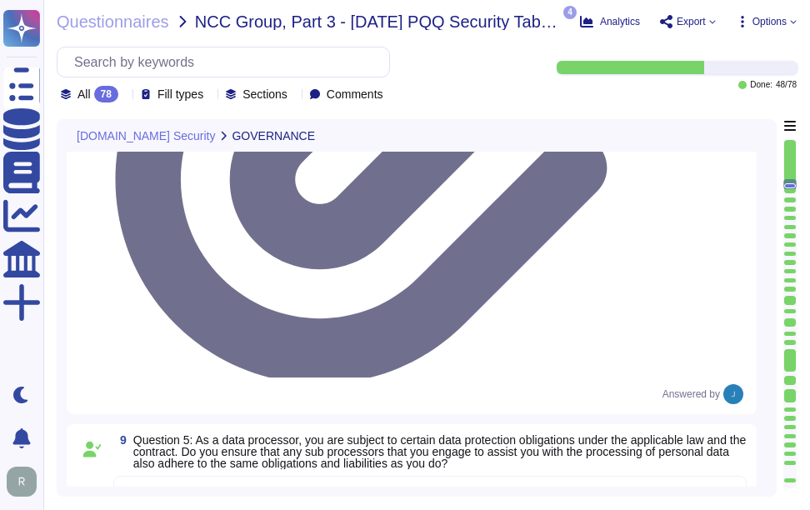
type textarea "Yes, training is provided to all staff on Information Security and Data Protect…"
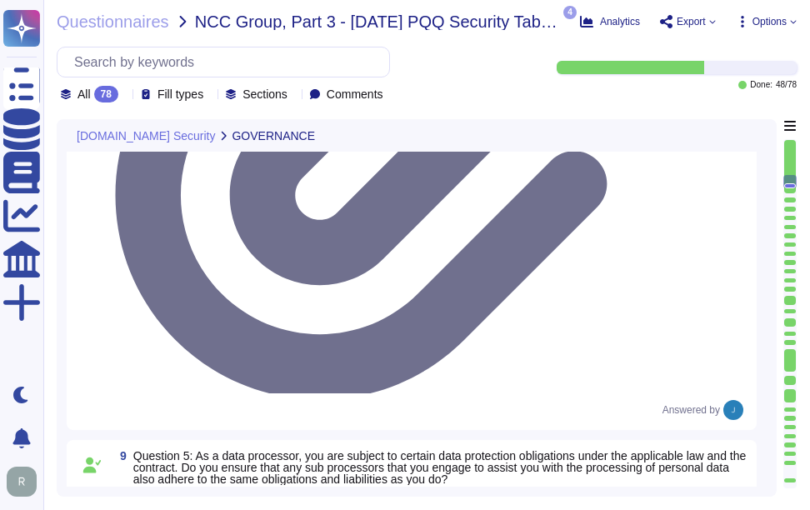
type textarea "Yes, training is provided to all staff on Information Security and Data Protect…"
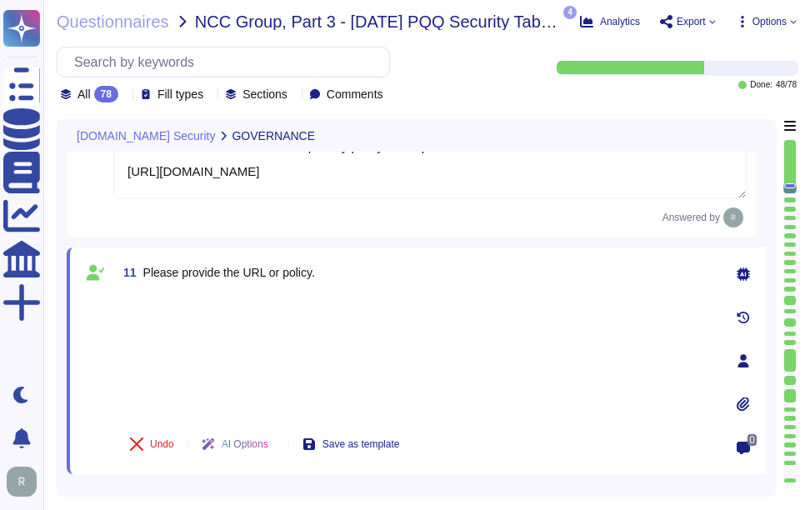
type textarea "Yes, there are clear procedures in place to notify customers in the event of br…"
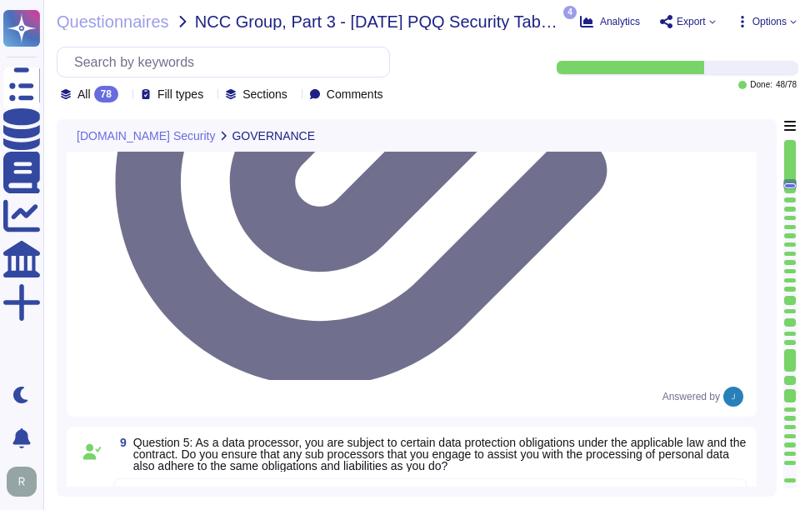
scroll to position [1500, 0]
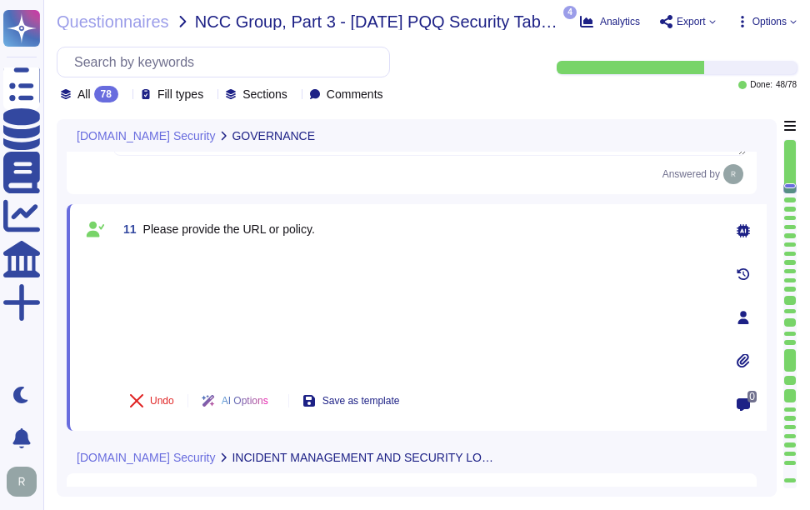
type textarea "Yes, there are clear procedures in place to notify customers in the event of br…"
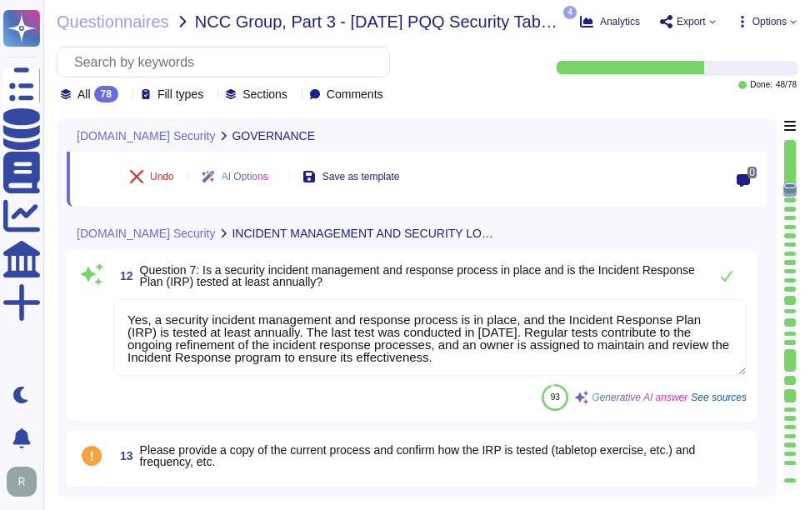
scroll to position [1833, 0]
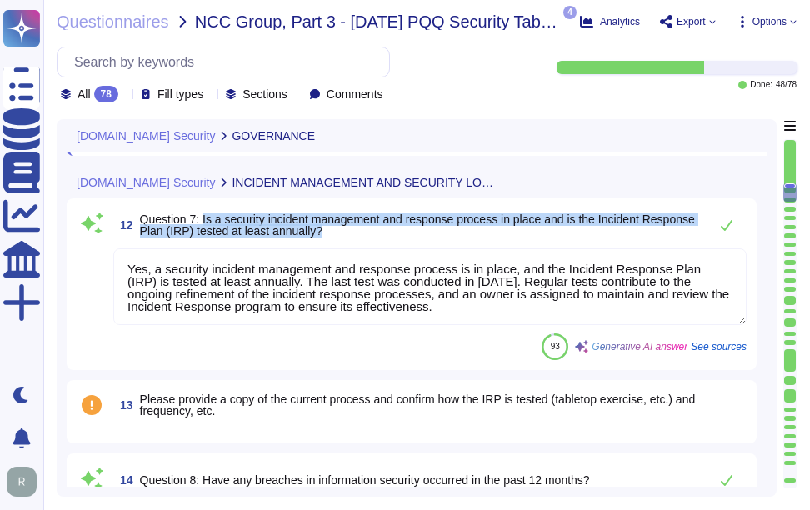
drag, startPoint x: 205, startPoint y: 218, endPoint x: 387, endPoint y: 230, distance: 182.0
click at [387, 230] on span "Question 7: Is a security incident management and response process in place and…" at bounding box center [420, 224] width 560 height 23
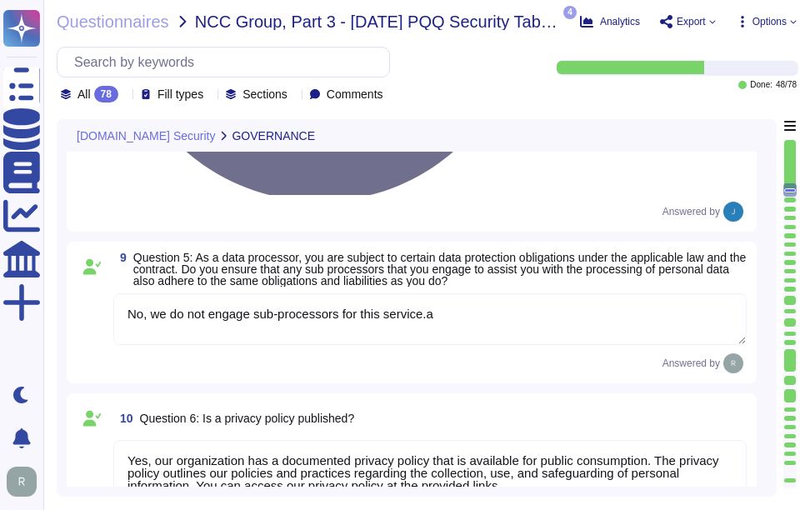
scroll to position [1694, 0]
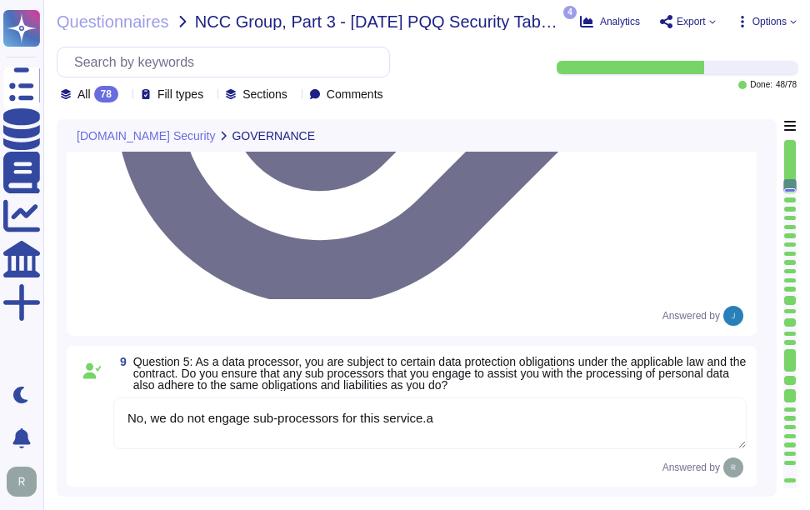
type textarea "No, we do not engage sub-processors for this service.a"
type textarea "Yes, our organization has a documented privacy policy that is available for pub…"
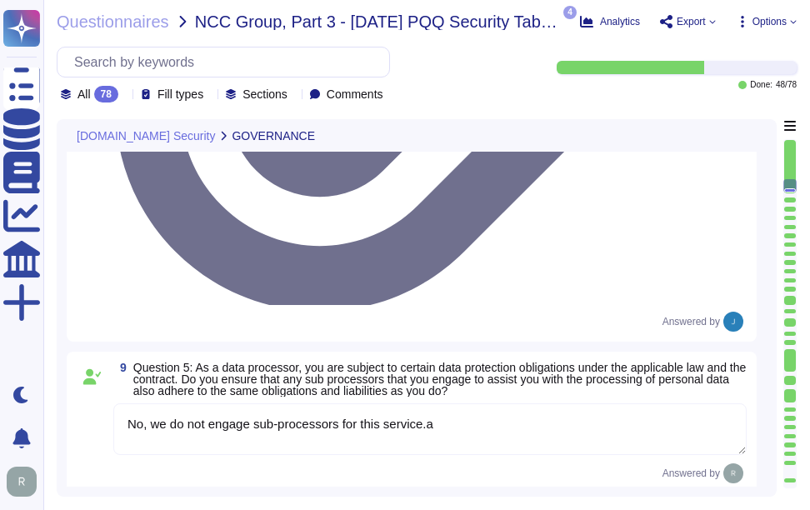
scroll to position [1602, 0]
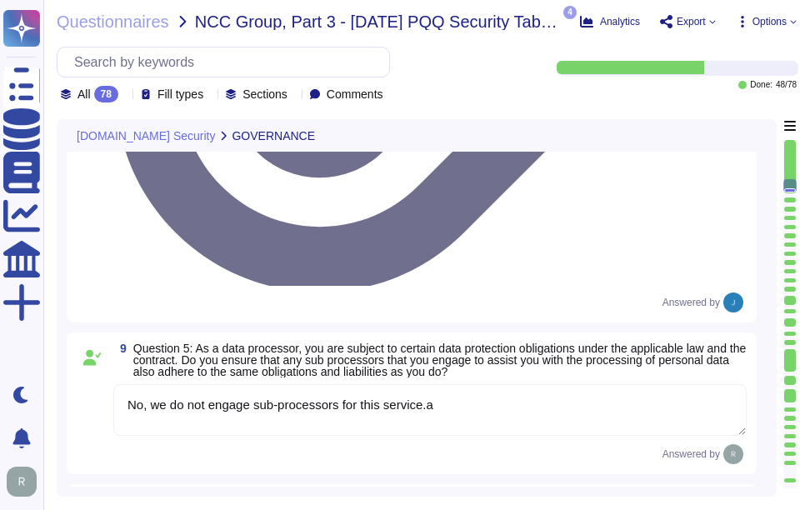
drag, startPoint x: 207, startPoint y: 289, endPoint x: 436, endPoint y: 302, distance: 229.5
drag, startPoint x: 554, startPoint y: 377, endPoint x: 130, endPoint y: 333, distance: 426.4
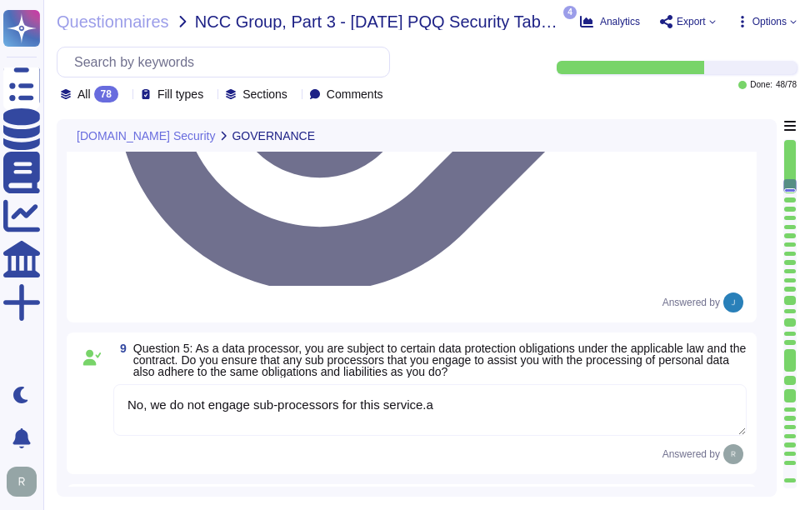
drag, startPoint x: 502, startPoint y: 376, endPoint x: 130, endPoint y: 340, distance: 374.2
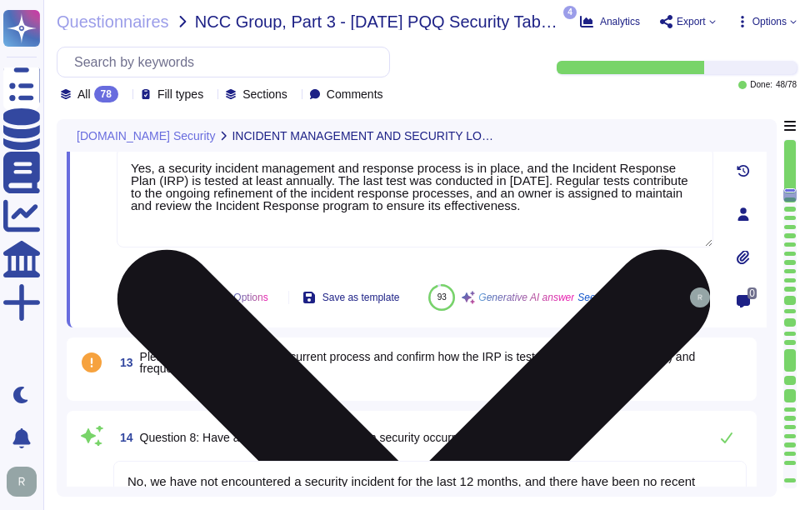
scroll to position [1768, 0]
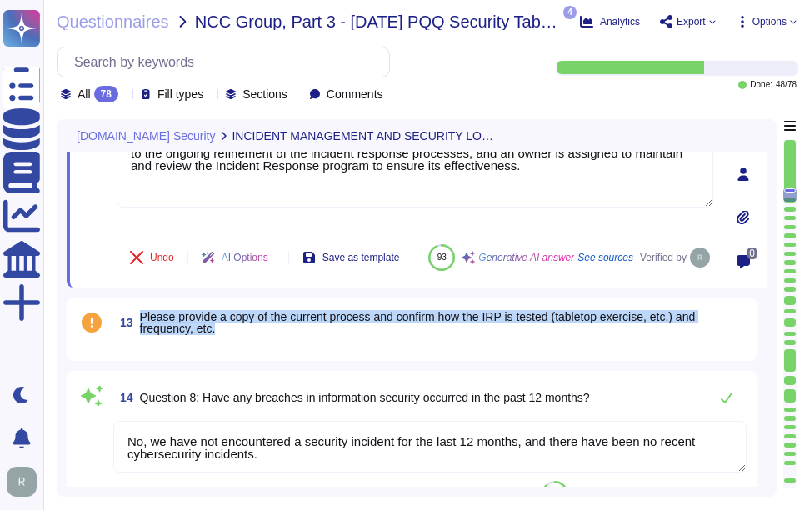
drag, startPoint x: 141, startPoint y: 336, endPoint x: 233, endPoint y: 346, distance: 93.0
click at [233, 334] on span "Please provide a copy of the current process and confirm how the IRP is tested …" at bounding box center [443, 322] width 607 height 23
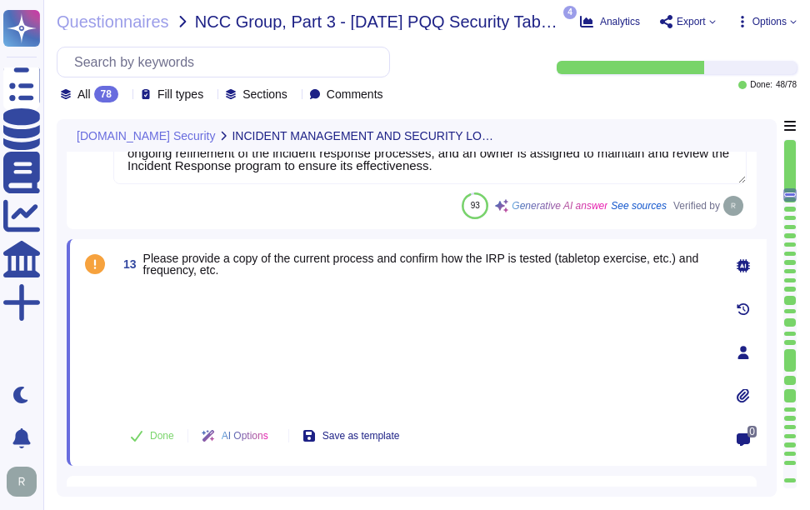
click at [219, 337] on div at bounding box center [415, 347] width 597 height 123
click at [202, 320] on div at bounding box center [415, 347] width 597 height 123
click at [200, 358] on div at bounding box center [415, 347] width 597 height 123
click at [194, 314] on div at bounding box center [415, 347] width 597 height 123
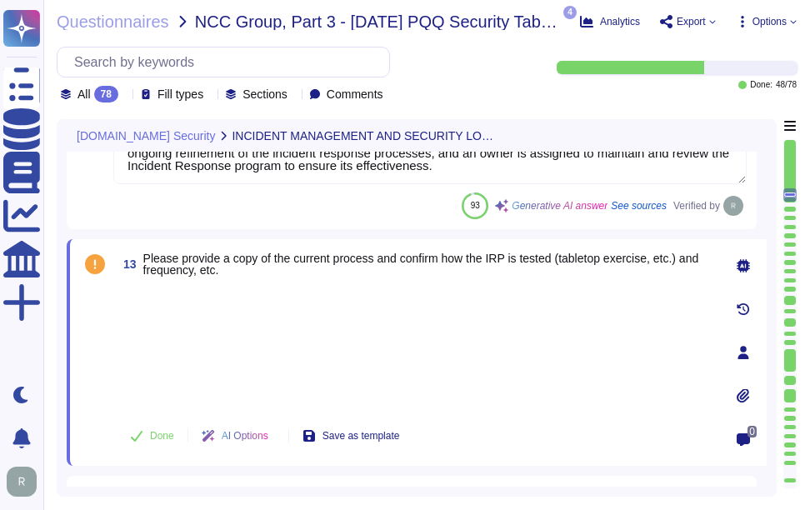
click at [310, 361] on div at bounding box center [415, 347] width 597 height 123
click at [244, 334] on div at bounding box center [415, 347] width 597 height 123
click at [157, 439] on span "Done" at bounding box center [162, 436] width 24 height 10
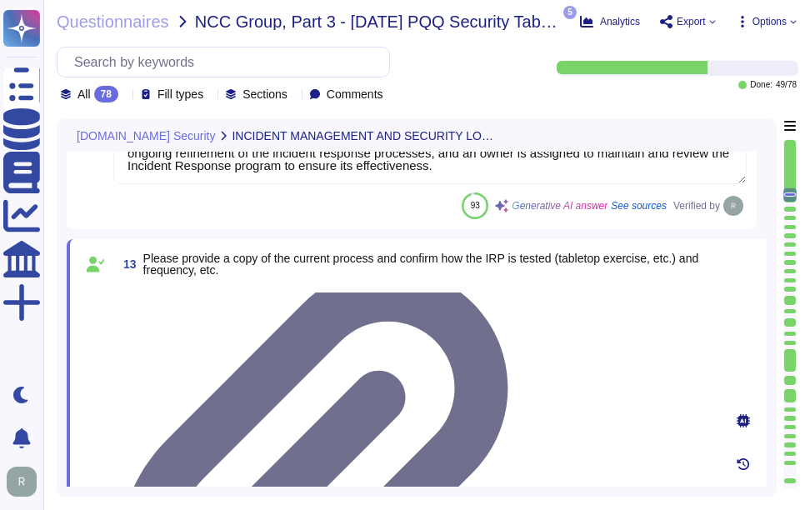
click at [213, 286] on div at bounding box center [415, 286] width 597 height 0
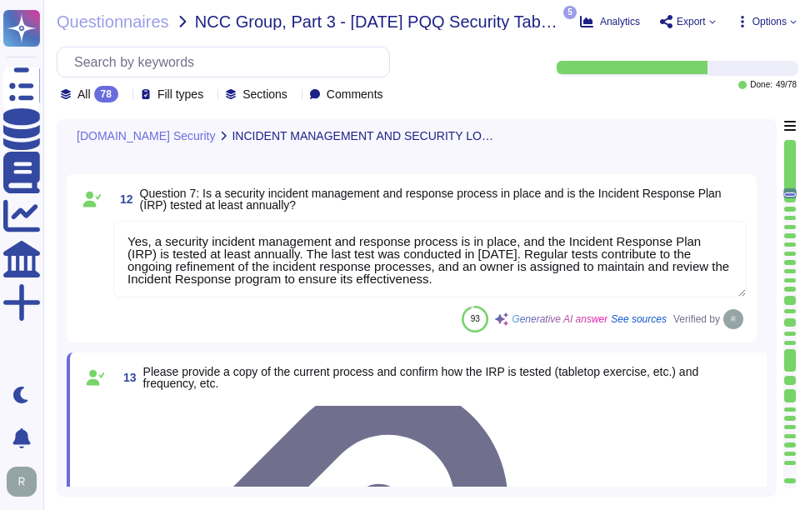
scroll to position [1602, 0]
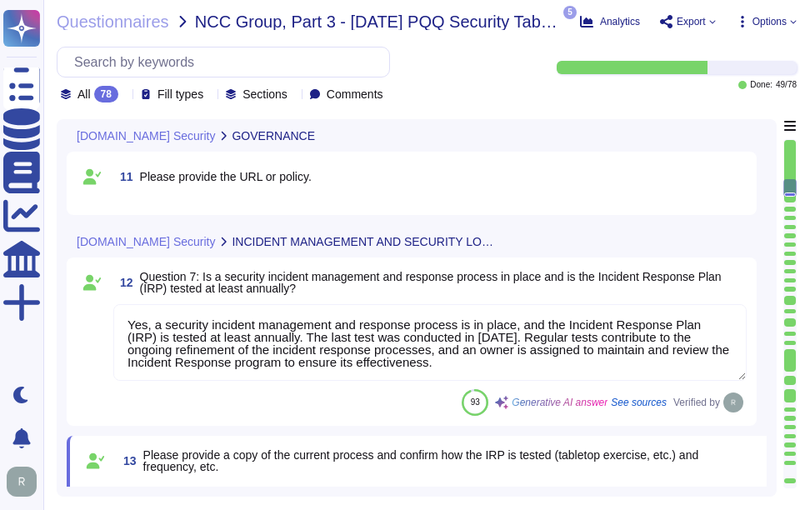
type textarea "No, we do not engage sub-processors for this service.a"
type textarea "Yes, our organization has a documented privacy policy that is available for pub…"
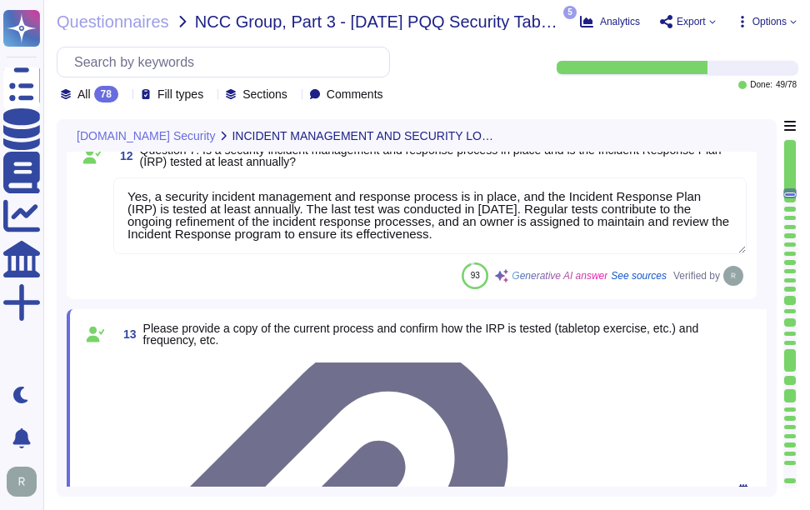
scroll to position [1768, 0]
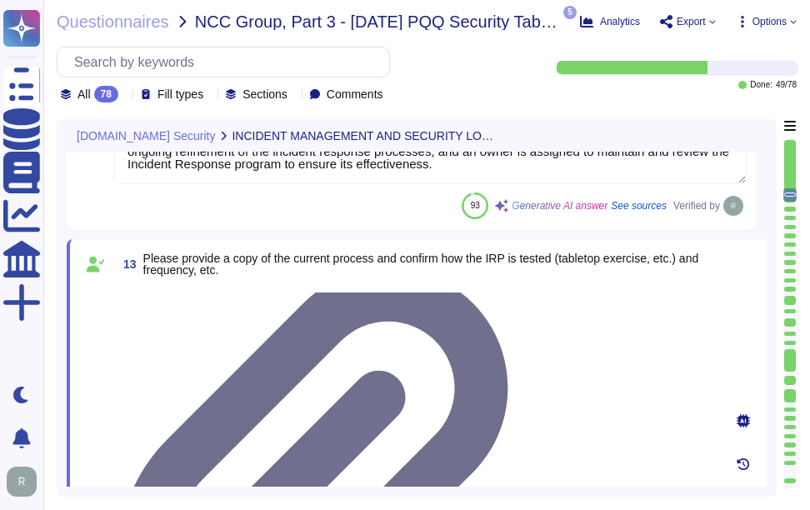
click at [192, 286] on div at bounding box center [415, 286] width 597 height 0
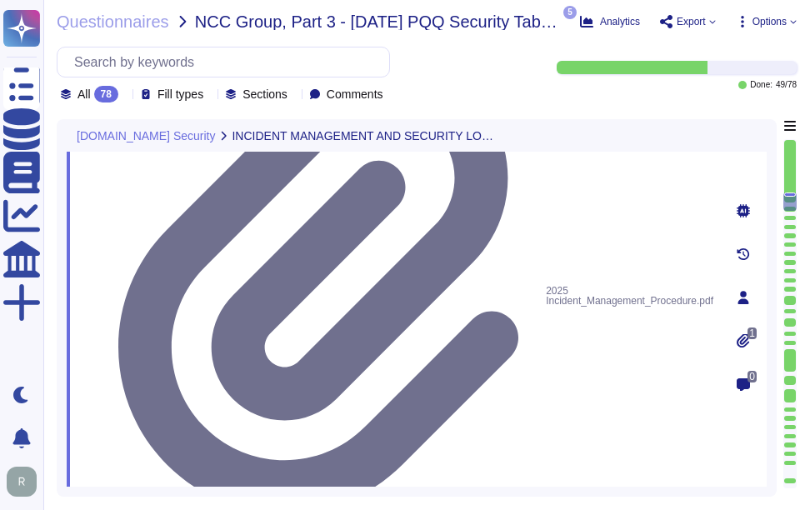
scroll to position [2018, 0]
type textarea "Yes, the service collects, monitors, and analyzes user, application, and system…"
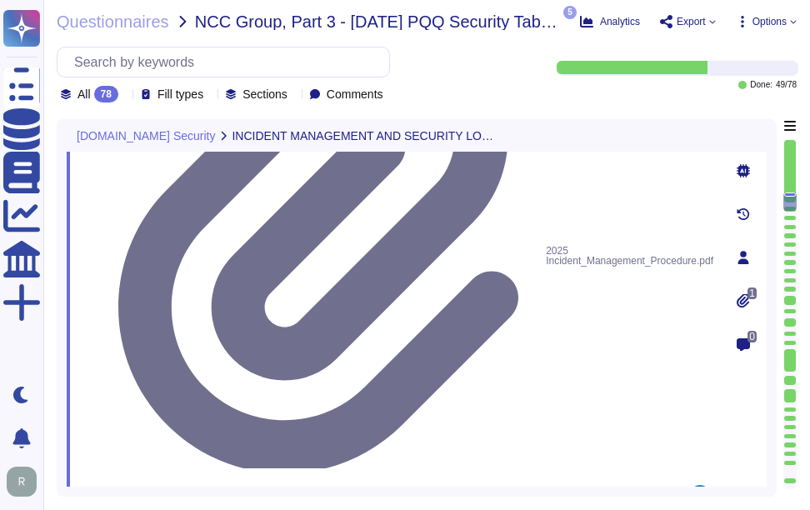
drag, startPoint x: 202, startPoint y: 251, endPoint x: 604, endPoint y: 252, distance: 401.6
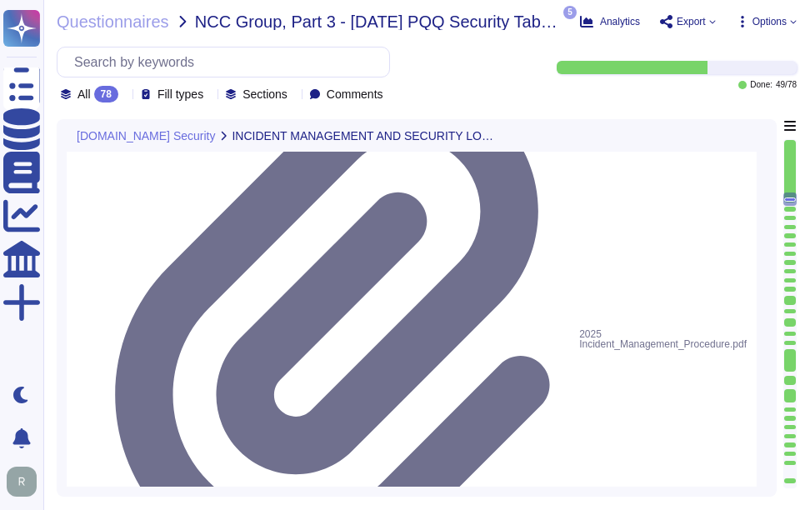
scroll to position [1935, 0]
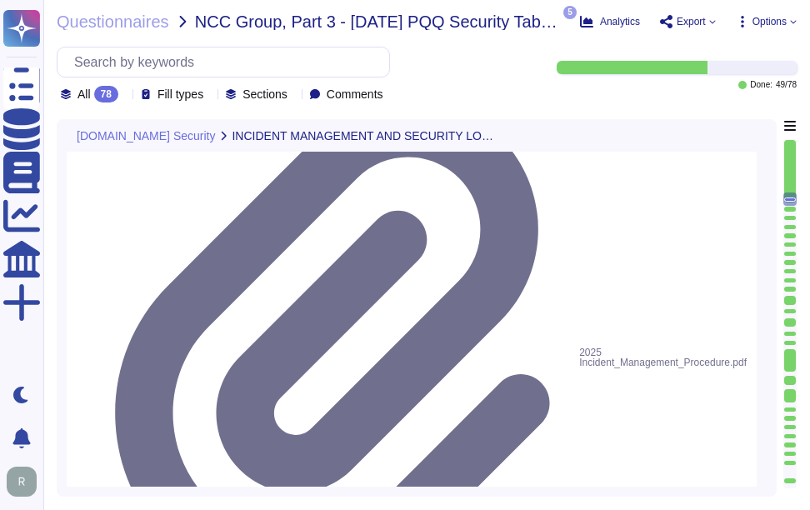
drag, startPoint x: 207, startPoint y: 215, endPoint x: 611, endPoint y: 221, distance: 403.4
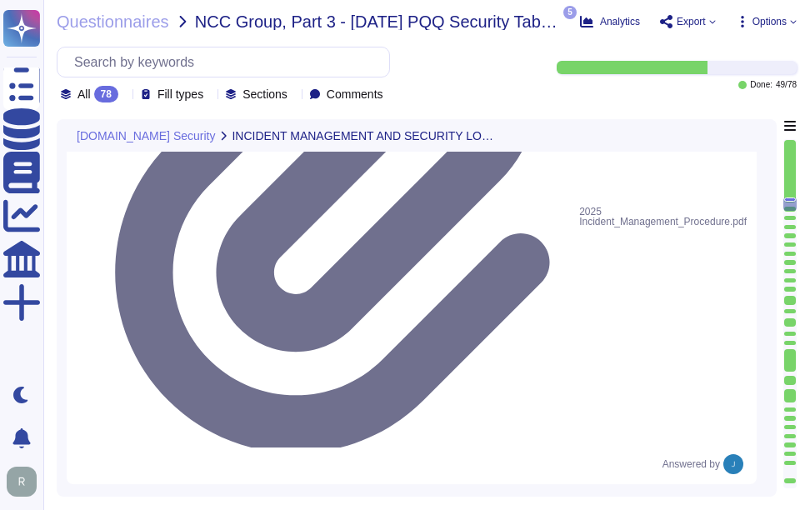
scroll to position [2102, 0]
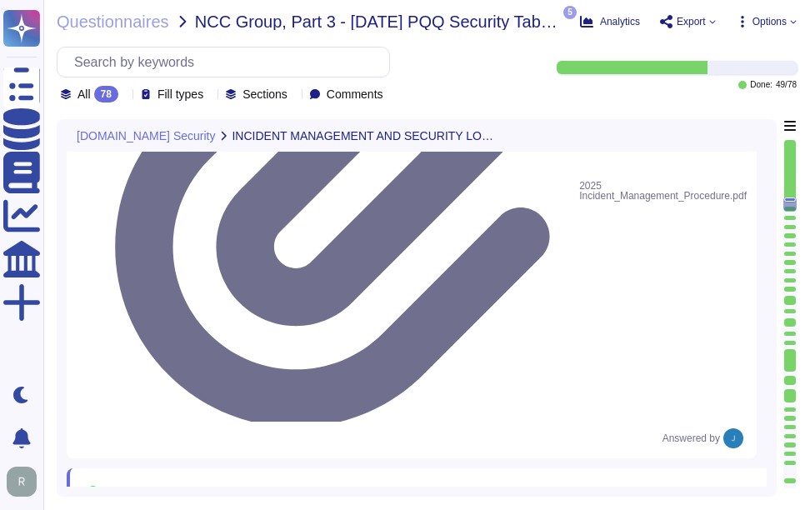
drag, startPoint x: 141, startPoint y: 300, endPoint x: 393, endPoint y: 300, distance: 252.5
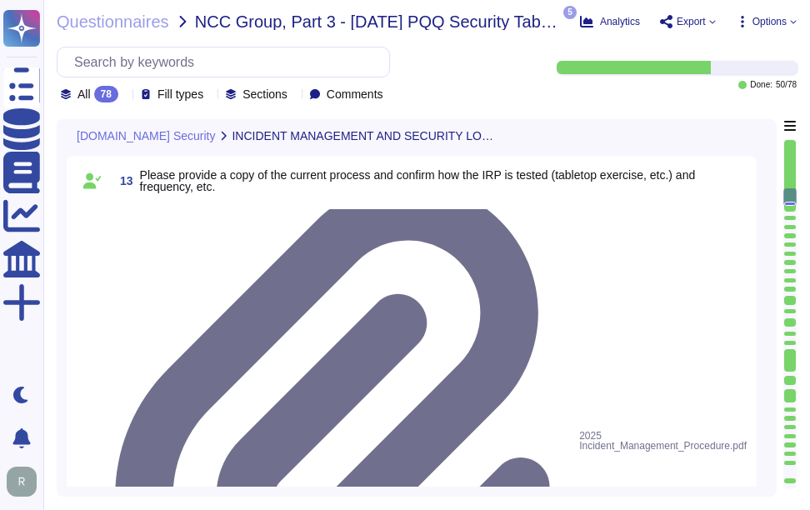
scroll to position [2, 0]
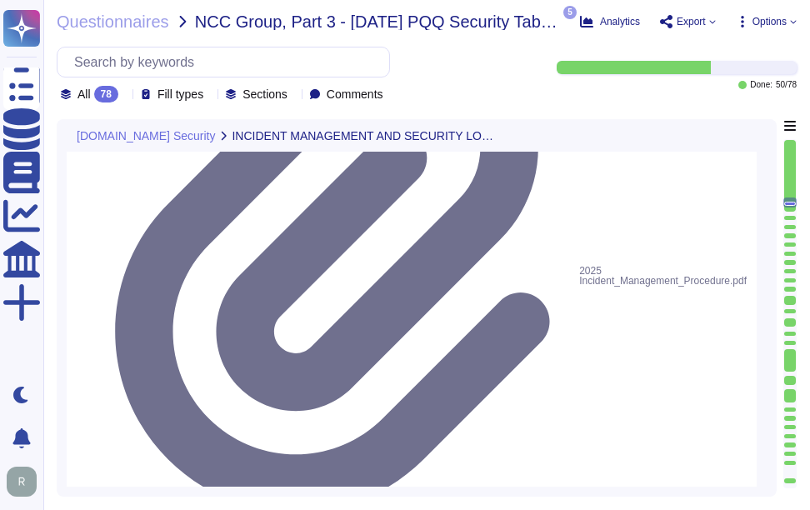
type textarea "Yes, the service collects, monitors, and analyzes user, application, and system…"
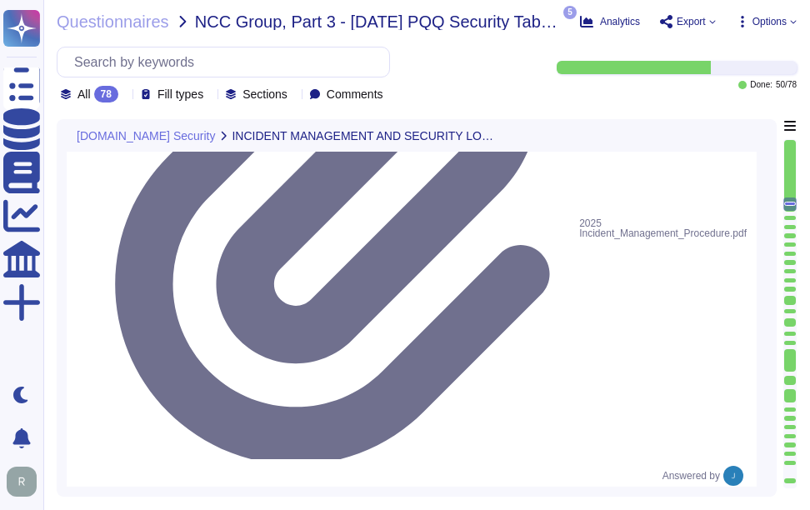
scroll to position [2102, 0]
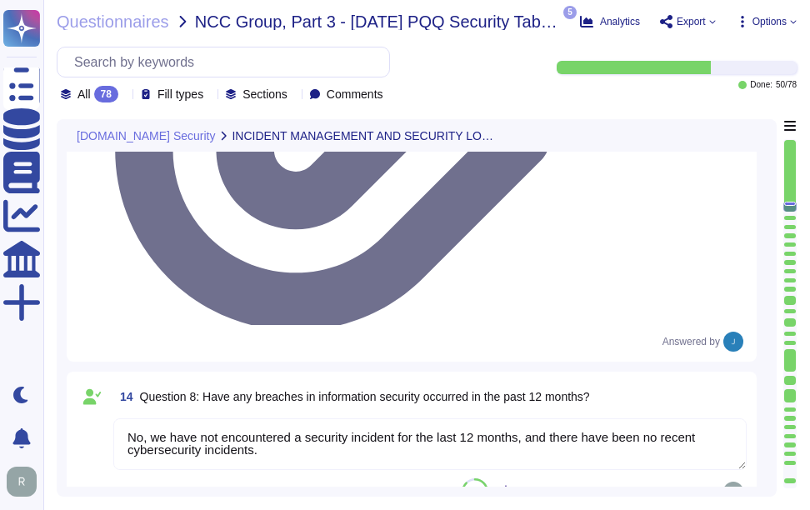
type textarea "Yes, security logs of usage and activity are available. Sectigo maintains compr…"
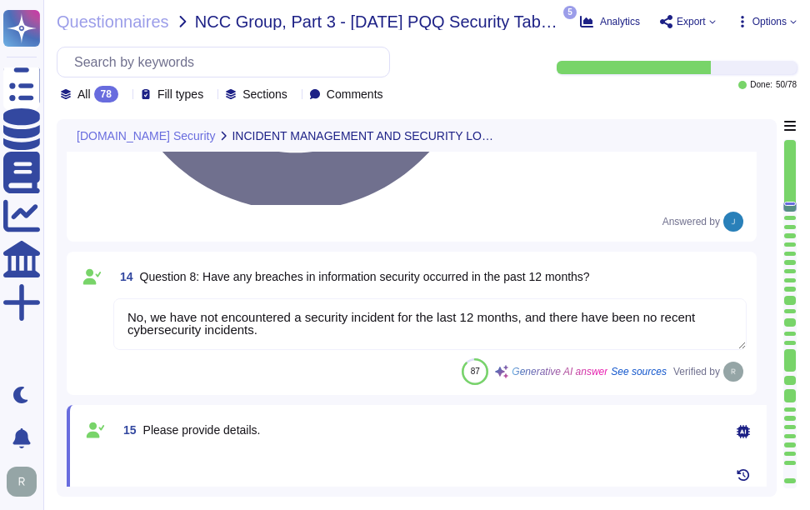
scroll to position [2268, 0]
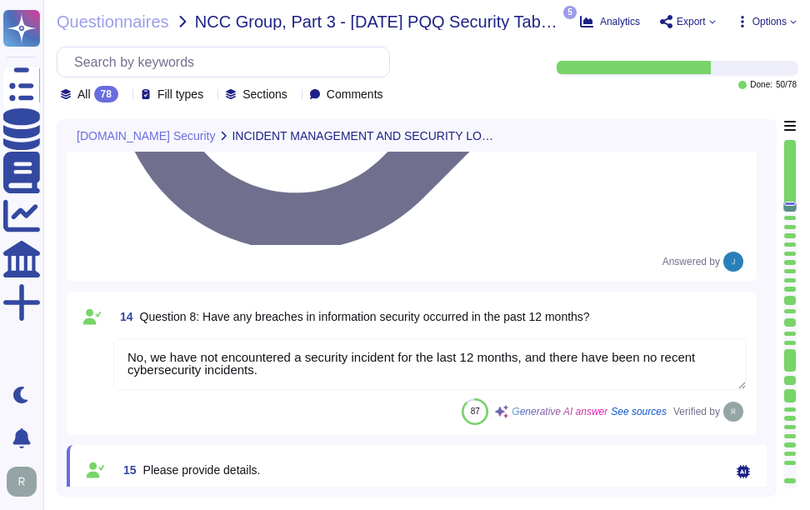
drag, startPoint x: 204, startPoint y: 257, endPoint x: 426, endPoint y: 284, distance: 223.4
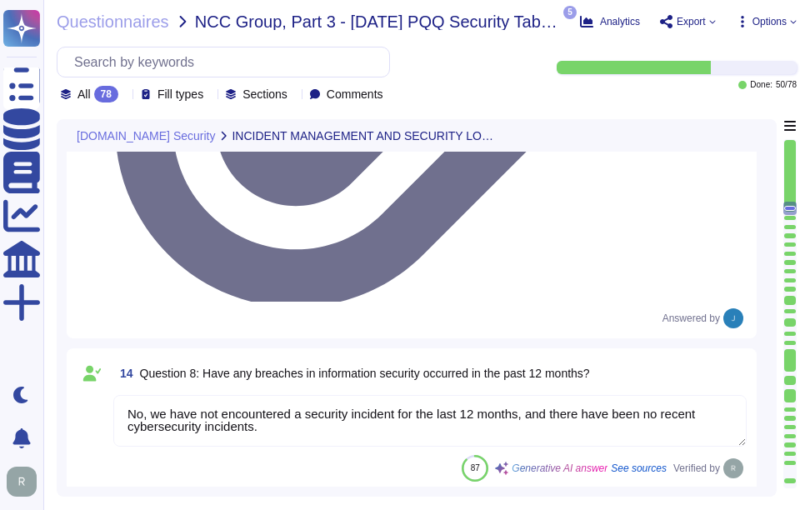
scroll to position [2185, 0]
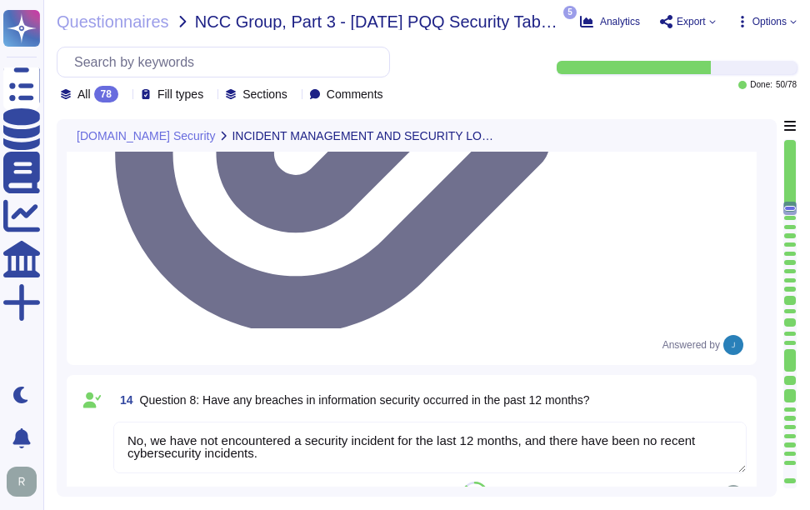
drag, startPoint x: 207, startPoint y: 176, endPoint x: 485, endPoint y: 184, distance: 278.4
paste textarea "The notification timeframe is based on the nature of the incident. For critical…"
type textarea "Yes, there are clear procedures in place to notify customers in the event of br…"
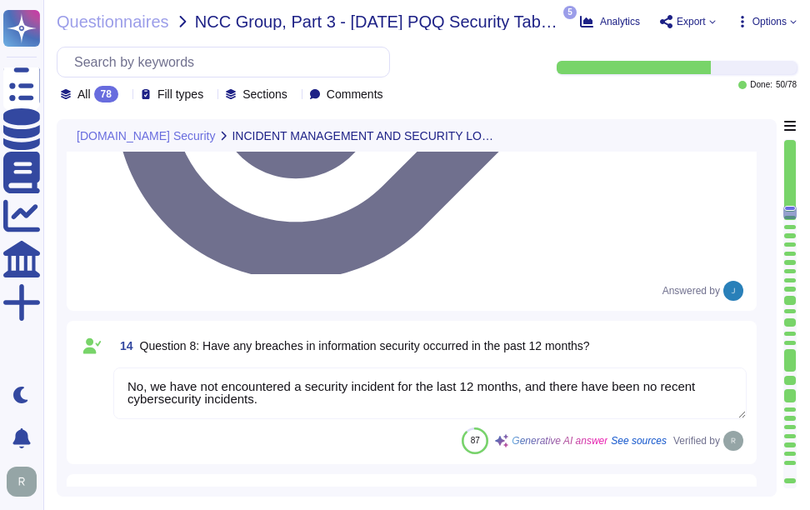
scroll to position [2268, 0]
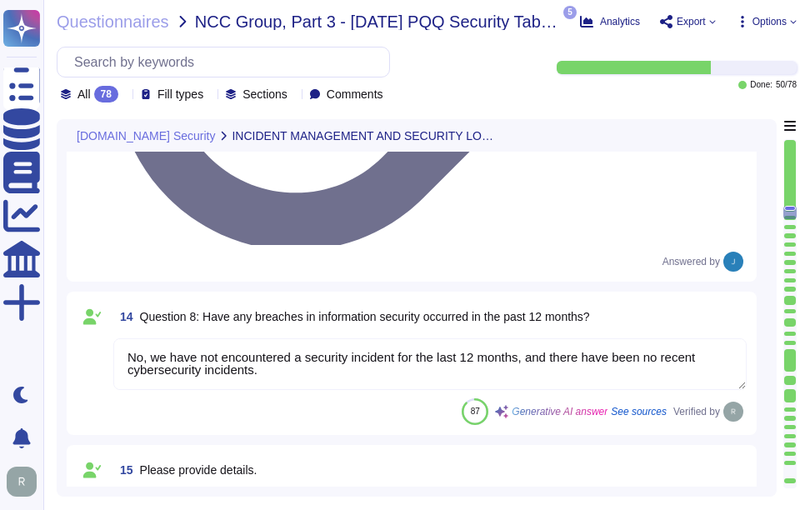
drag, startPoint x: 142, startPoint y: 350, endPoint x: 477, endPoint y: 345, distance: 335.9
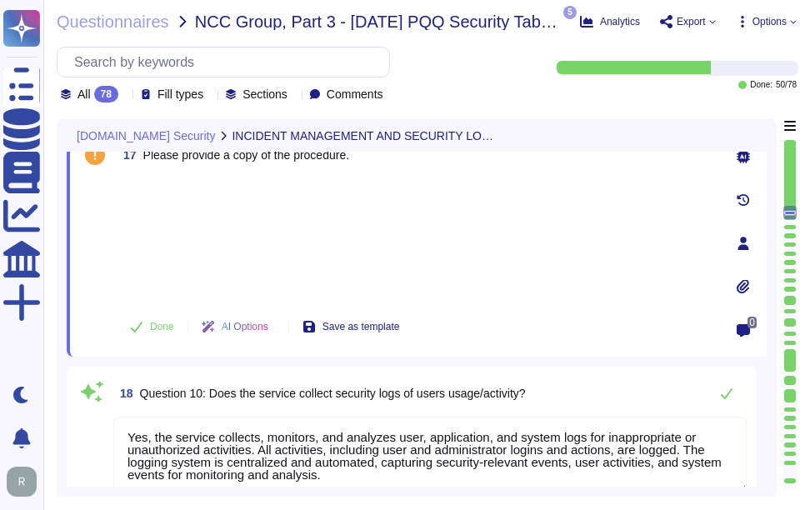
type textarea "Yes, security event logging is implemented and configured across the app/platfo…"
click at [157, 324] on span "Done" at bounding box center [162, 327] width 24 height 10
click at [232, 225] on div at bounding box center [415, 238] width 597 height 123
click at [178, 188] on div at bounding box center [415, 238] width 597 height 123
click at [217, 247] on div at bounding box center [415, 238] width 597 height 123
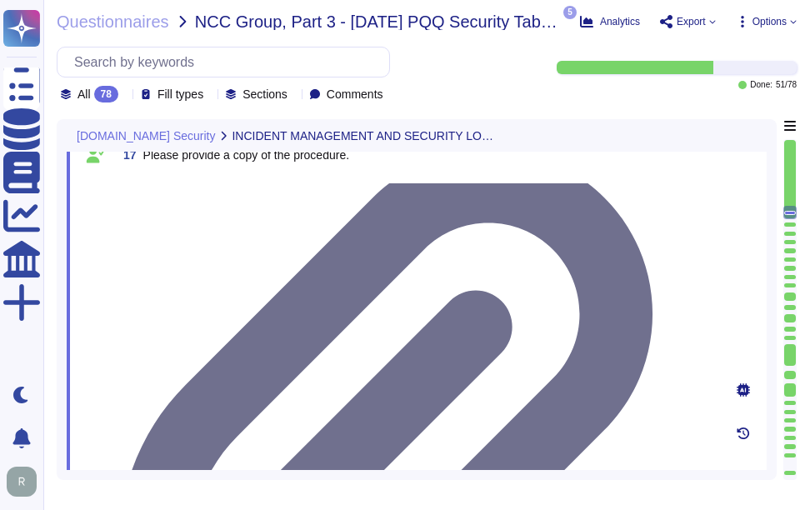
click at [229, 177] on div at bounding box center [415, 177] width 597 height 0
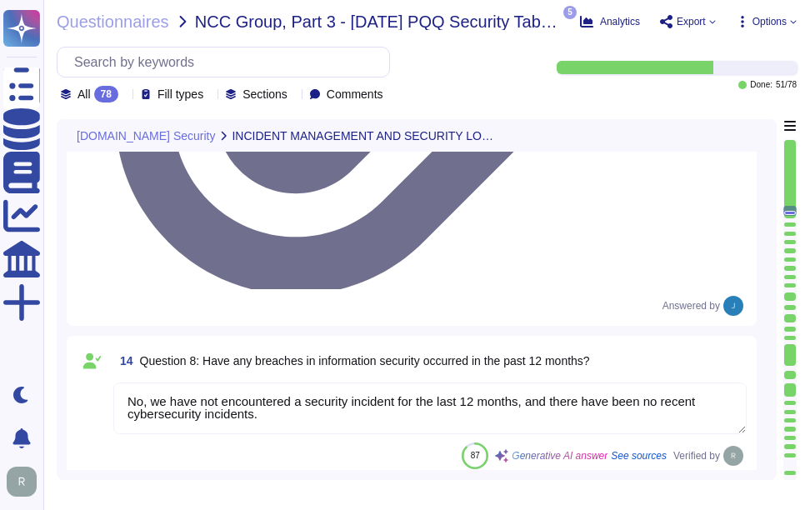
scroll to position [2185, 0]
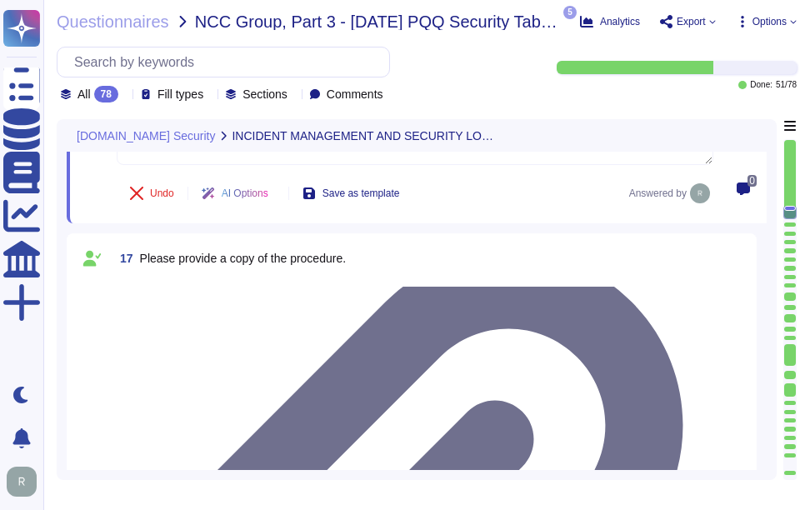
type textarea "Yes, security event logging is implemented and configured across the app/platfo…"
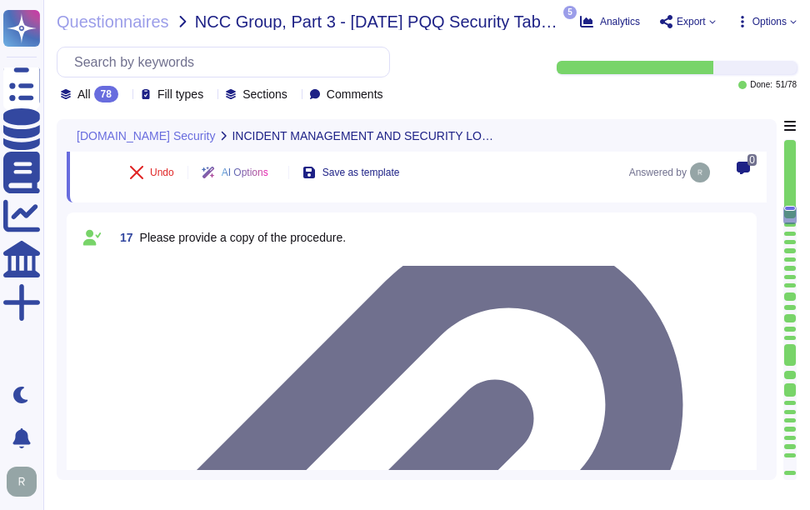
scroll to position [2268, 0]
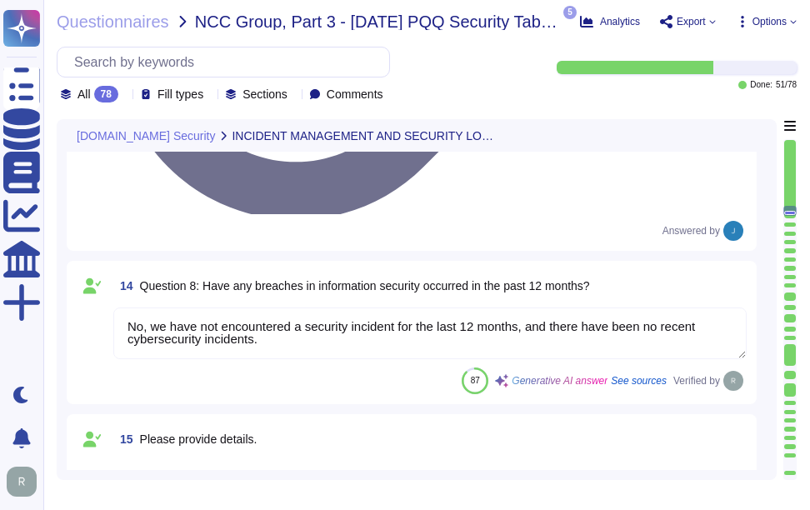
scroll to position [2352, 0]
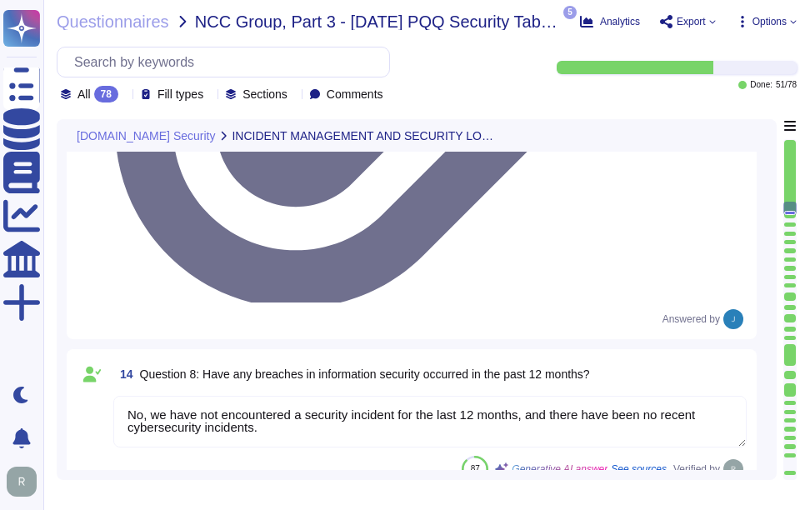
scroll to position [2185, 0]
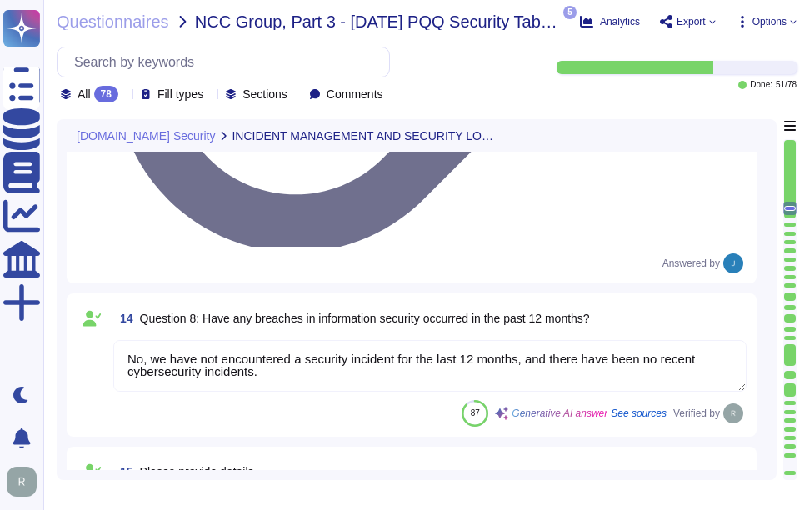
scroll to position [2435, 0]
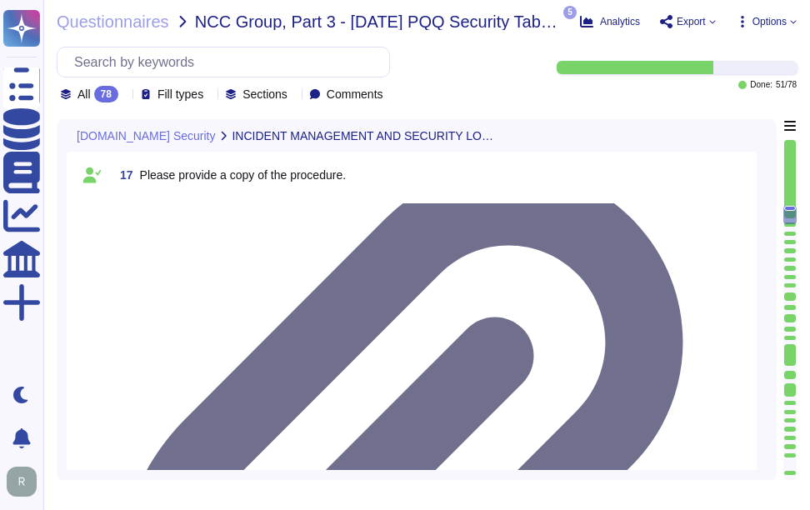
type textarea "Yes, security event logging is implemented and configured across the app/platfo…"
click at [253, 201] on div "17 Please provide a copy of the procedure. • Answered by" at bounding box center [412, 505] width 670 height 690
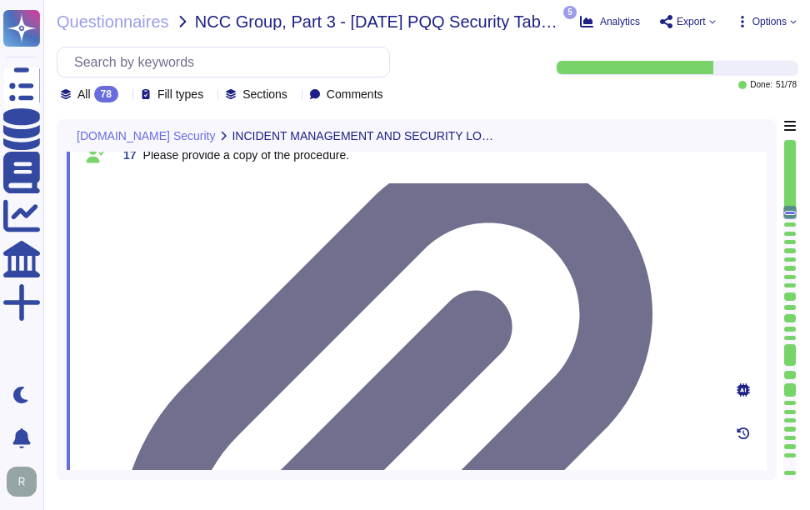
scroll to position [0, 0]
click at [122, 289] on icon at bounding box center [392, 461] width 547 height 623
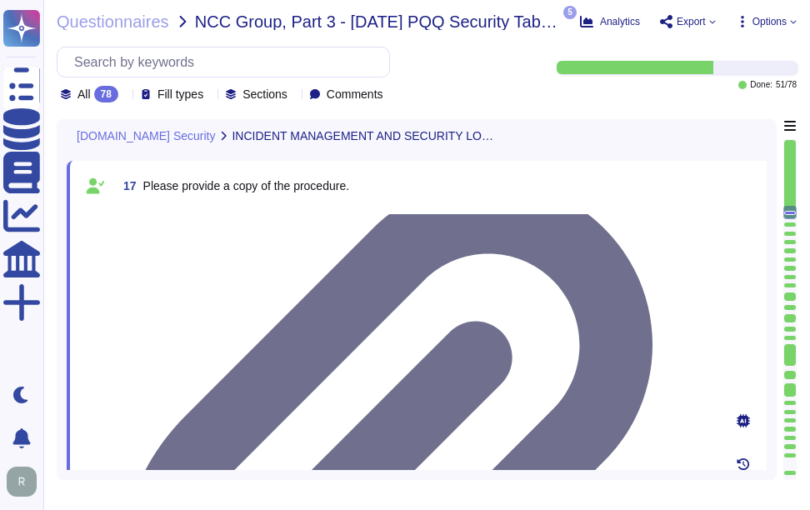
scroll to position [2352, 0]
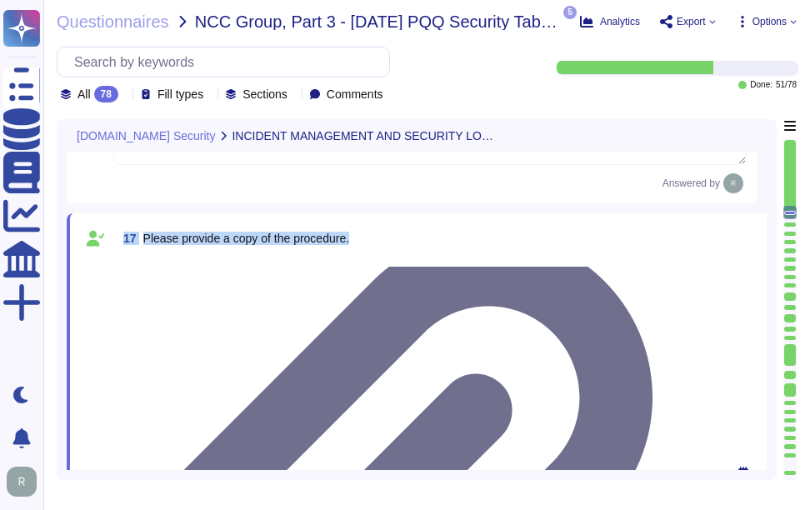
drag, startPoint x: 124, startPoint y: 239, endPoint x: 368, endPoint y: 241, distance: 244.2
click at [368, 241] on div "17 Please provide a copy of the procedure." at bounding box center [415, 238] width 597 height 30
copy span "17 Please provide a copy of the procedure."
click at [232, 260] on div at bounding box center [415, 260] width 597 height 0
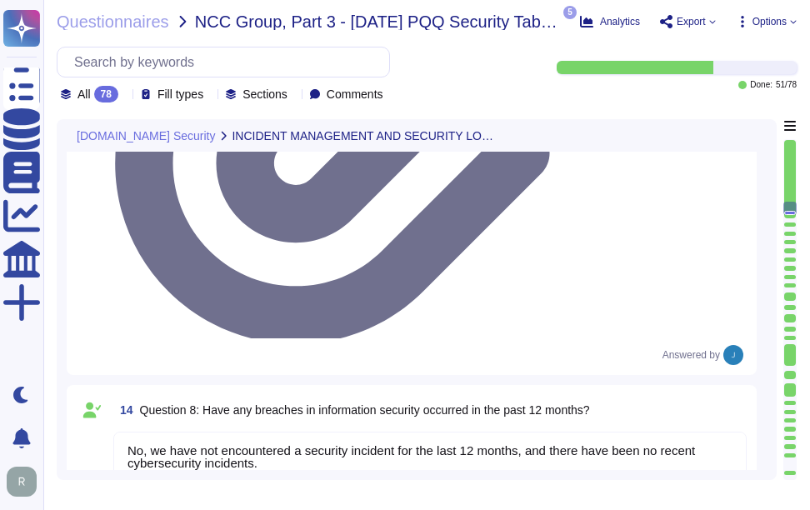
type textarea "Yes, a security incident management and response process is in place, and the I…"
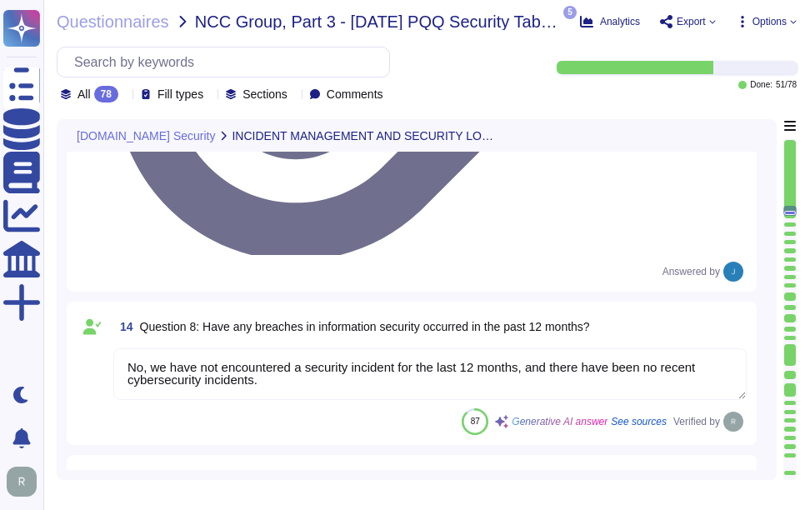
type textarea "Yes, security logs of usage and activity are available. Sectigo maintains compr…"
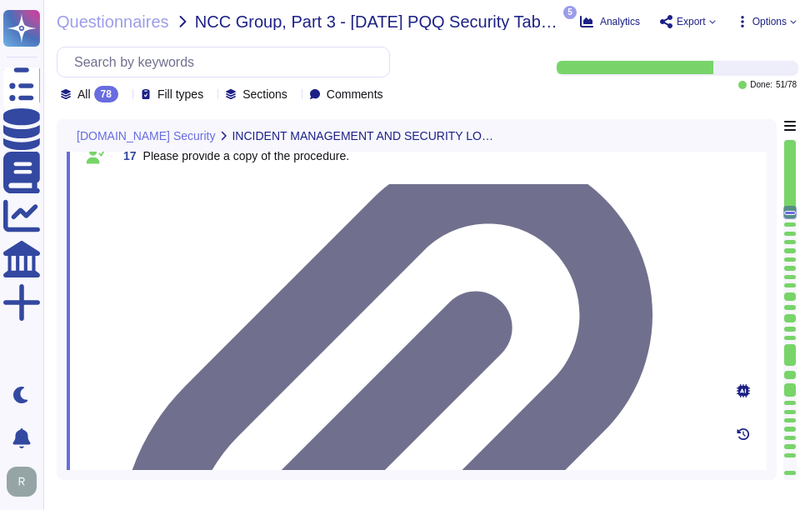
scroll to position [2435, 0]
click at [152, 177] on div at bounding box center [415, 177] width 597 height 0
click at [179, 177] on div at bounding box center [415, 177] width 597 height 0
click at [167, 177] on div at bounding box center [415, 177] width 597 height 0
click at [169, 177] on div at bounding box center [415, 177] width 597 height 0
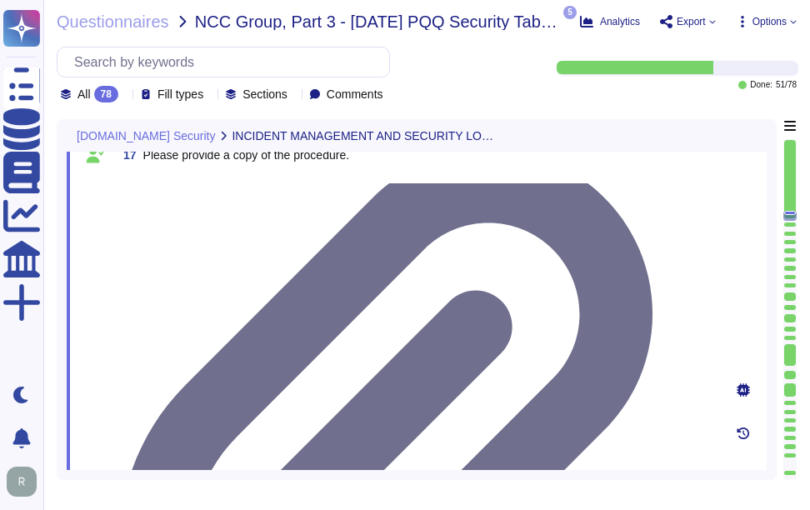
type textarea "Yes, security event logging is implemented and configured across the app/platfo…"
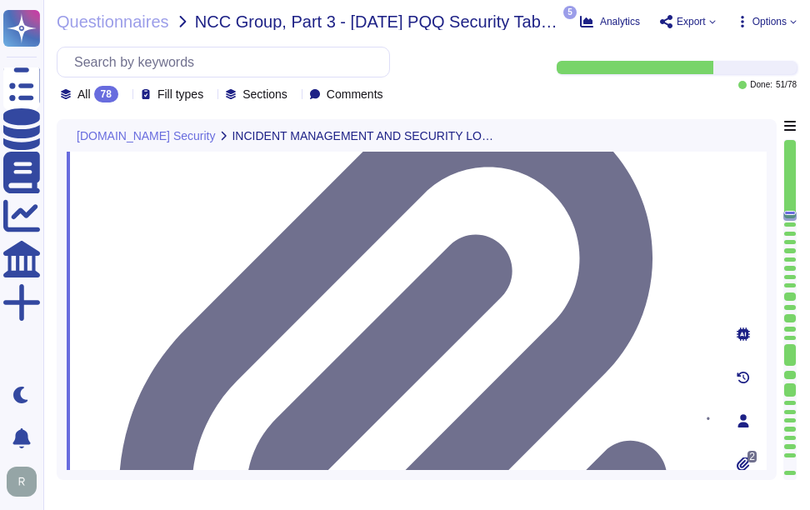
scroll to position [2602, 0]
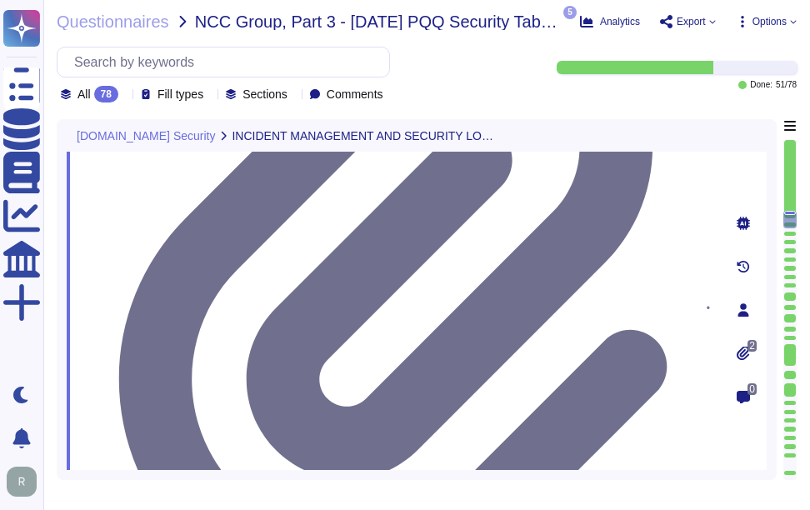
drag, startPoint x: 207, startPoint y: 225, endPoint x: 571, endPoint y: 214, distance: 363.5
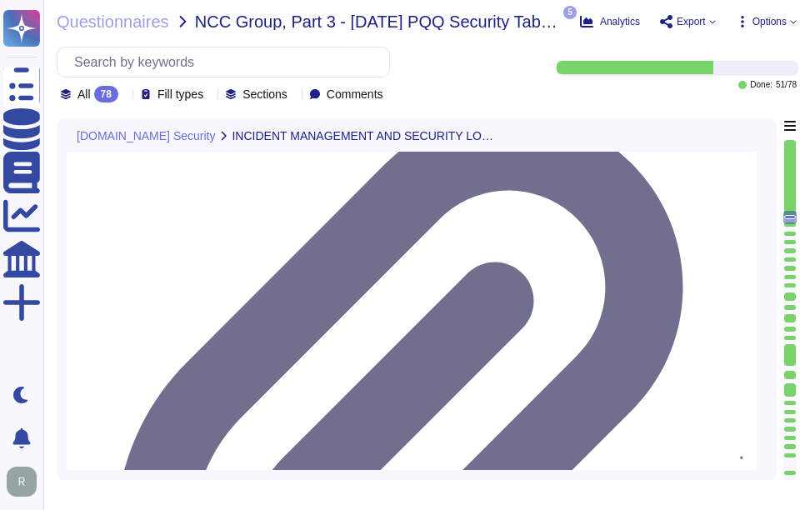
scroll to position [2435, 0]
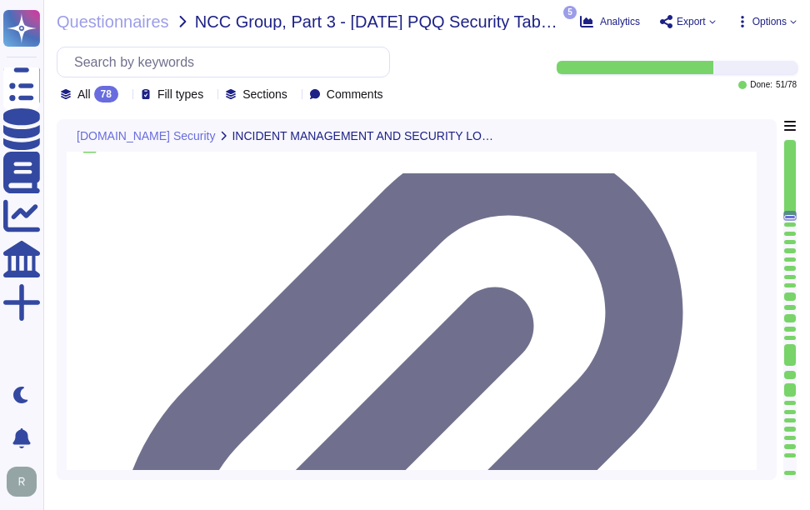
drag, startPoint x: 210, startPoint y: 261, endPoint x: 564, endPoint y: 257, distance: 354.2
drag, startPoint x: 401, startPoint y: 351, endPoint x: 126, endPoint y: 305, distance: 278.8
paste textarea "Additionally, security logs of usage and activity are available, and comprehens…"
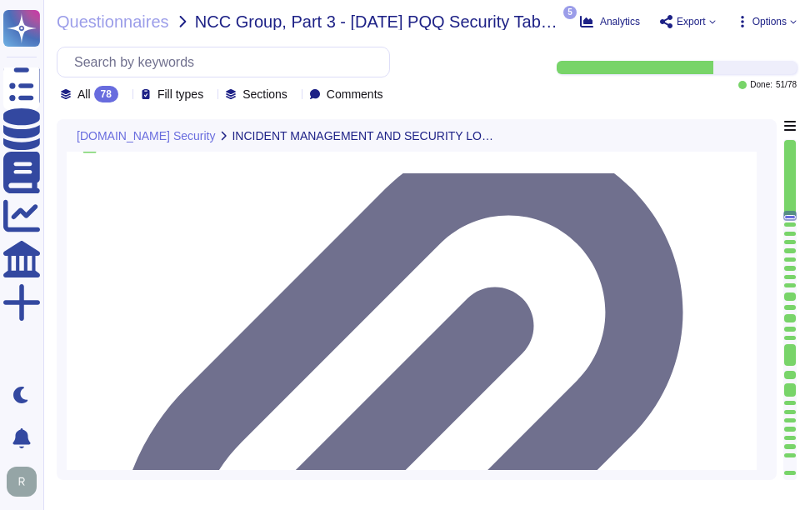
type textarea "Yes, the service collects, monitors, and analyzes user, application, and system…"
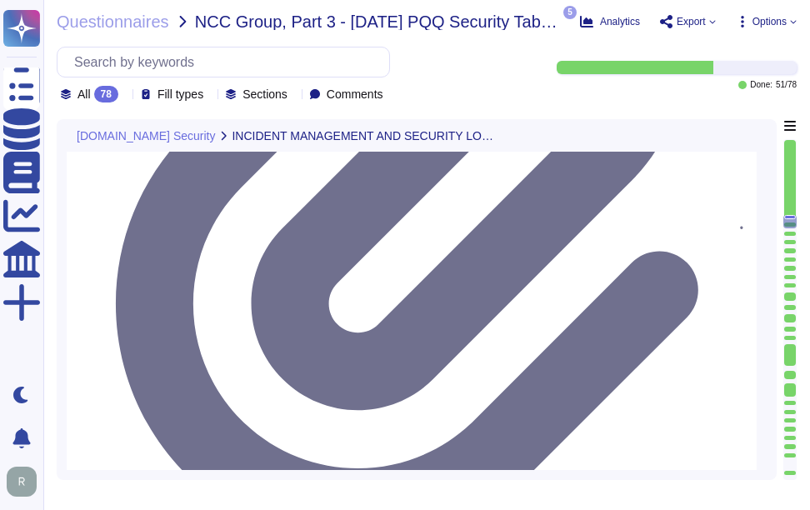
scroll to position [2685, 0]
type textarea "The event logging described covers the following security events: - User/s acce…"
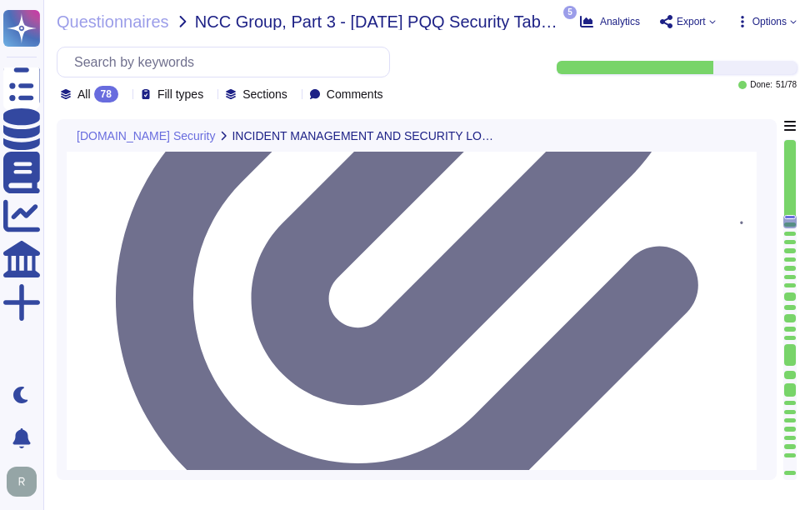
drag, startPoint x: 221, startPoint y: 232, endPoint x: 382, endPoint y: 248, distance: 161.7
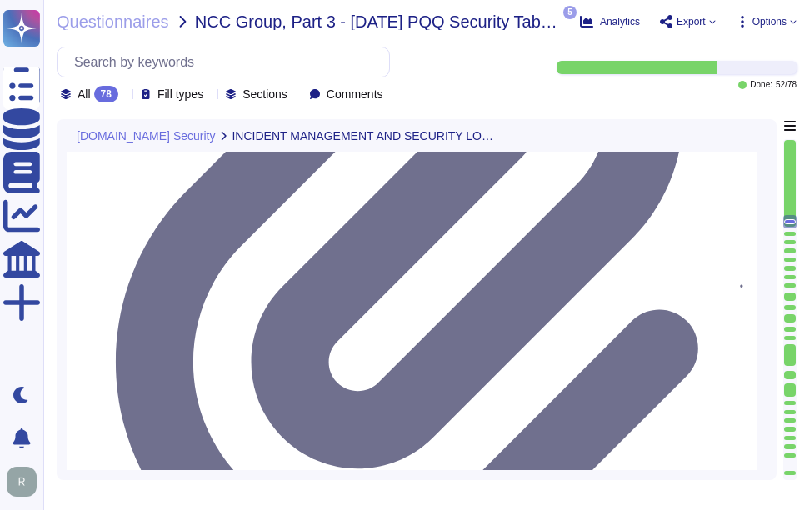
scroll to position [2518, 0]
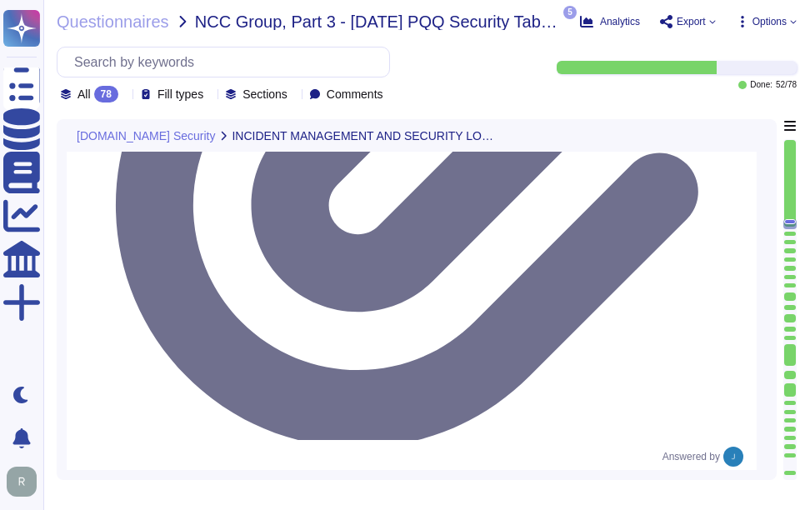
type textarea "The event logging described covers the following security events: - User/s acce…"
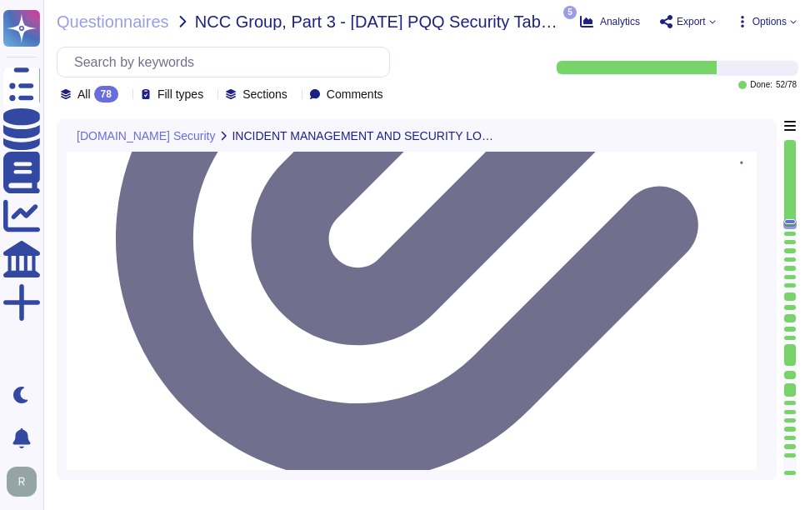
scroll to position [2672, 0]
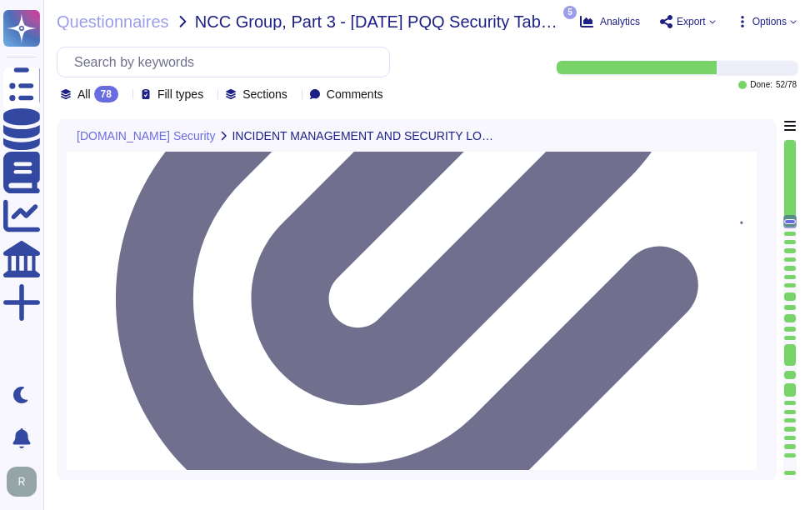
type textarea "Yes, there are clear procedures in place to notify customers in the event of br…"
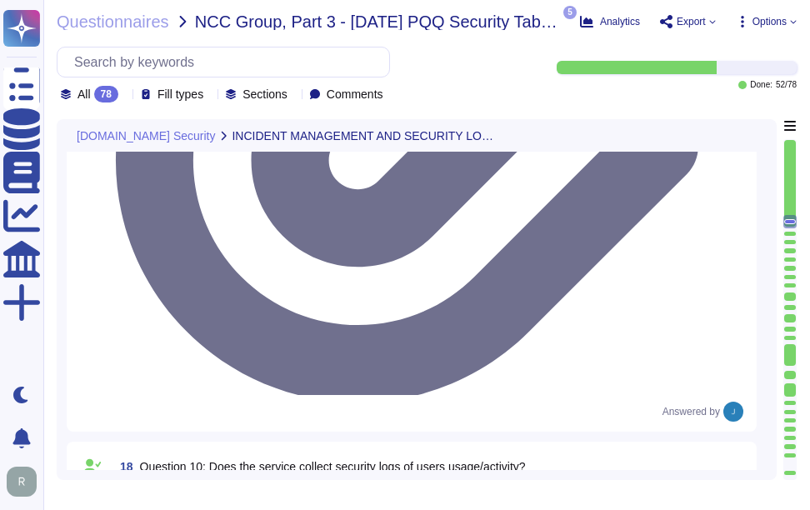
scroll to position [2839, 0]
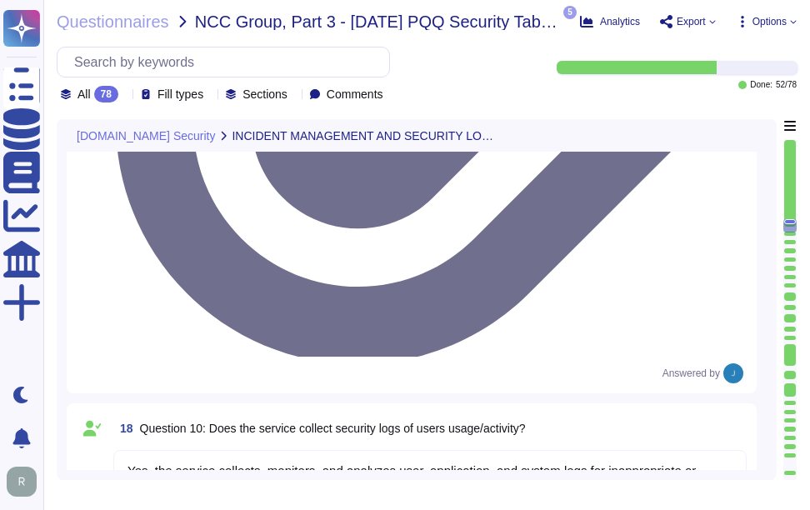
type textarea "The event logging described covers the following security events: - User/s acce…"
drag, startPoint x: 210, startPoint y: 255, endPoint x: 530, endPoint y: 259, distance: 320.0
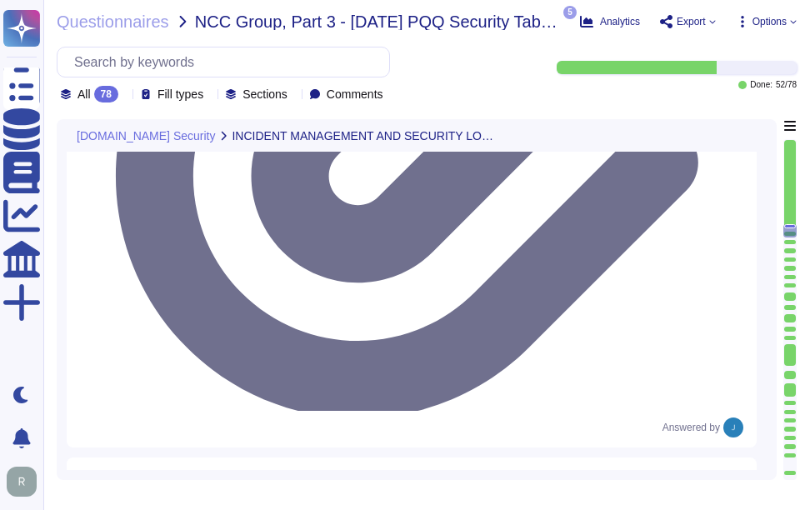
scroll to position [2756, 0]
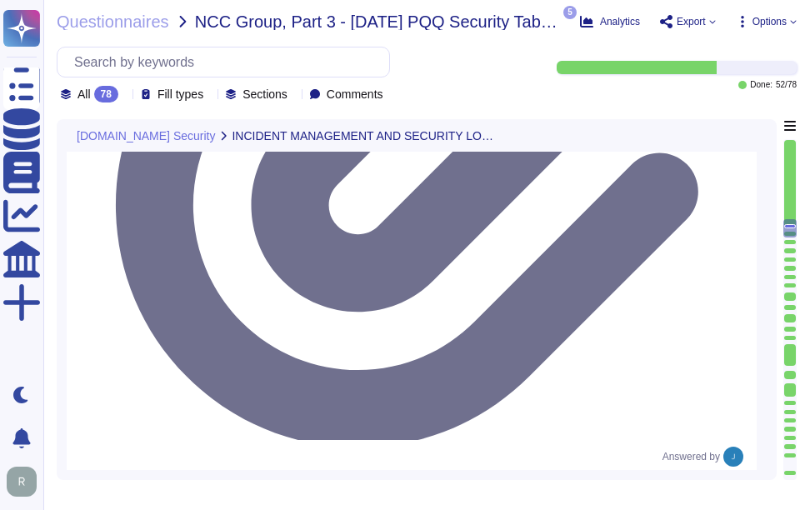
drag, startPoint x: 210, startPoint y: 177, endPoint x: 552, endPoint y: 181, distance: 342.5
paste textarea "APIs and webhooks are provided to integrate logging information into"
type textarea "Yes, security logs of usage and activity are available. Sectigo maintains compr…"
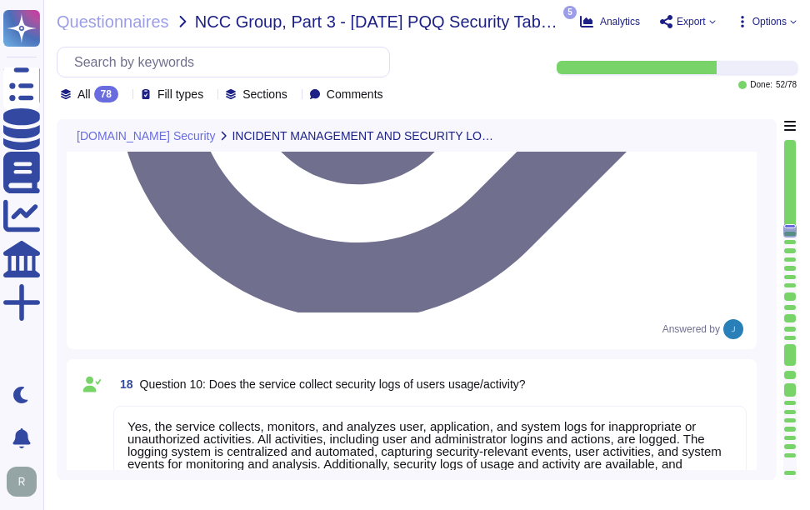
scroll to position [2922, 0]
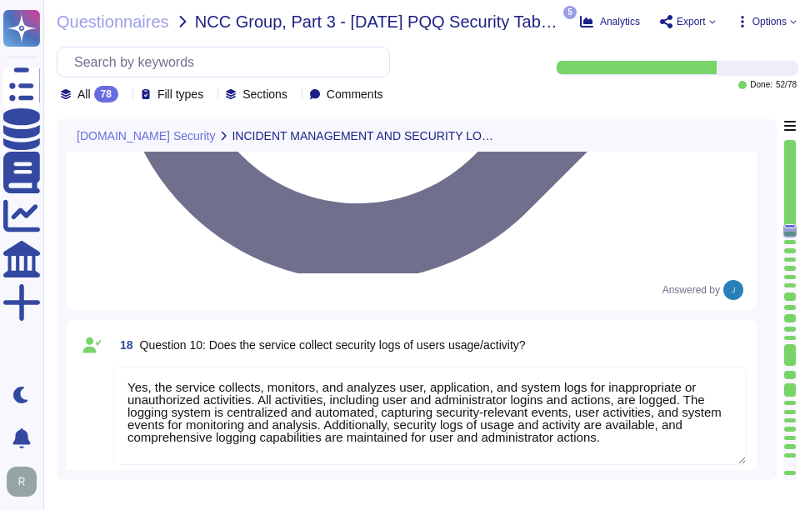
drag, startPoint x: 220, startPoint y: 245, endPoint x: 657, endPoint y: 247, distance: 437.5
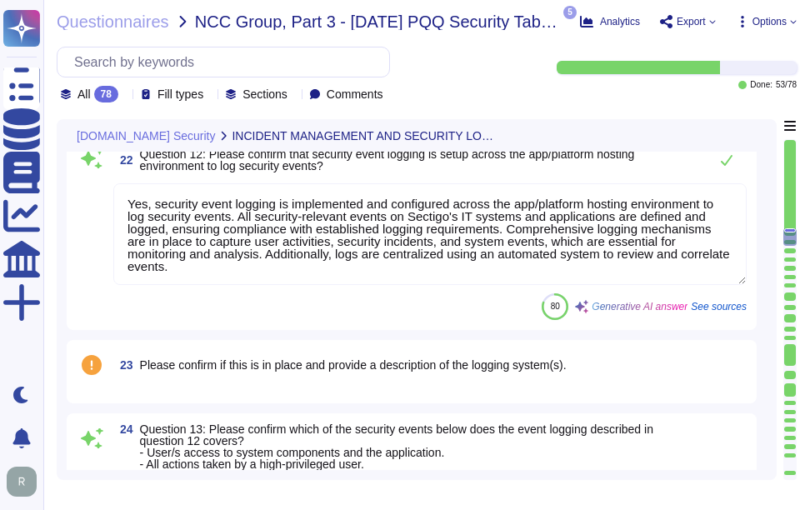
type textarea "Yes, the log retention period for security event logs is typically set for a mi…"
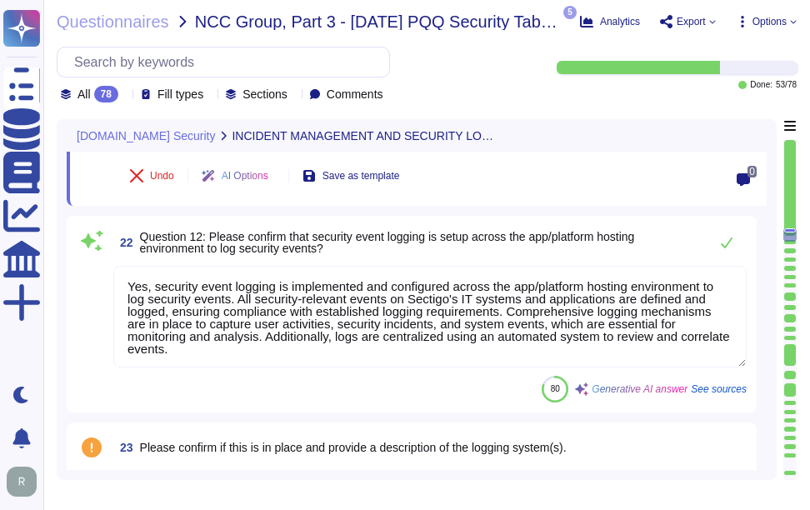
scroll to position [3089, 0]
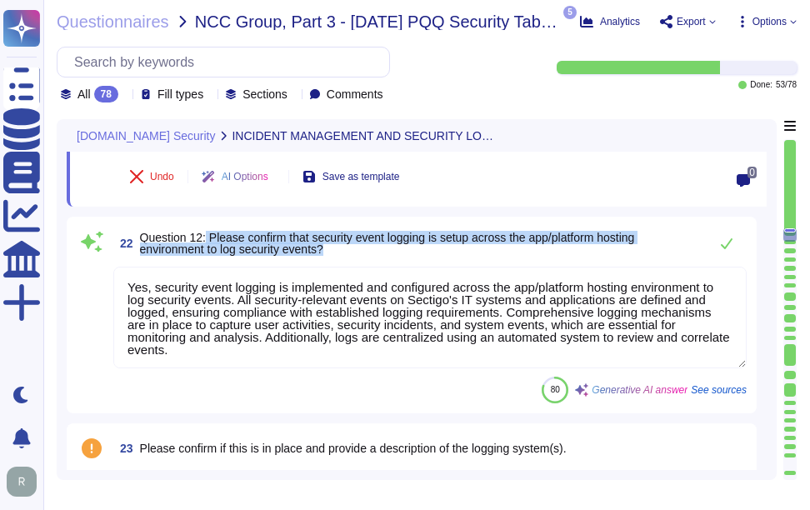
drag, startPoint x: 207, startPoint y: 239, endPoint x: 367, endPoint y: 254, distance: 160.7
click at [367, 254] on span "Question 12: Please confirm that security event logging is setup across the app…" at bounding box center [420, 243] width 560 height 23
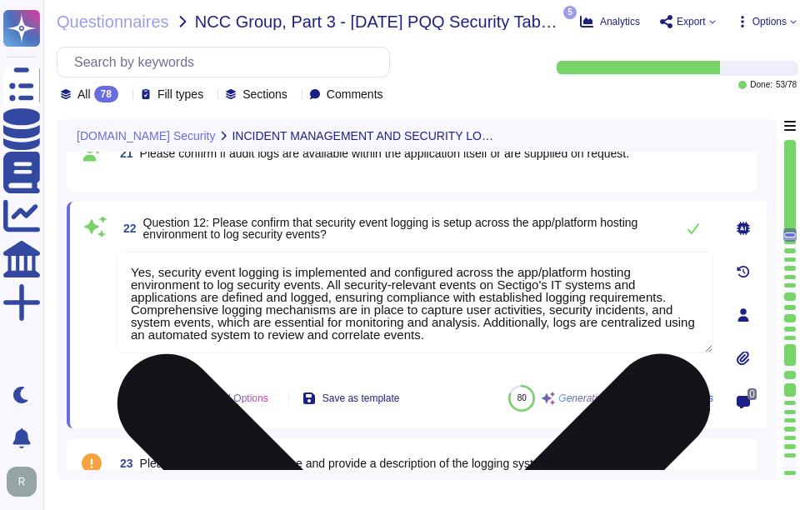
type textarea "Yes, the service collects, monitors, and analyzes user, application, and system…"
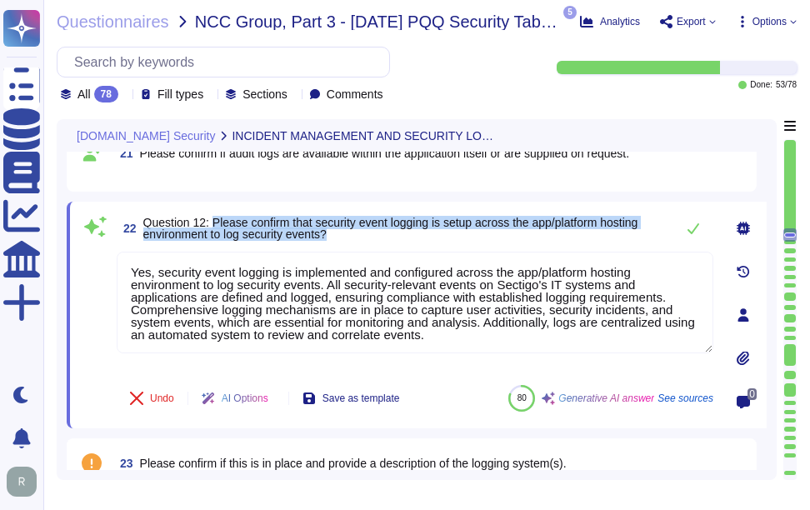
drag, startPoint x: 212, startPoint y: 221, endPoint x: 357, endPoint y: 231, distance: 146.2
click at [357, 231] on span "Question 12: Please confirm that security event logging is setup across the app…" at bounding box center [404, 228] width 523 height 23
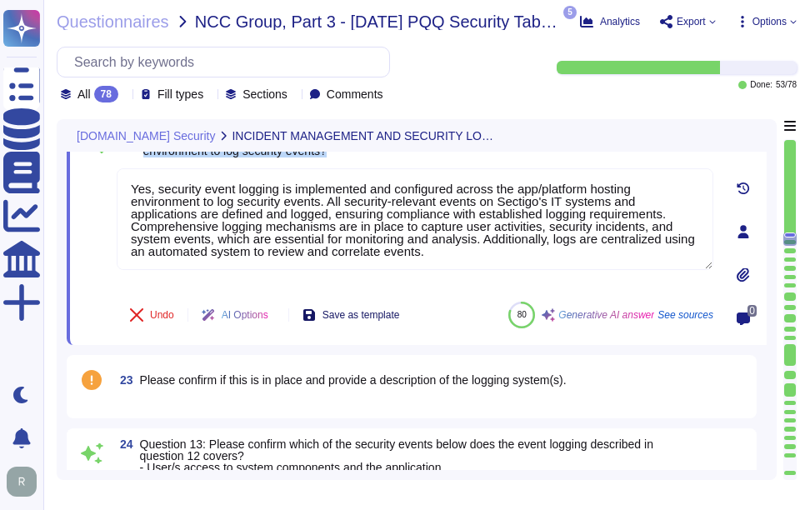
type textarea "Yes, the log retention period for security event logs is typically set for a mi…"
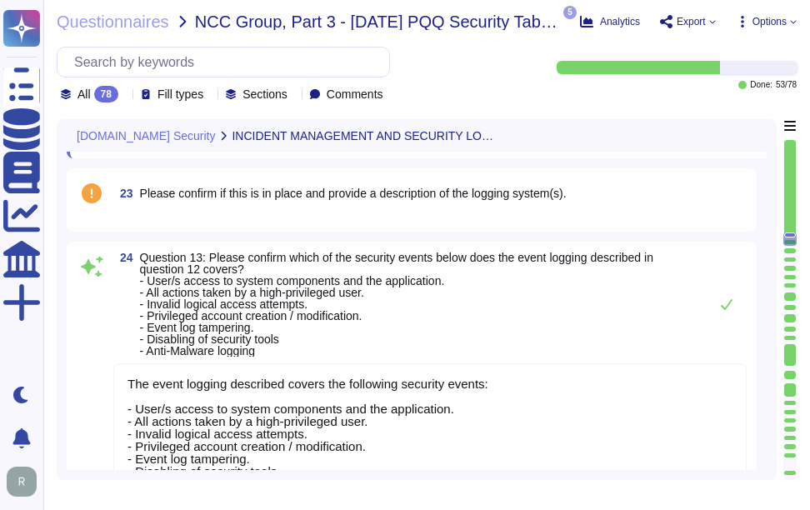
scroll to position [2, 0]
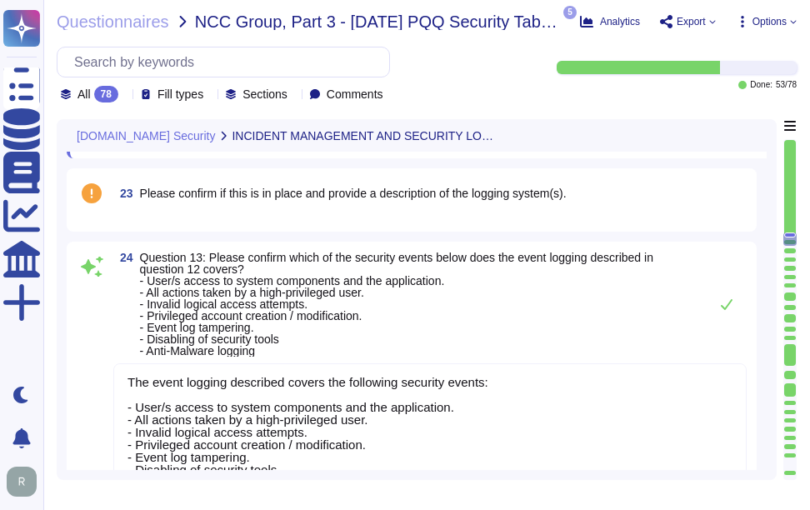
type textarea "Yes, there is a documented policy for applying security updates, which includes…"
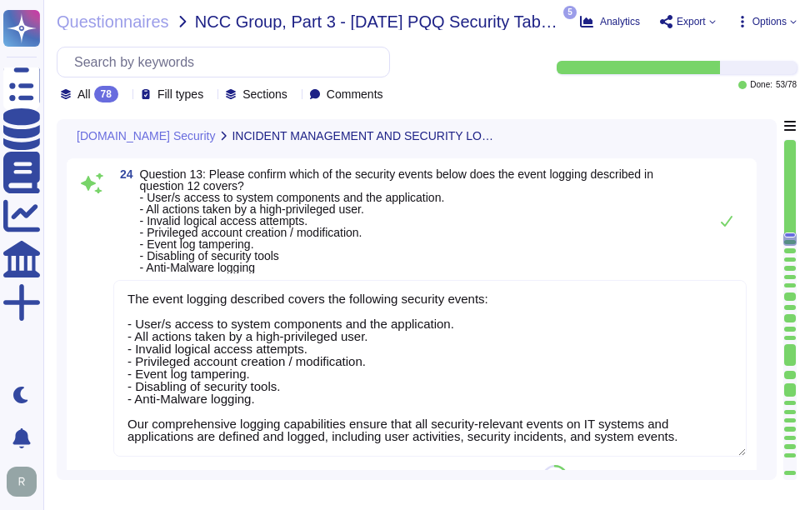
scroll to position [3451, 0]
